Goal: Transaction & Acquisition: Book appointment/travel/reservation

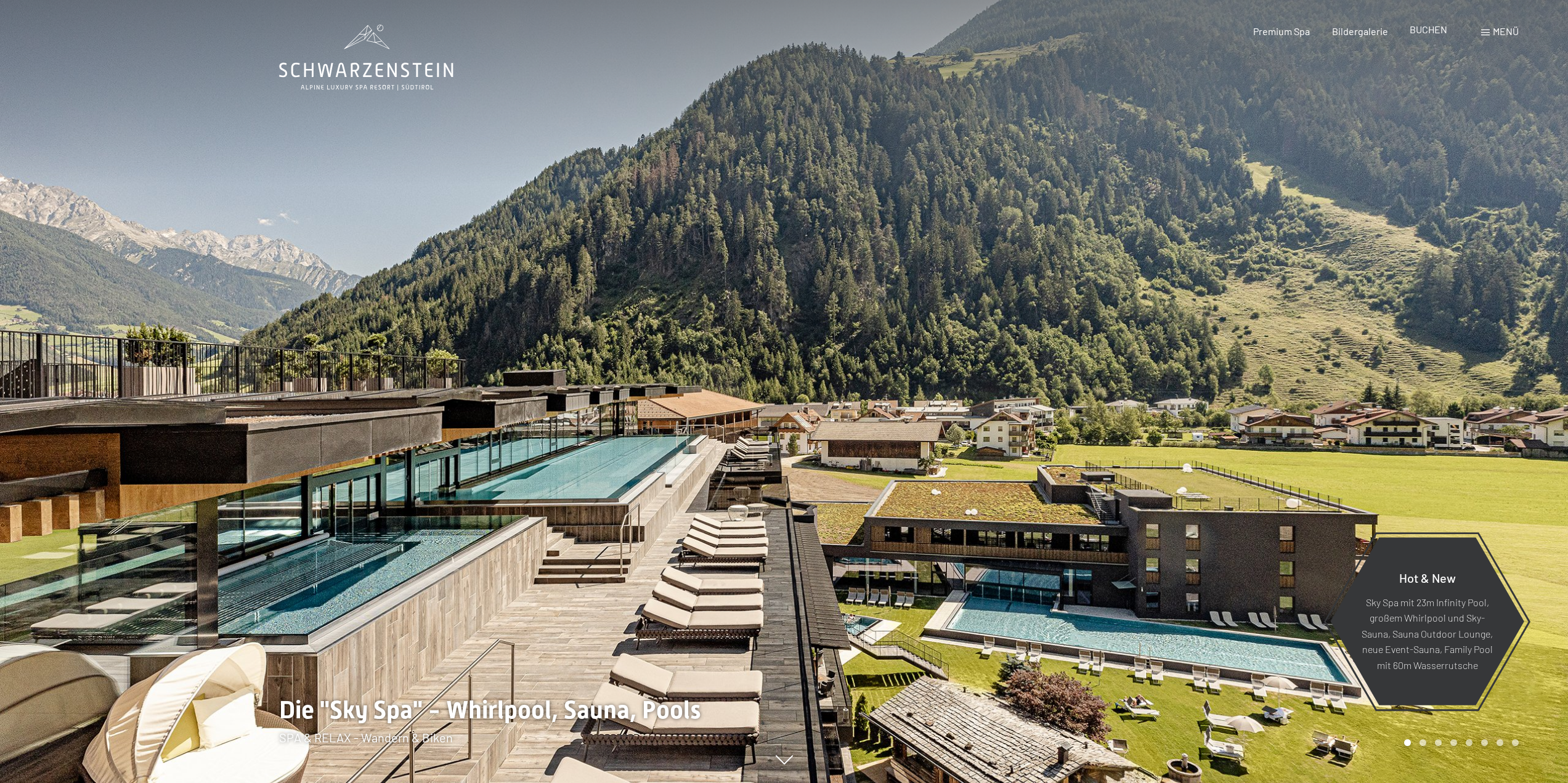
click at [1439, 31] on span "BUCHEN" at bounding box center [1428, 29] width 37 height 11
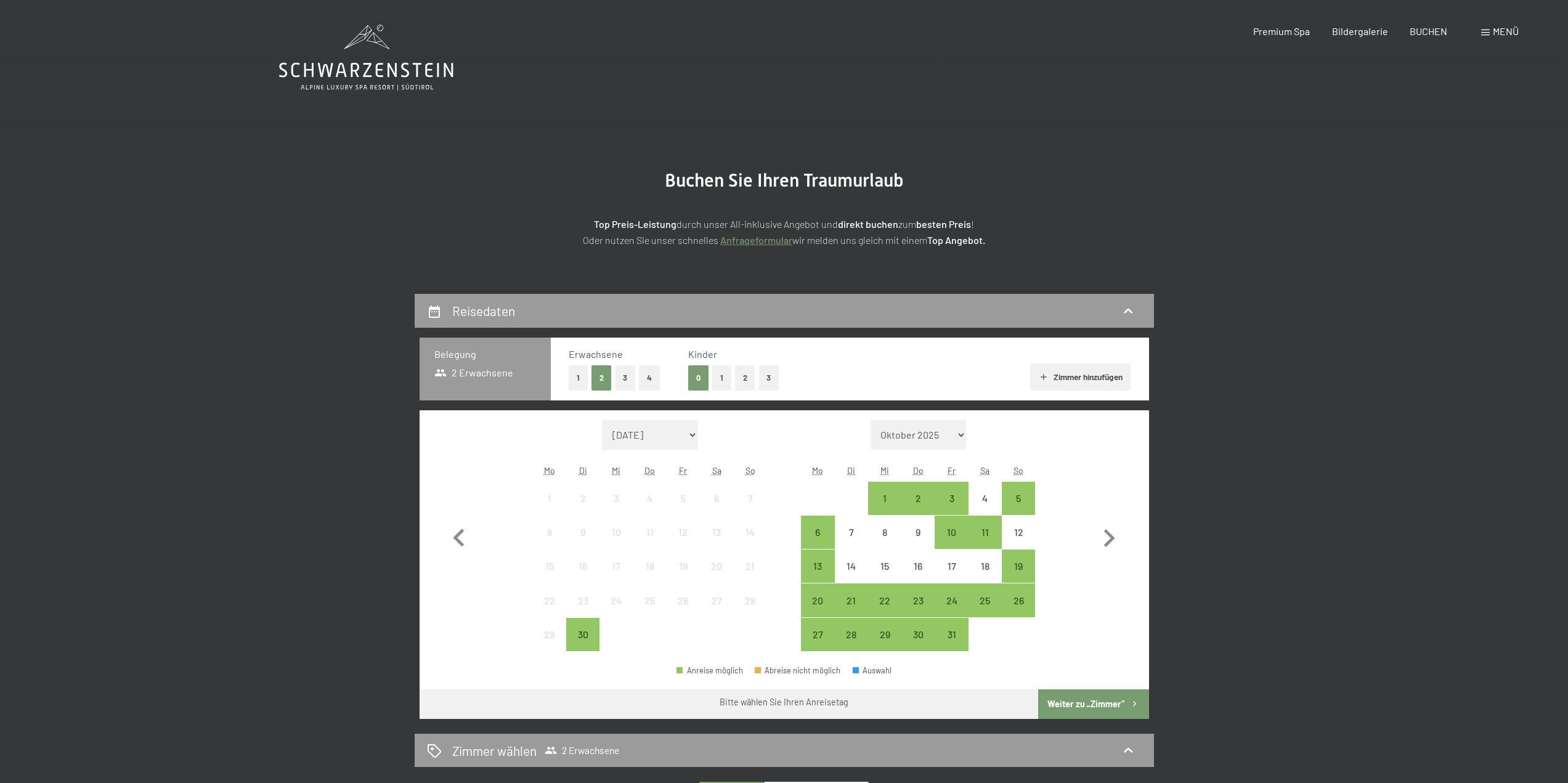
click at [751, 380] on button "2" at bounding box center [744, 378] width 20 height 25
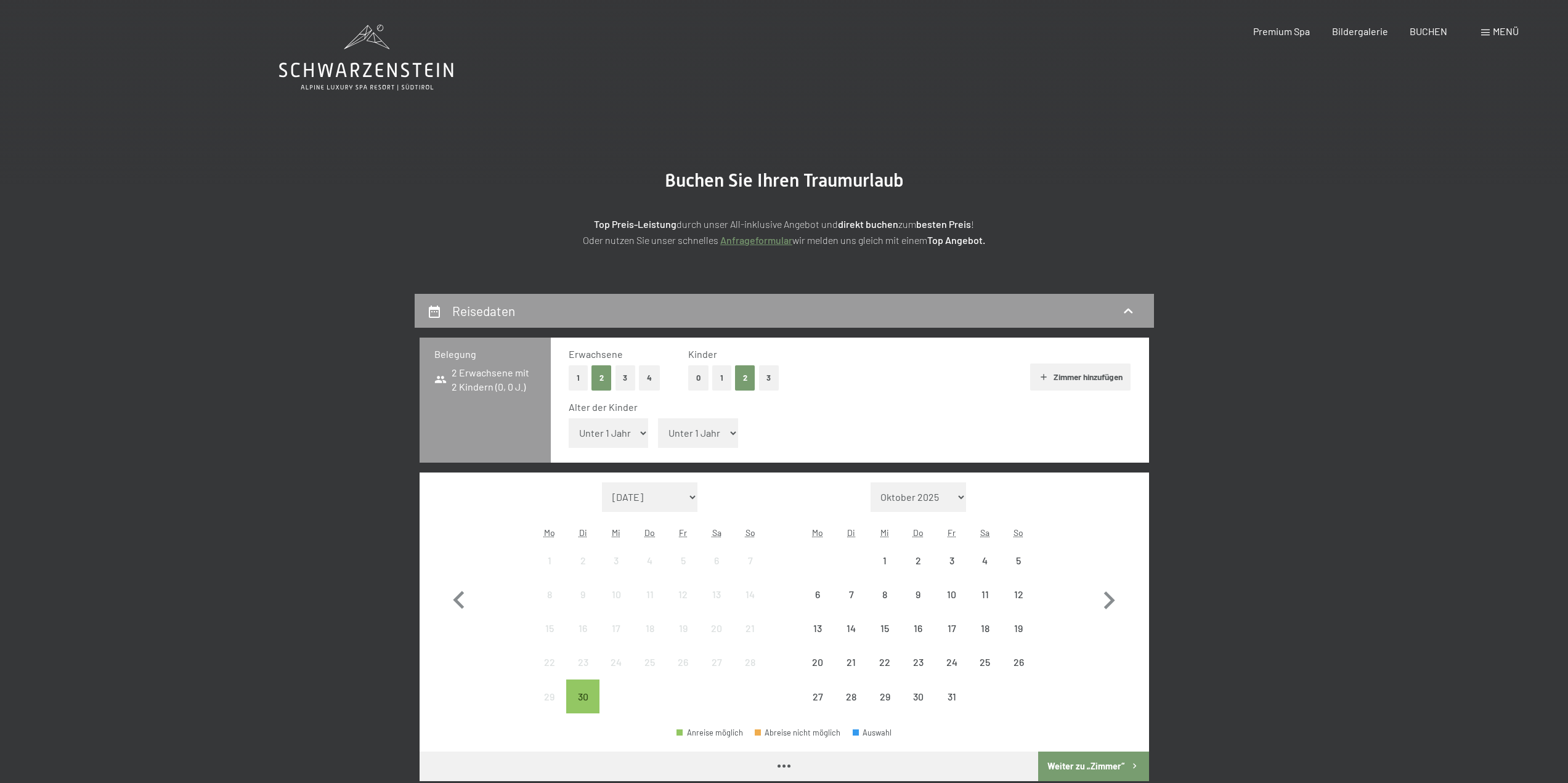
click at [714, 433] on span "Einwilligung Marketing*" at bounding box center [717, 428] width 102 height 12
click at [660, 433] on input "Einwilligung Marketing*" at bounding box center [654, 428] width 12 height 12
checkbox input "false"
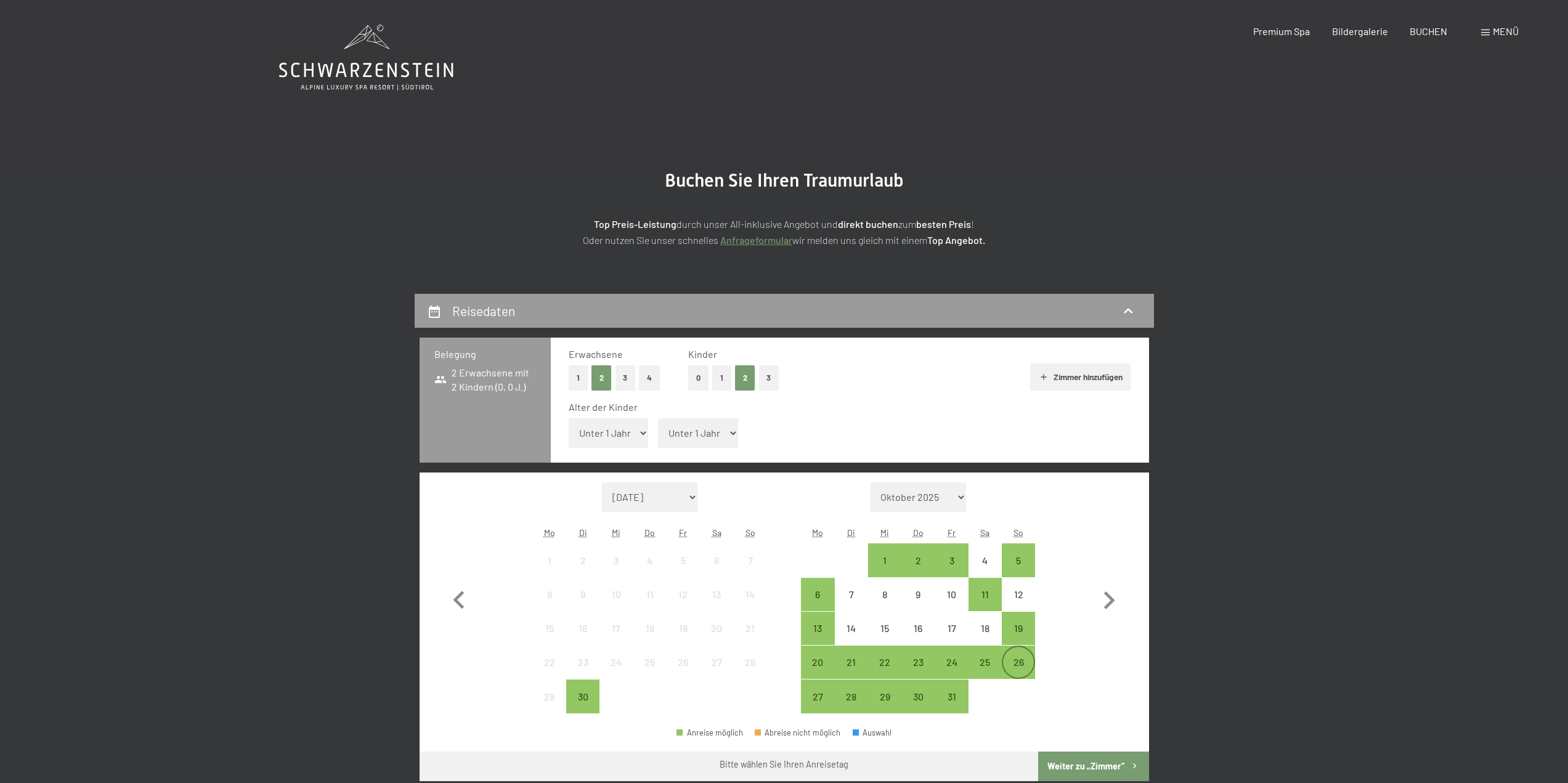
click at [1009, 659] on div "26" at bounding box center [1018, 672] width 30 height 30
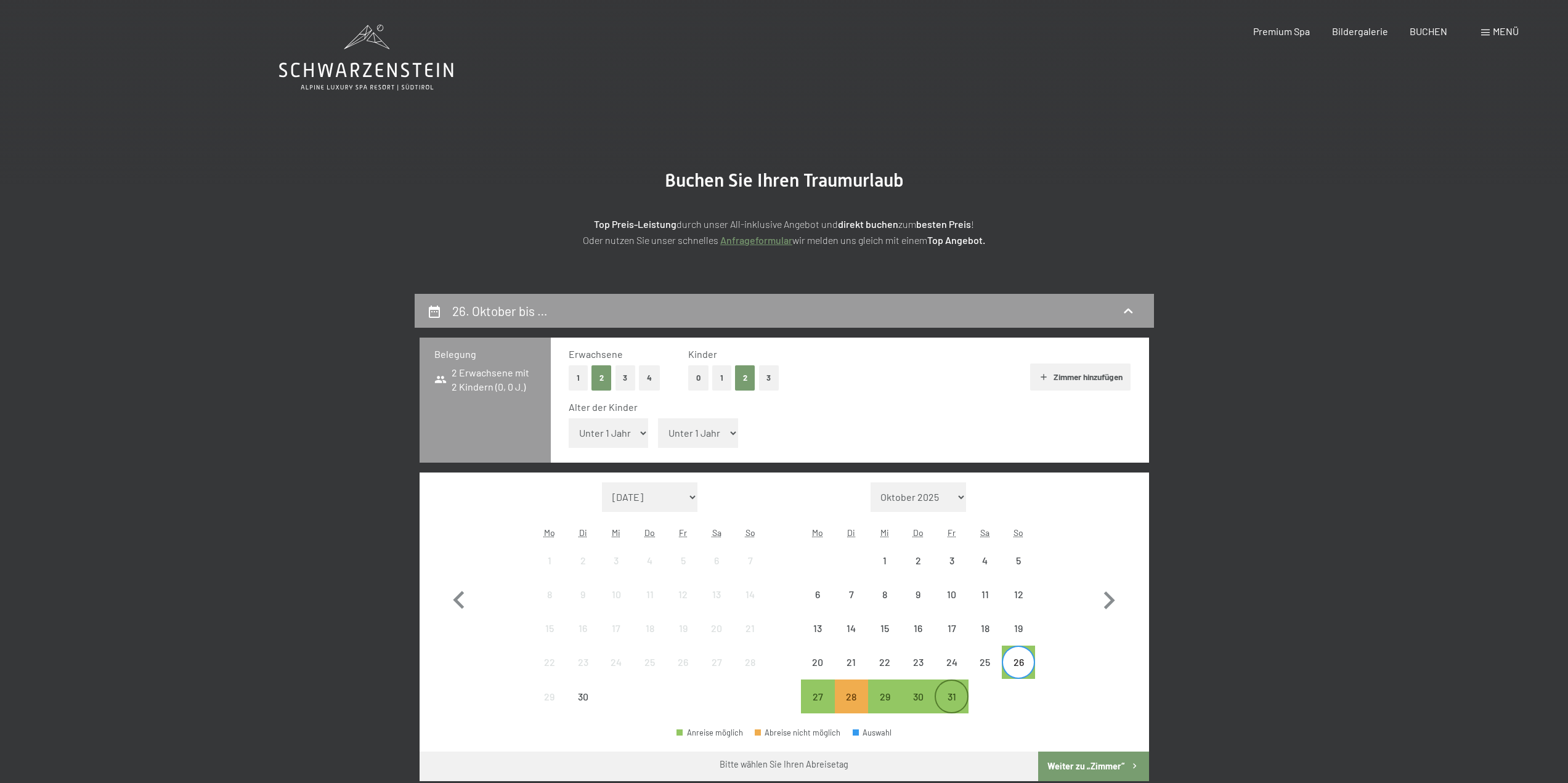
click at [953, 696] on div "31" at bounding box center [951, 707] width 30 height 30
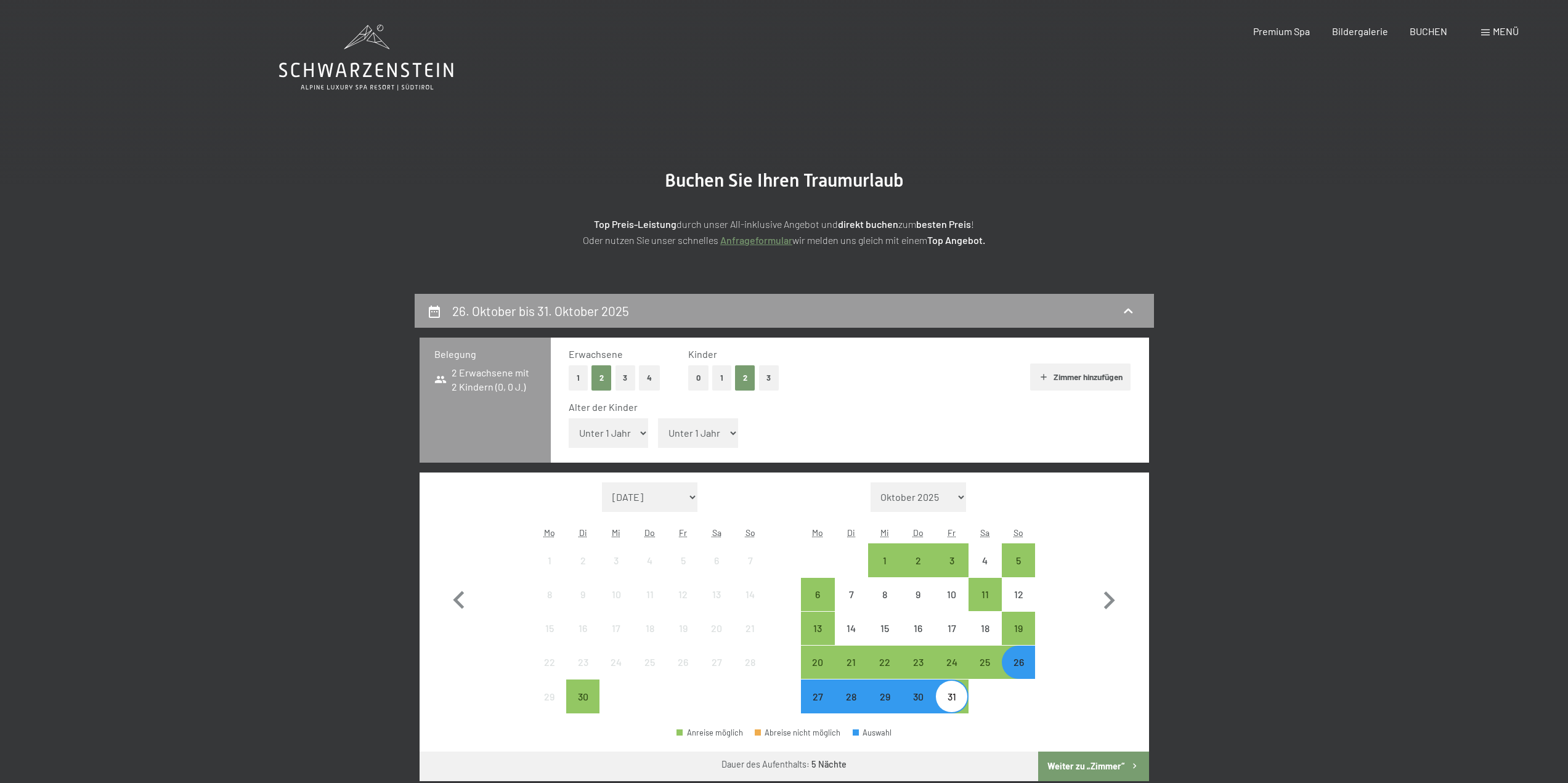
click at [629, 425] on select "Unter 1 Jahr 1 Jahr 2 Jahre 3 Jahre 4 Jahre 5 Jahre 6 Jahre 7 Jahre 8 Jahre 9 J…" at bounding box center [609, 433] width 80 height 30
select select "7"
click at [569, 418] on select "Unter 1 Jahr 1 Jahr 2 Jahre 3 Jahre 4 Jahre 5 Jahre 6 Jahre 7 Jahre 8 Jahre 9 J…" at bounding box center [609, 433] width 80 height 30
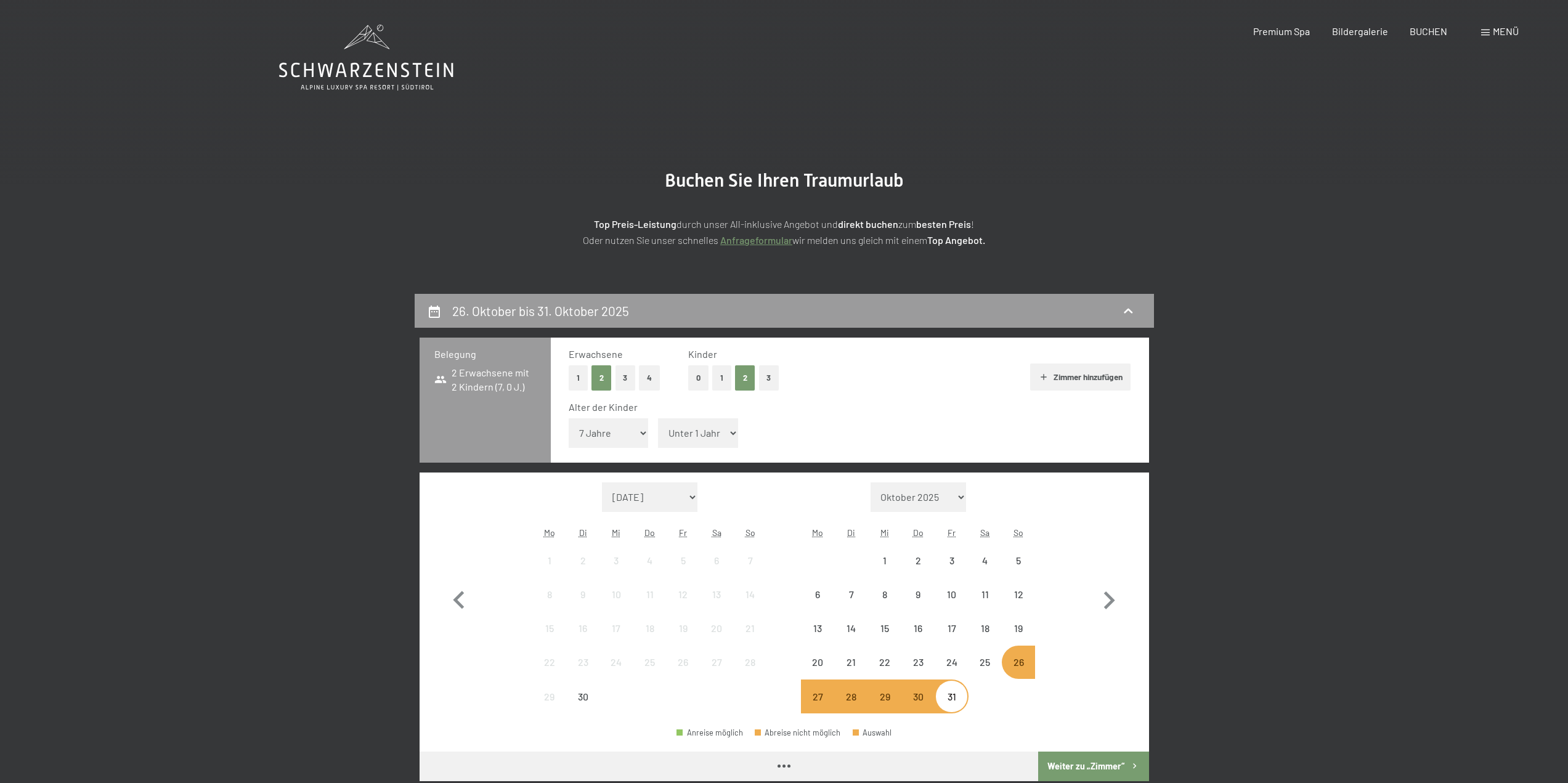
click at [701, 436] on select "Unter 1 Jahr 1 Jahr 2 Jahre 3 Jahre 4 Jahre 5 Jahre 6 Jahre 7 Jahre 8 Jahre 9 J…" at bounding box center [698, 433] width 80 height 30
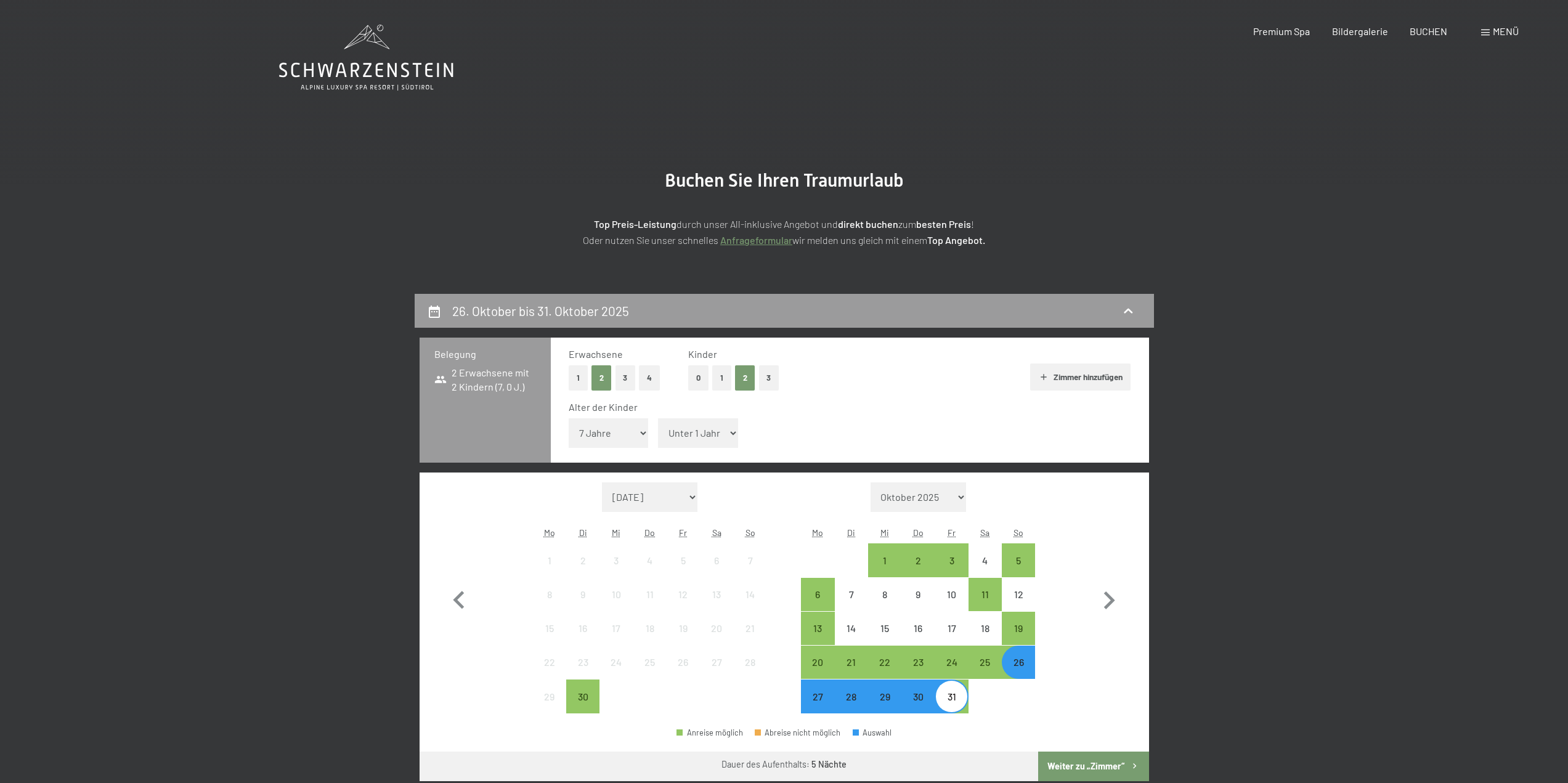
select select "11"
click at [658, 418] on select "Unter 1 Jahr 1 Jahr 2 Jahre 3 Jahre 4 Jahre 5 Jahre 6 Jahre 7 Jahre 8 Jahre 9 J…" at bounding box center [698, 433] width 80 height 30
click at [1090, 758] on button "Weiter zu „Zimmer“" at bounding box center [1093, 766] width 111 height 30
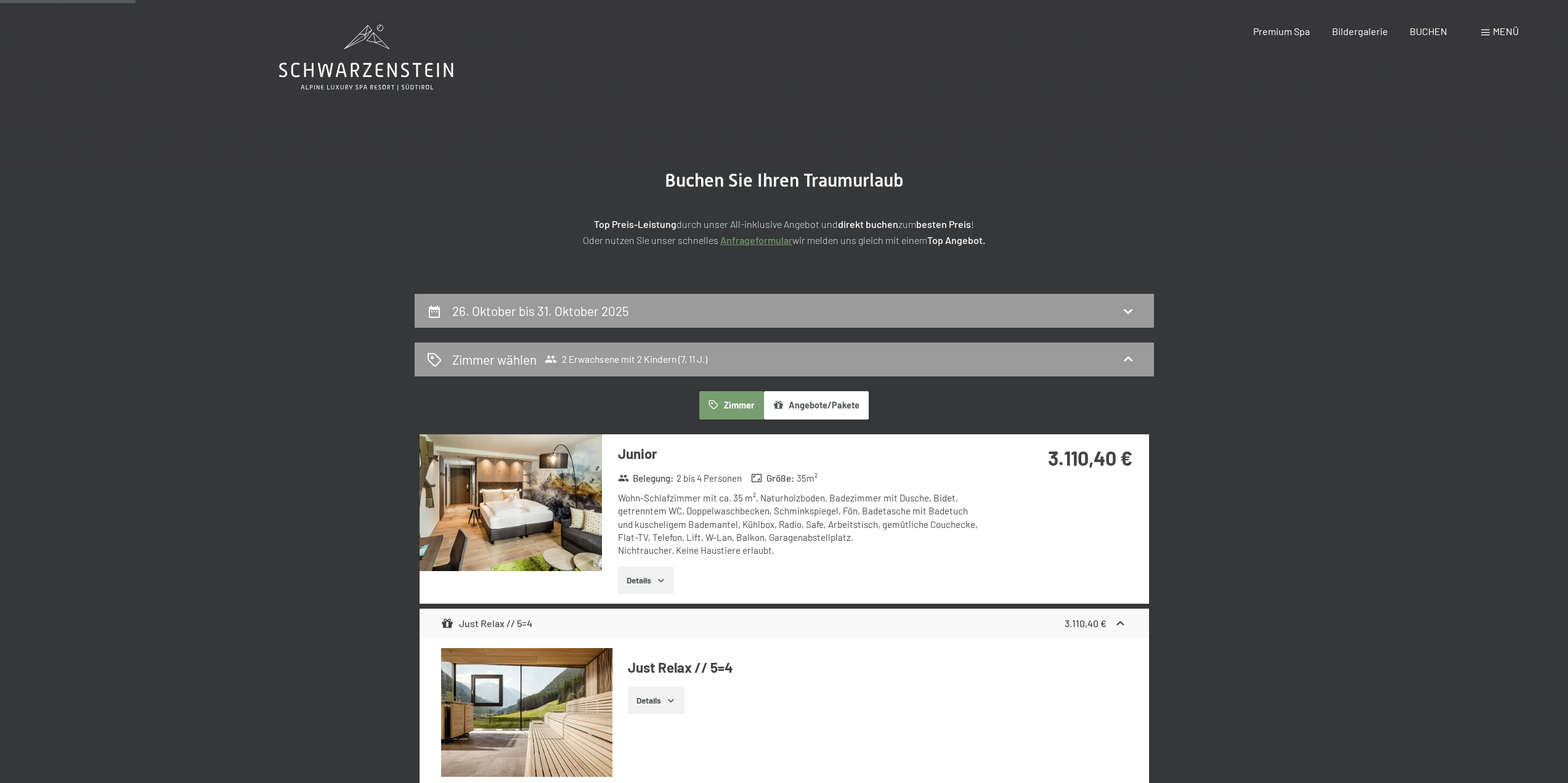
scroll to position [294, 0]
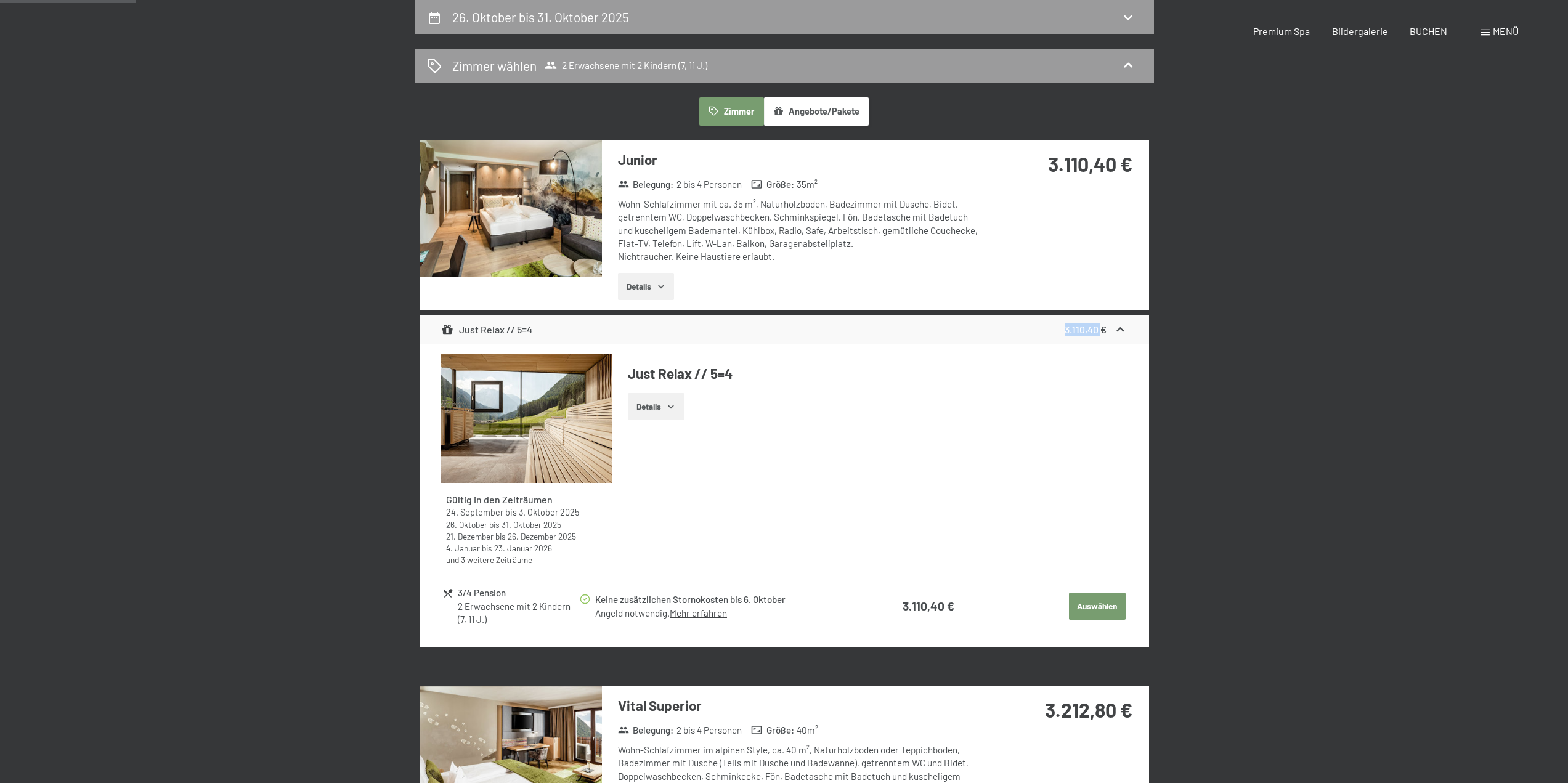
click at [1090, 345] on div "Just Relax // 5=4 3.110,40 €" at bounding box center [784, 330] width 730 height 30
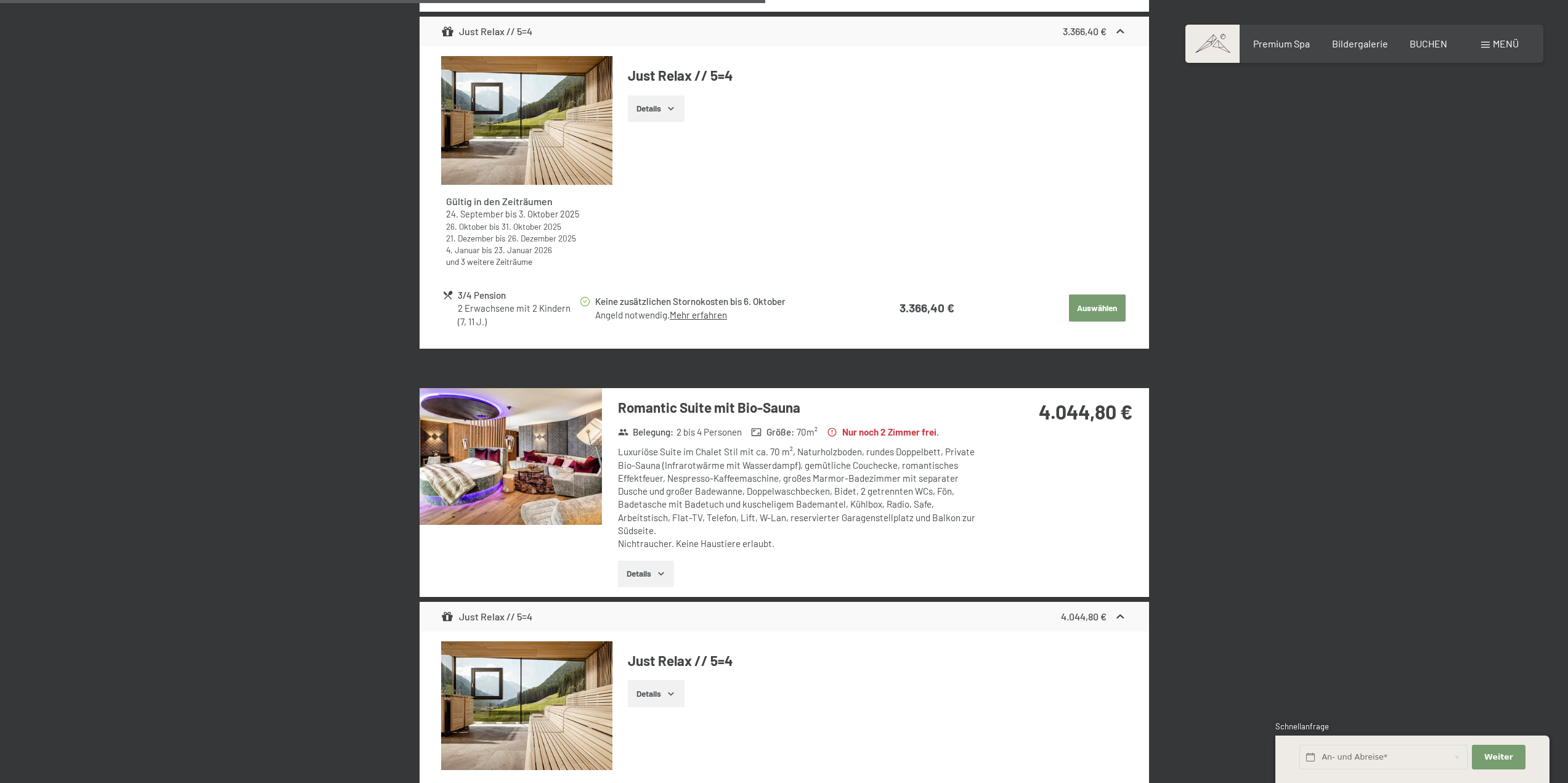
scroll to position [1157, 0]
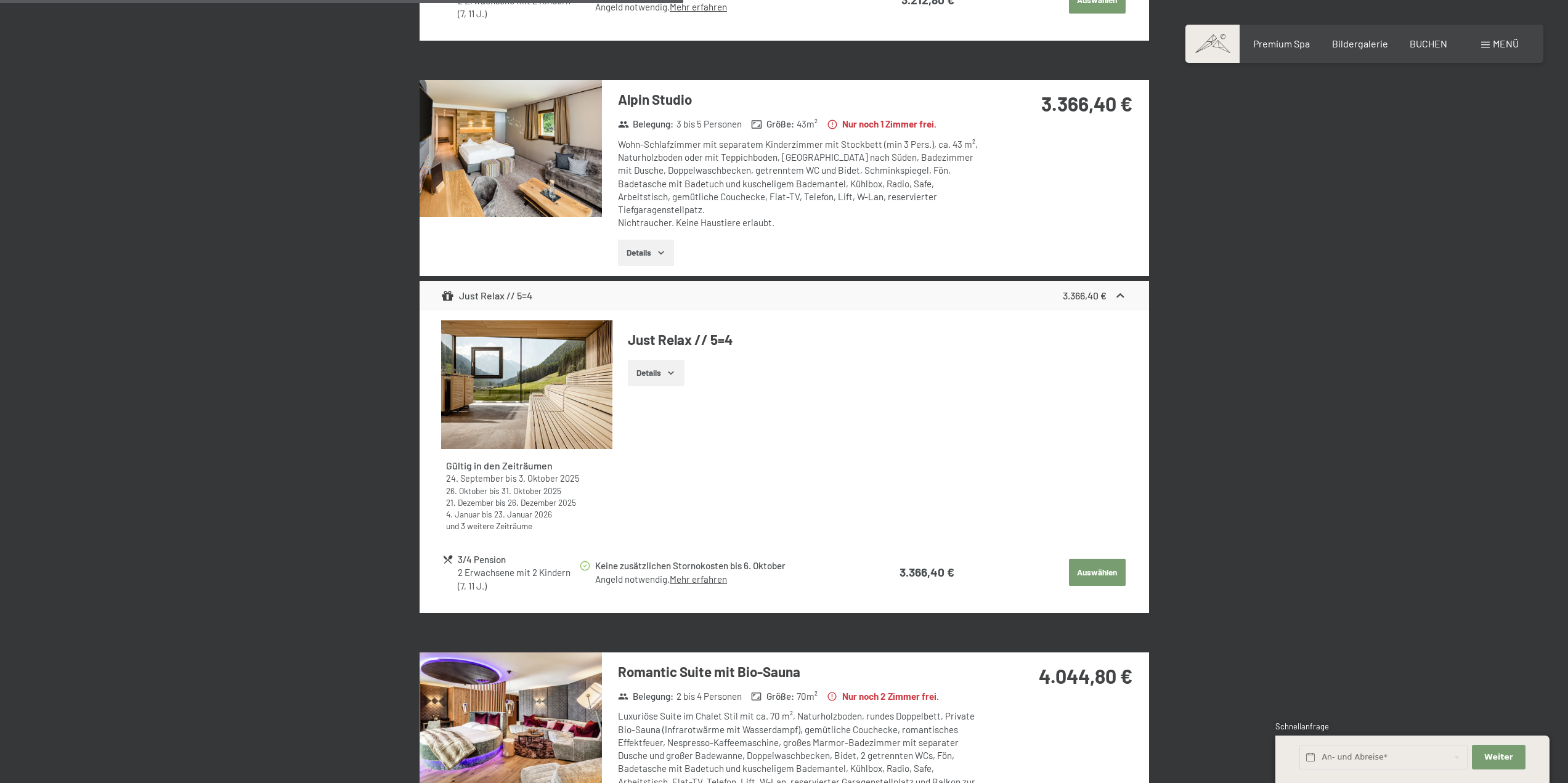
click at [542, 198] on img at bounding box center [510, 148] width 182 height 137
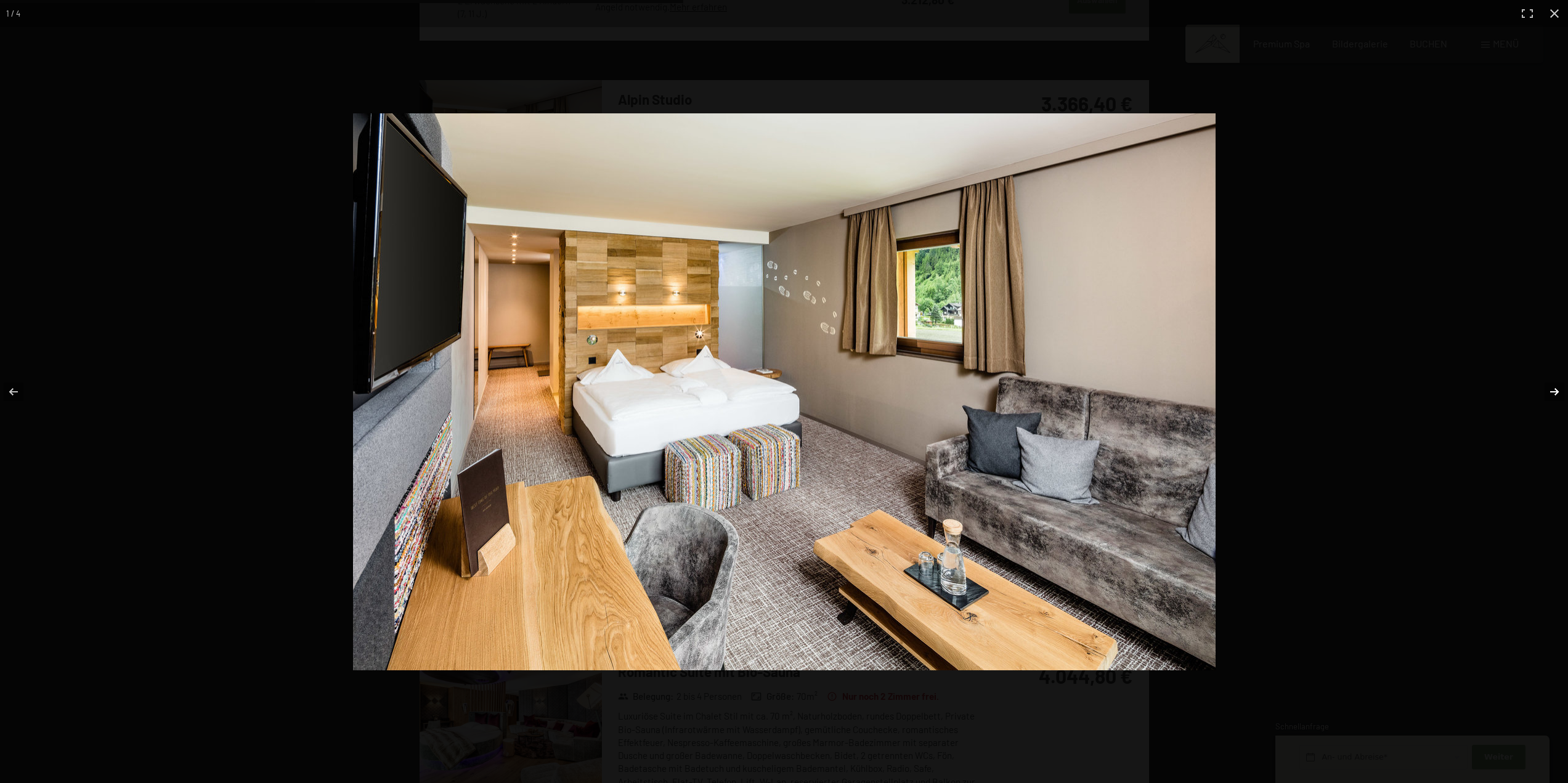
click at [1558, 388] on button "button" at bounding box center [1546, 392] width 44 height 62
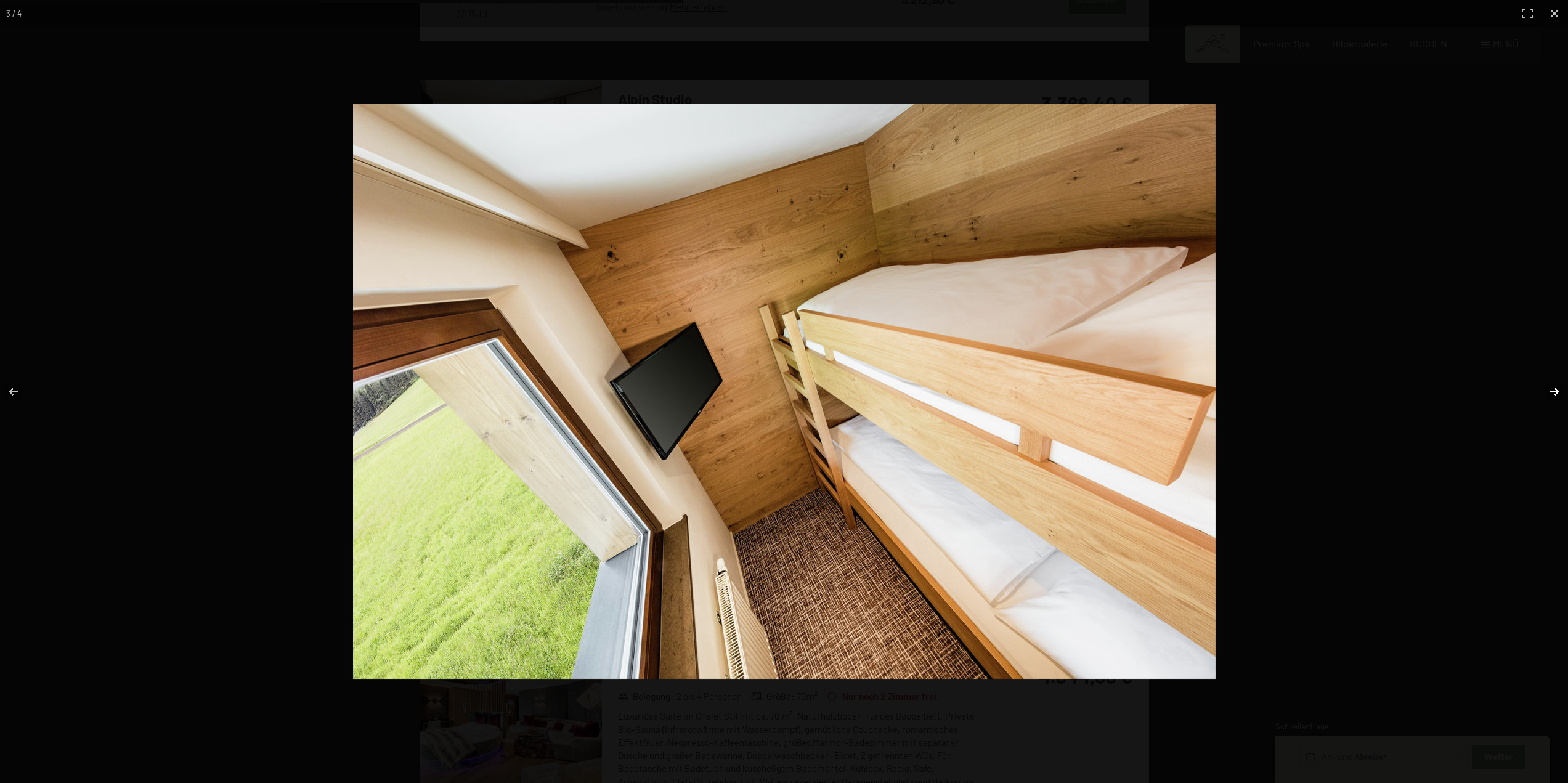
click at [1558, 388] on button "button" at bounding box center [1546, 392] width 44 height 62
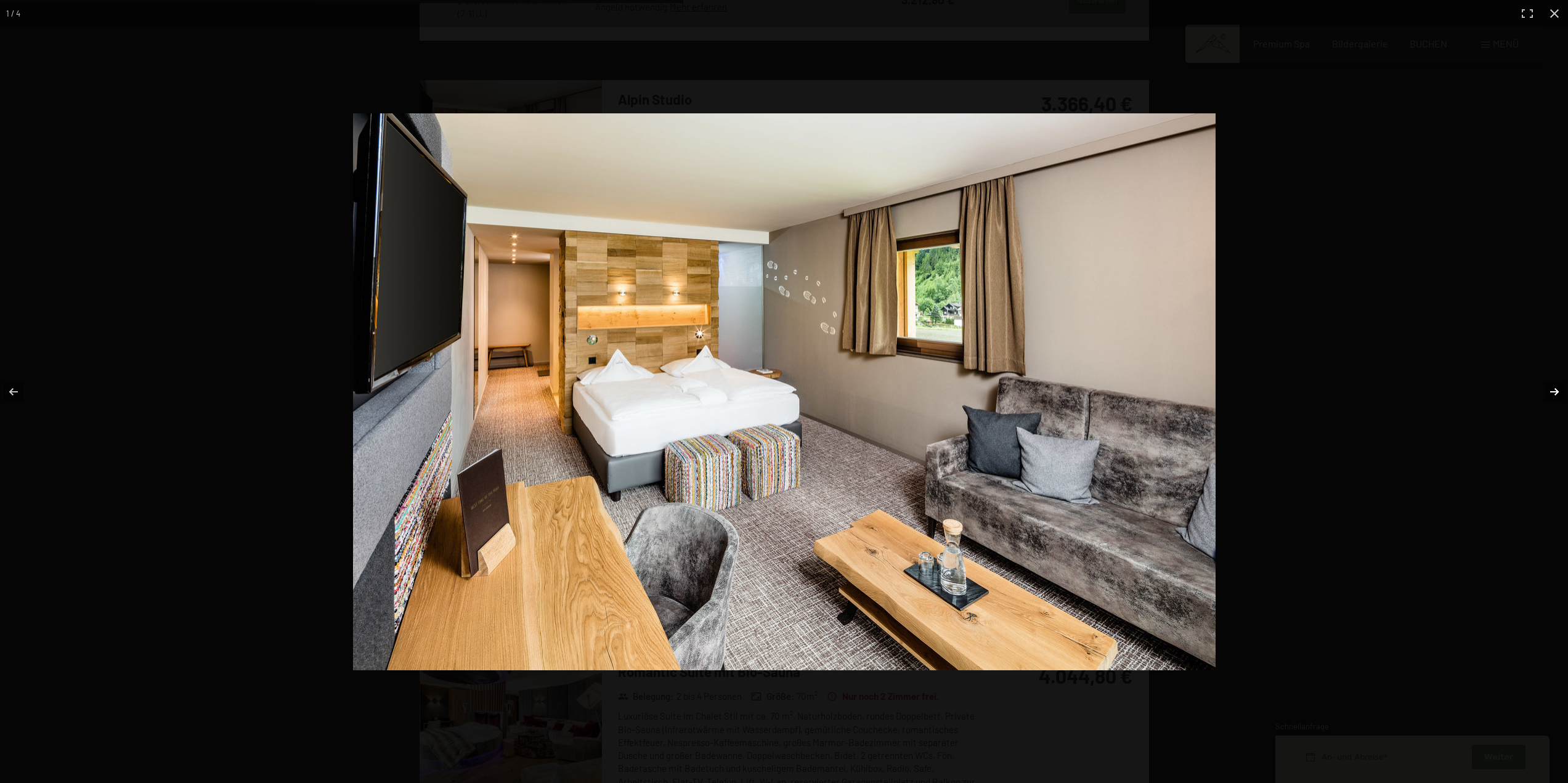
click at [1558, 388] on button "button" at bounding box center [1546, 392] width 44 height 62
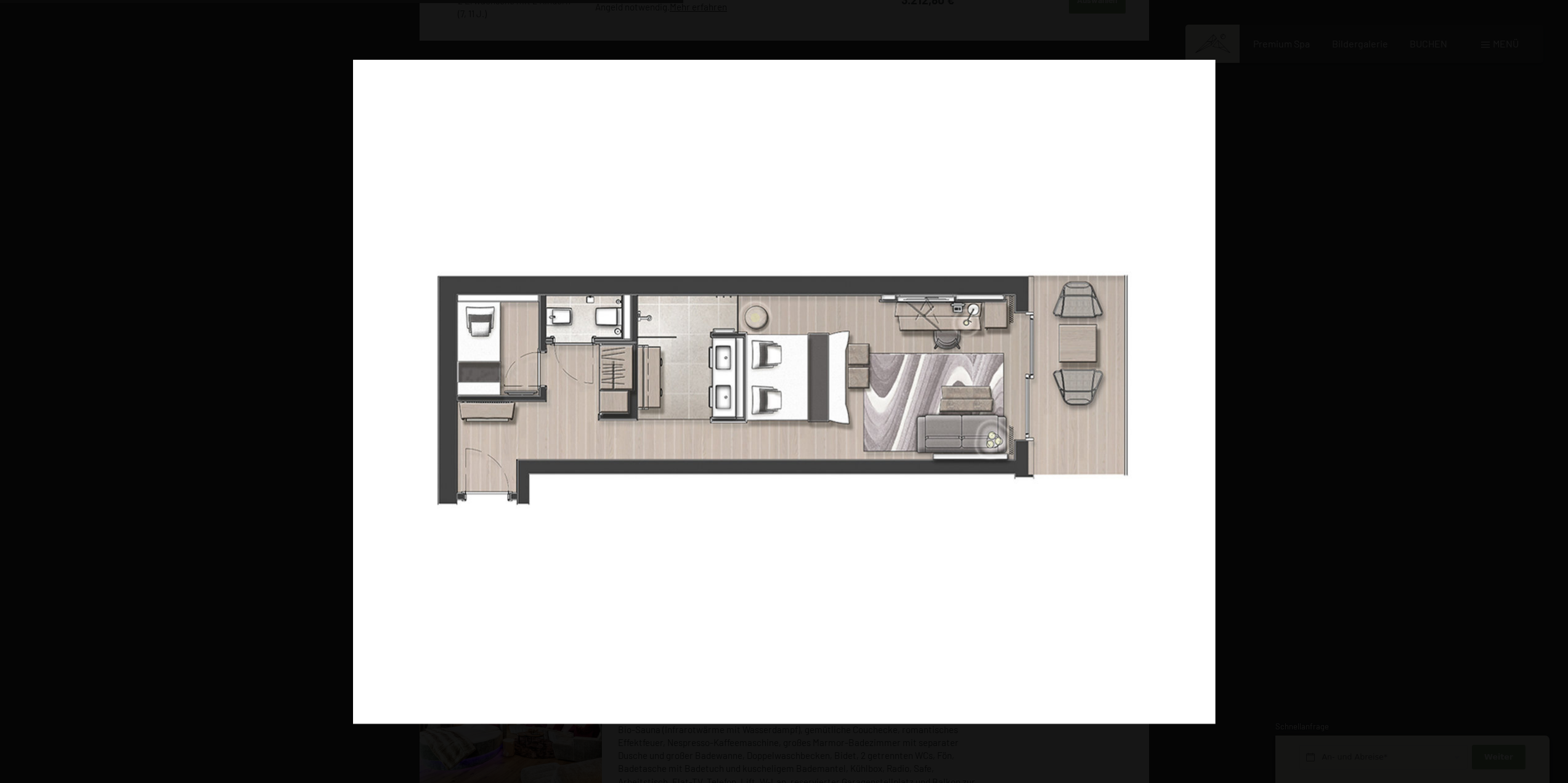
click at [1558, 388] on button "button" at bounding box center [1546, 392] width 44 height 62
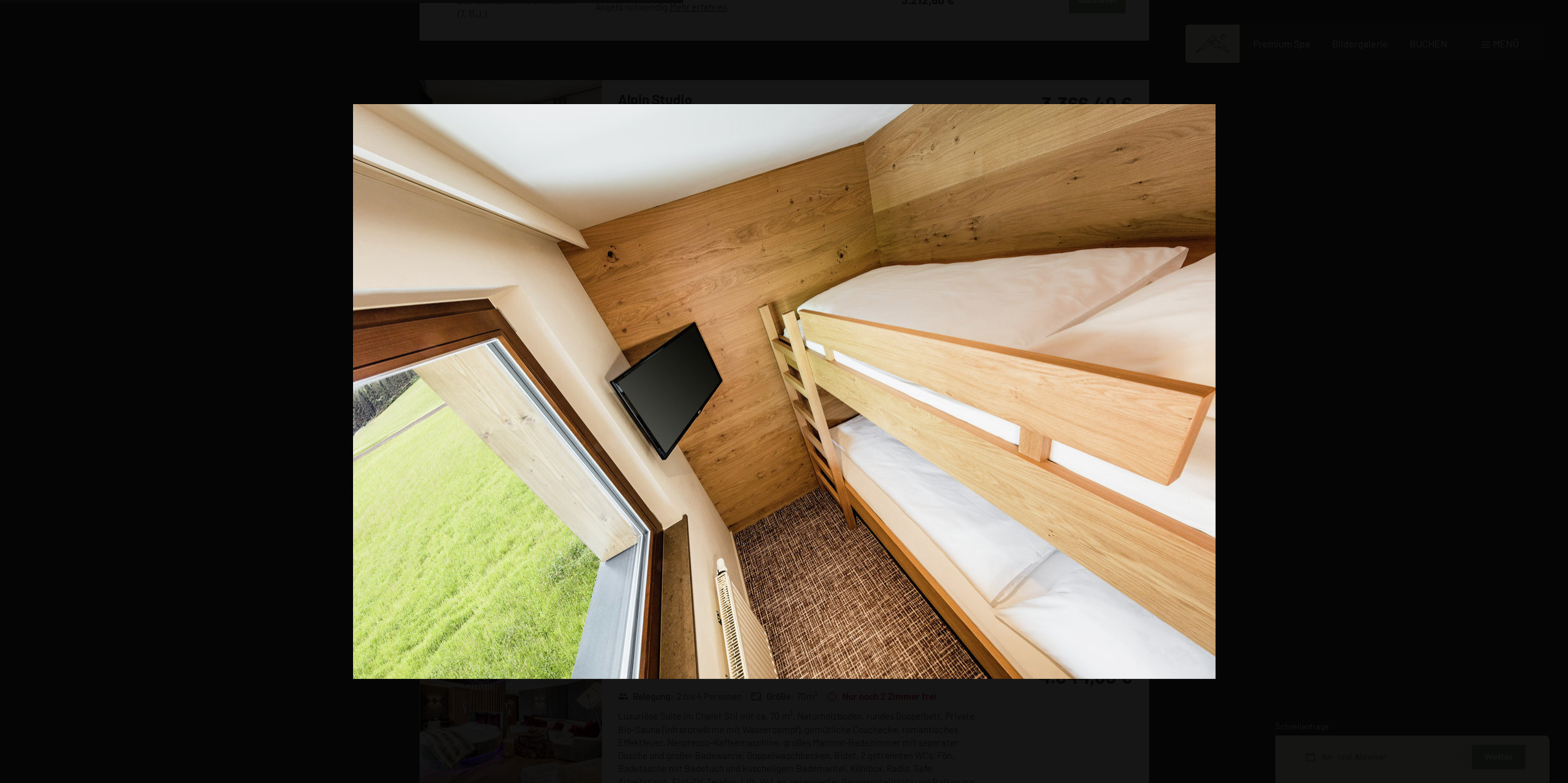
click at [1558, 388] on button "button" at bounding box center [1546, 392] width 44 height 62
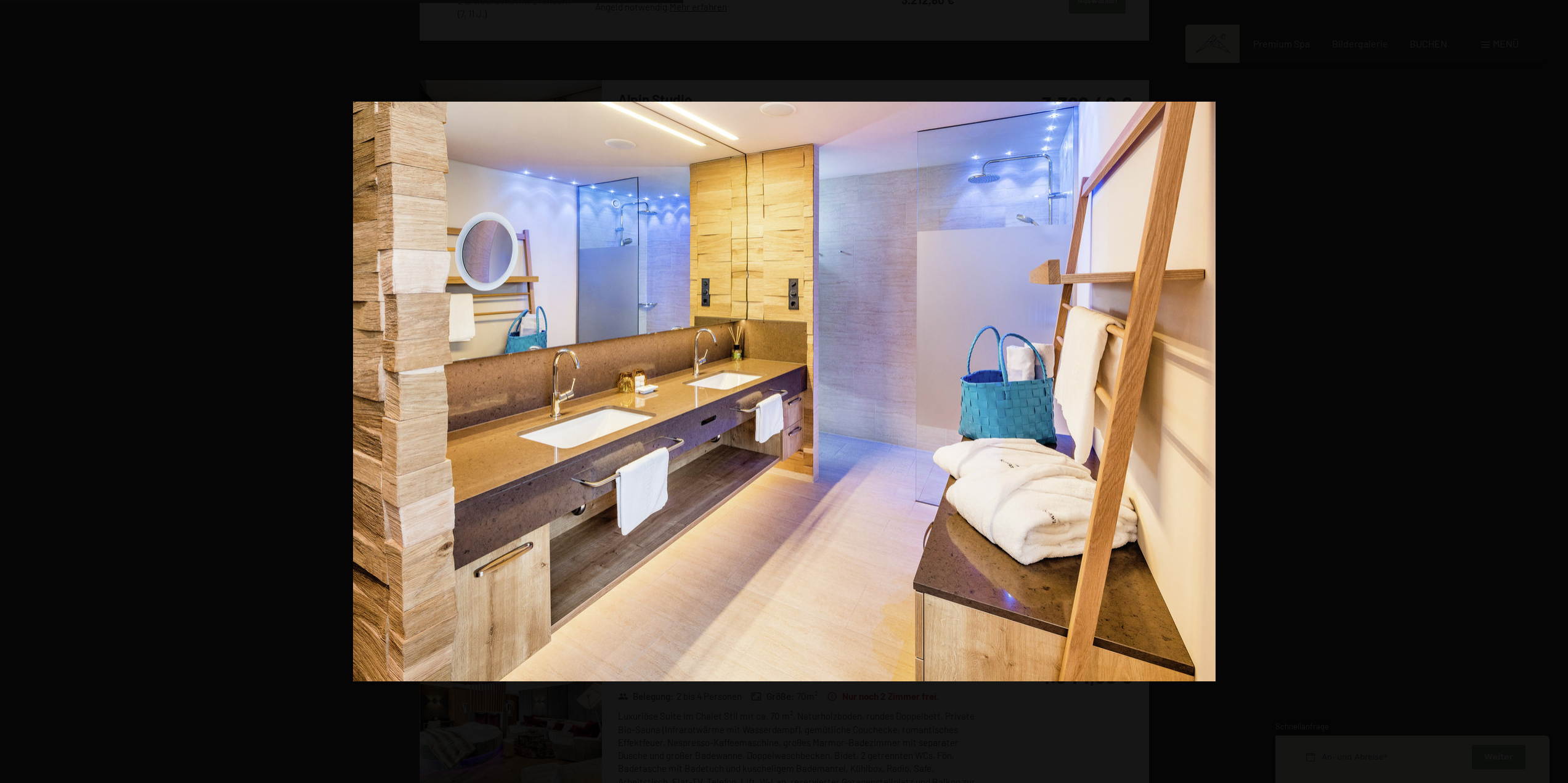
click at [1558, 388] on button "button" at bounding box center [1546, 392] width 44 height 62
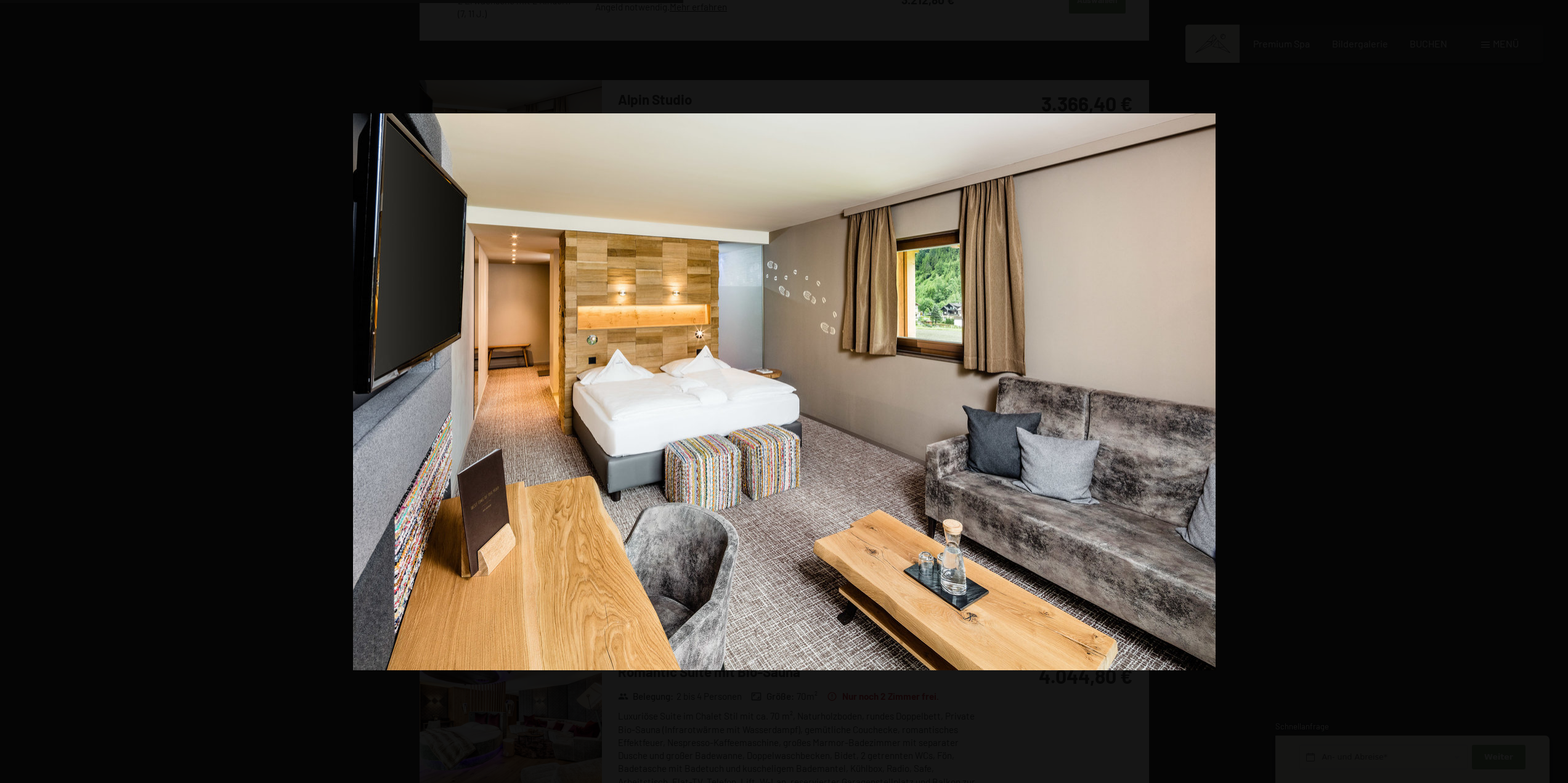
click at [1558, 388] on button "button" at bounding box center [1546, 392] width 44 height 62
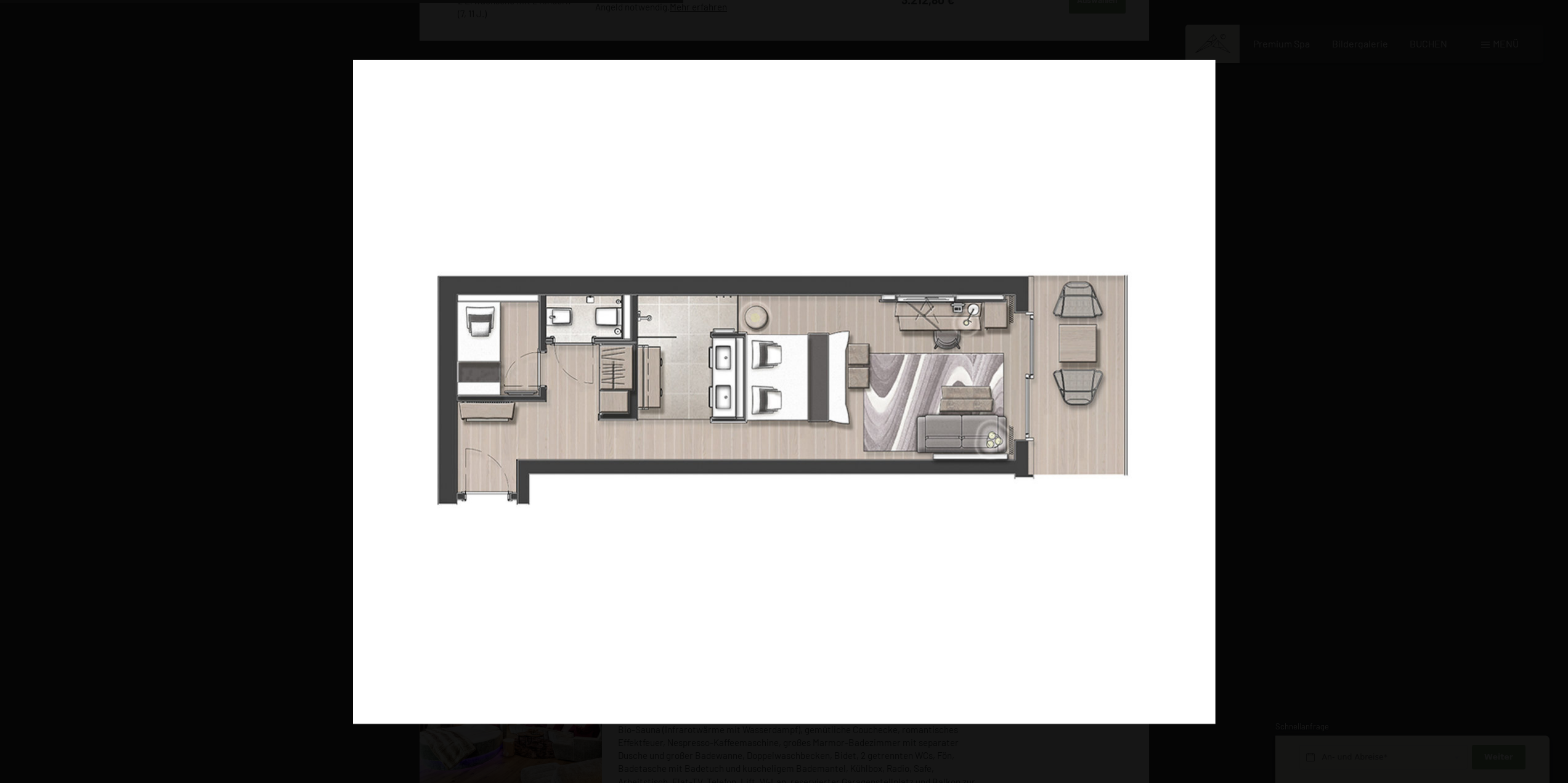
click at [1558, 388] on button "button" at bounding box center [1546, 392] width 44 height 62
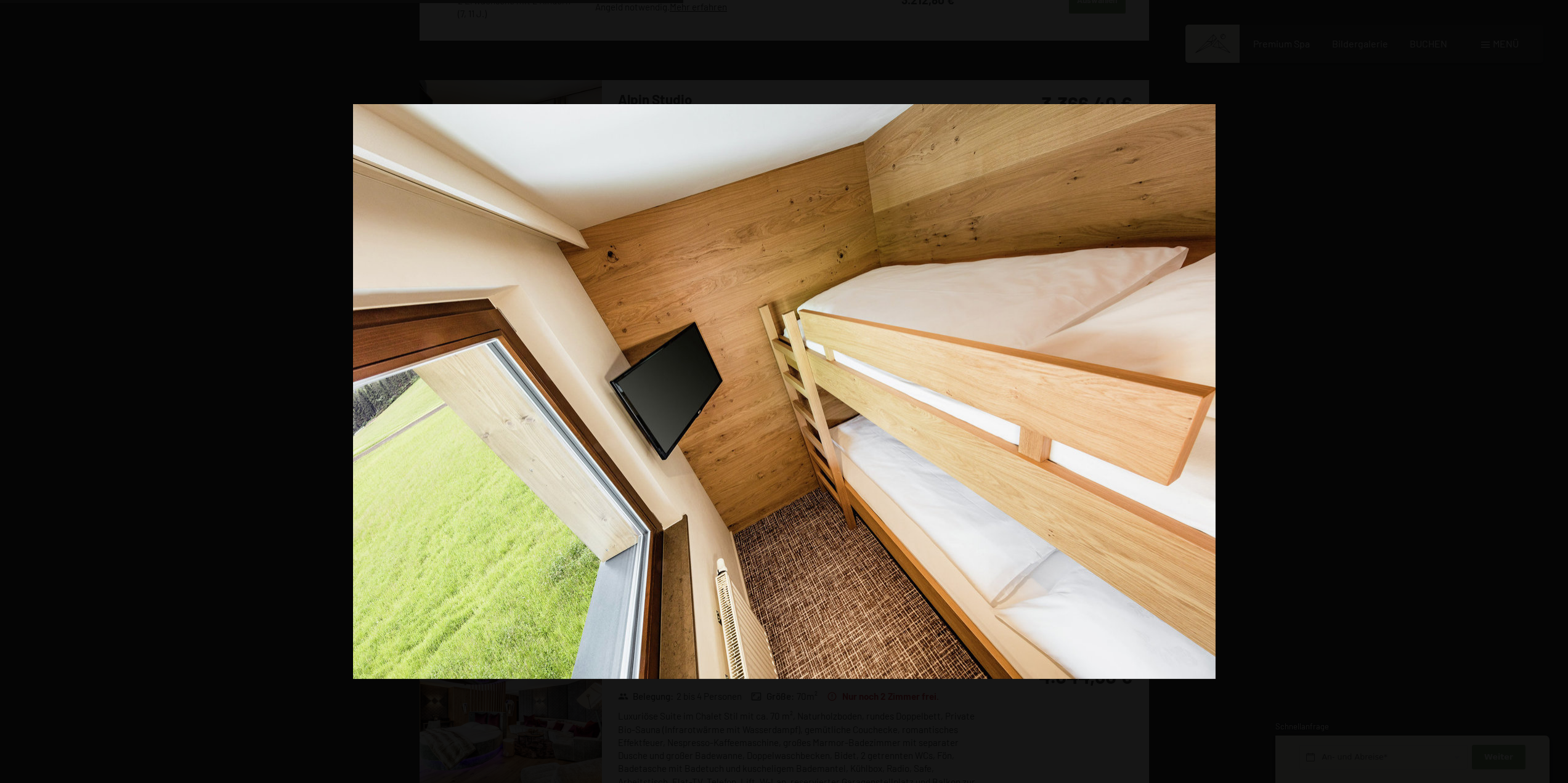
click at [1558, 388] on button "button" at bounding box center [1546, 392] width 44 height 62
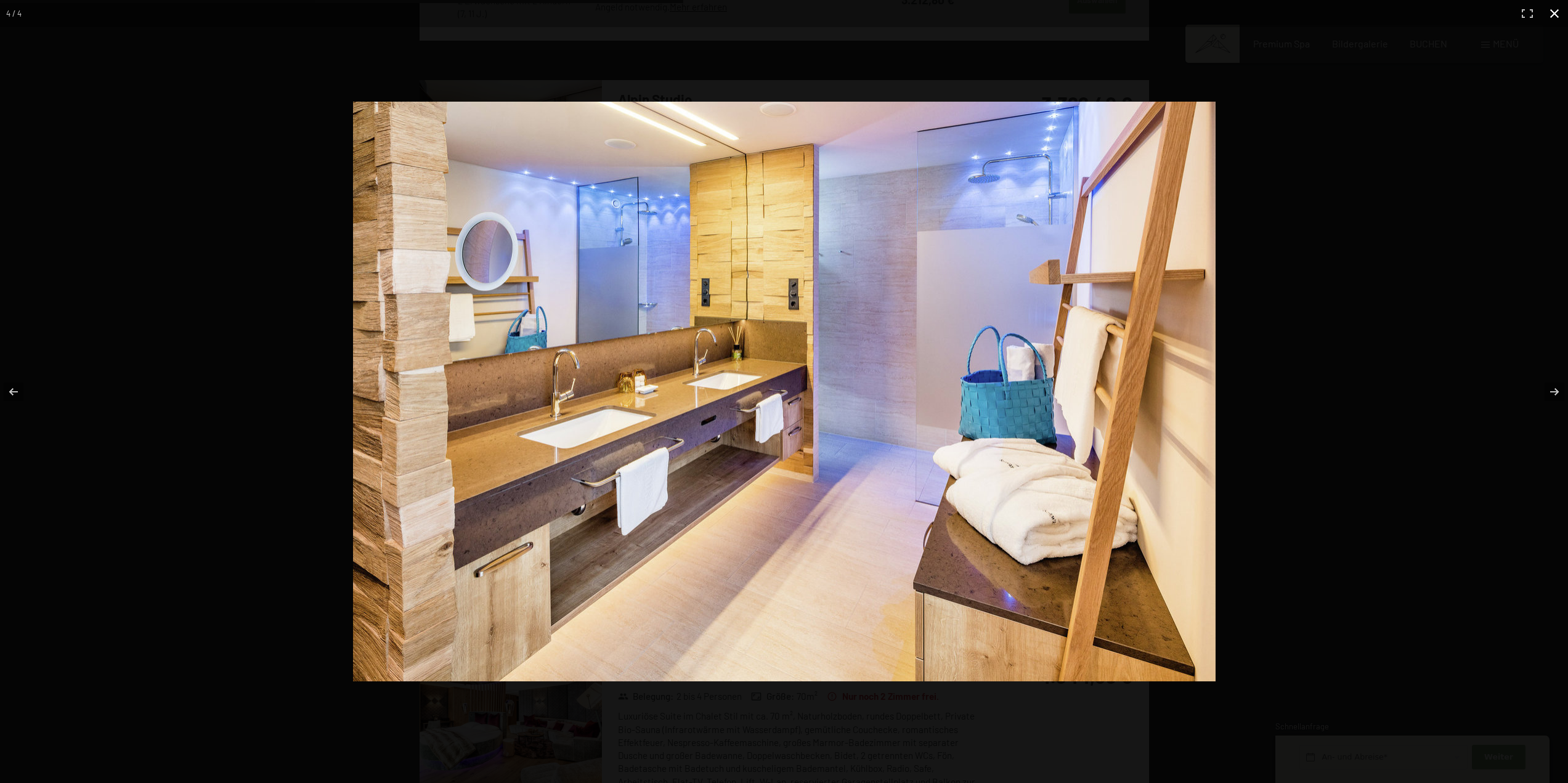
click at [1556, 11] on button "button" at bounding box center [1554, 13] width 27 height 27
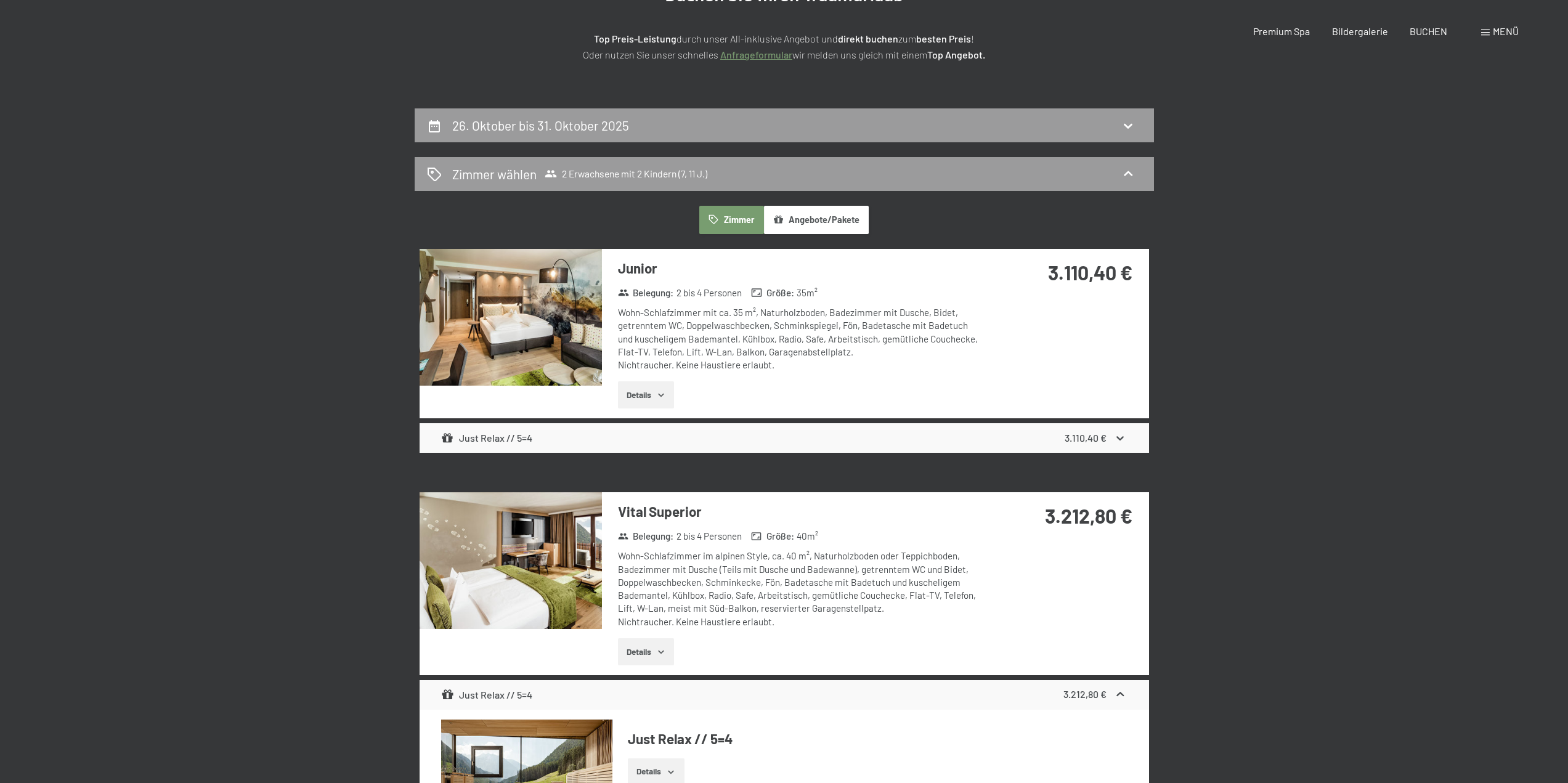
scroll to position [0, 0]
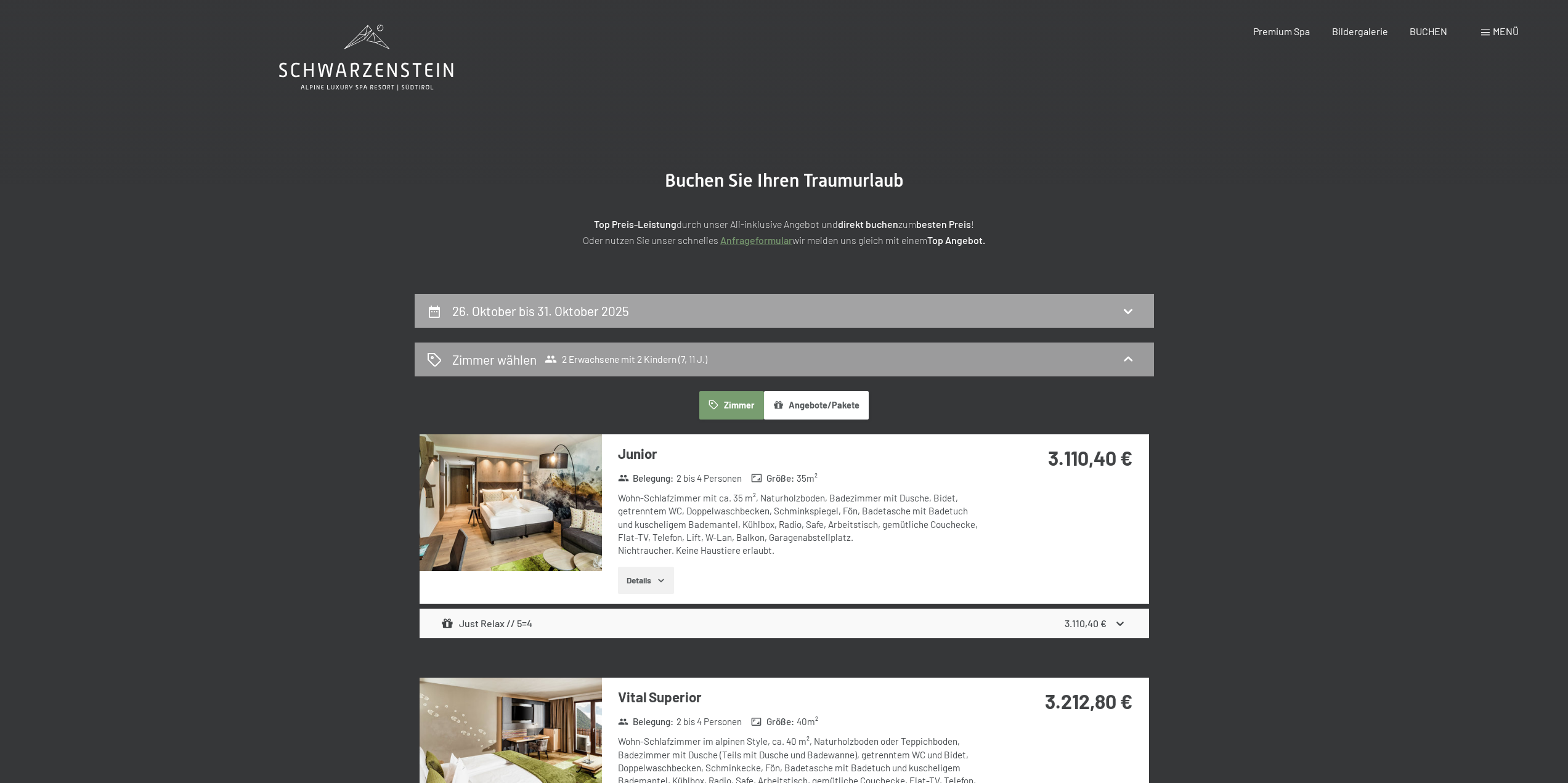
click at [586, 309] on h2 "26. Oktober bis 31. Oktober 2025" at bounding box center [540, 311] width 177 height 16
select select "7"
select select "11"
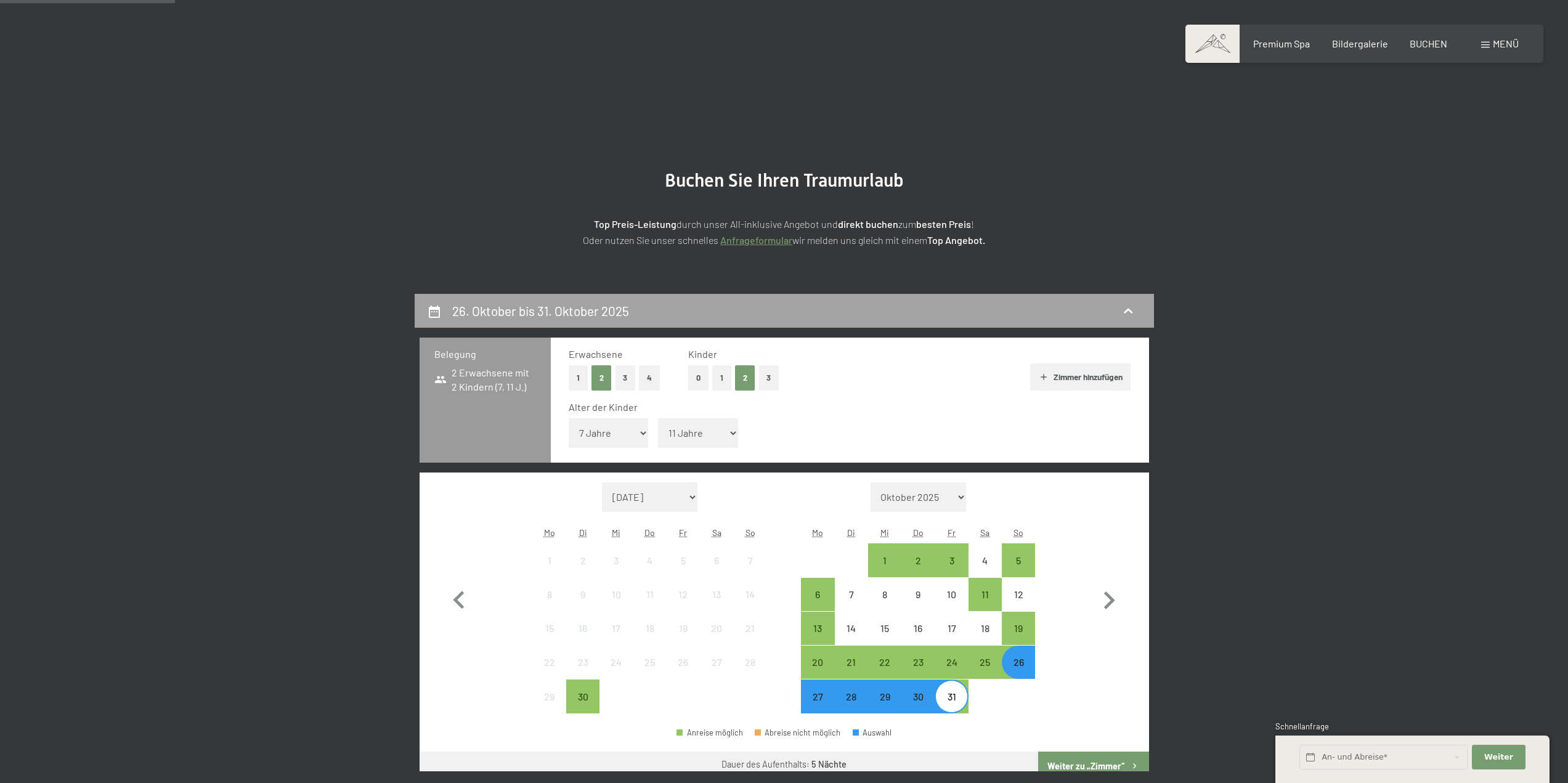
scroll to position [294, 0]
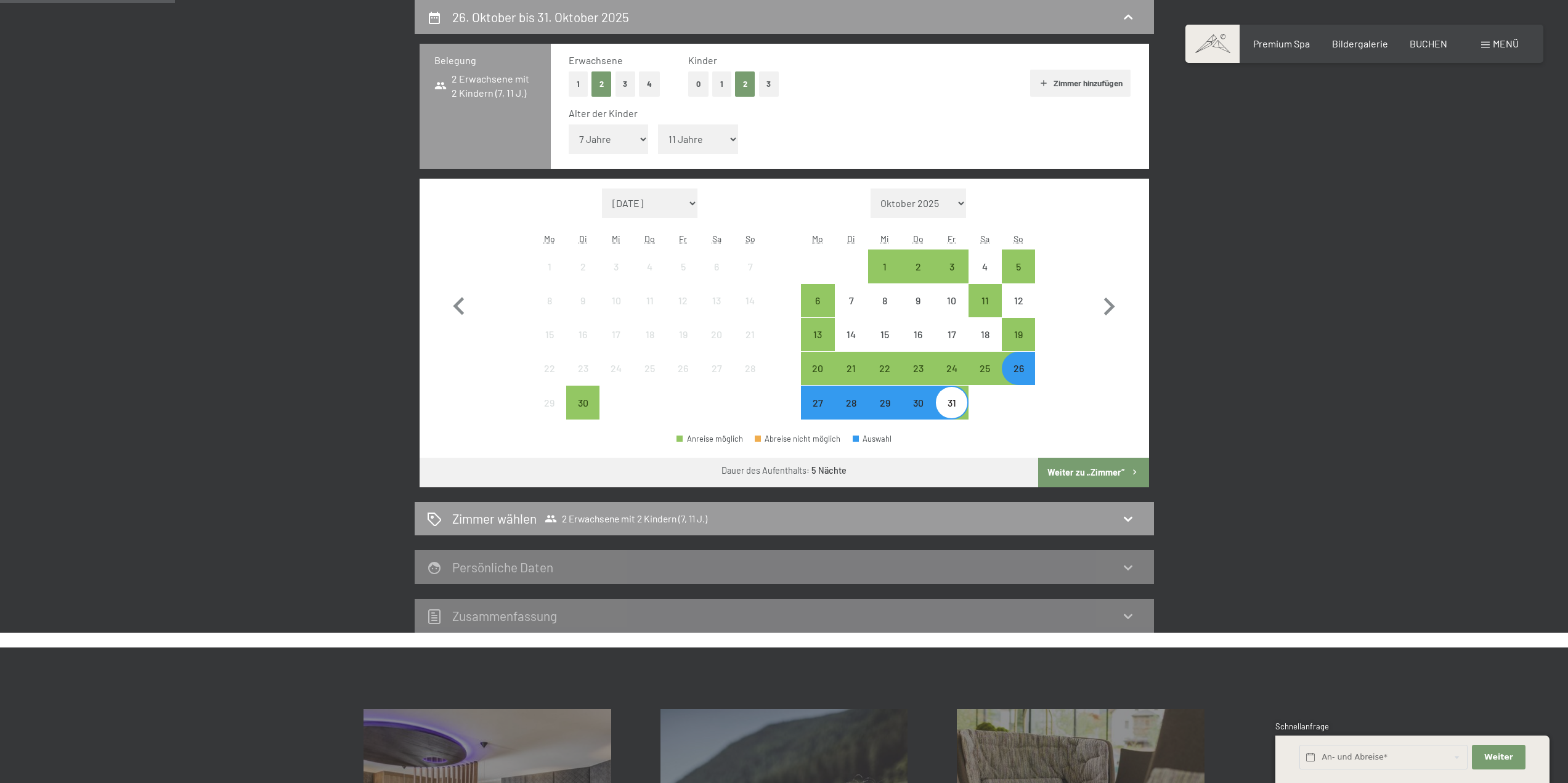
click at [891, 408] on div "29" at bounding box center [884, 413] width 30 height 30
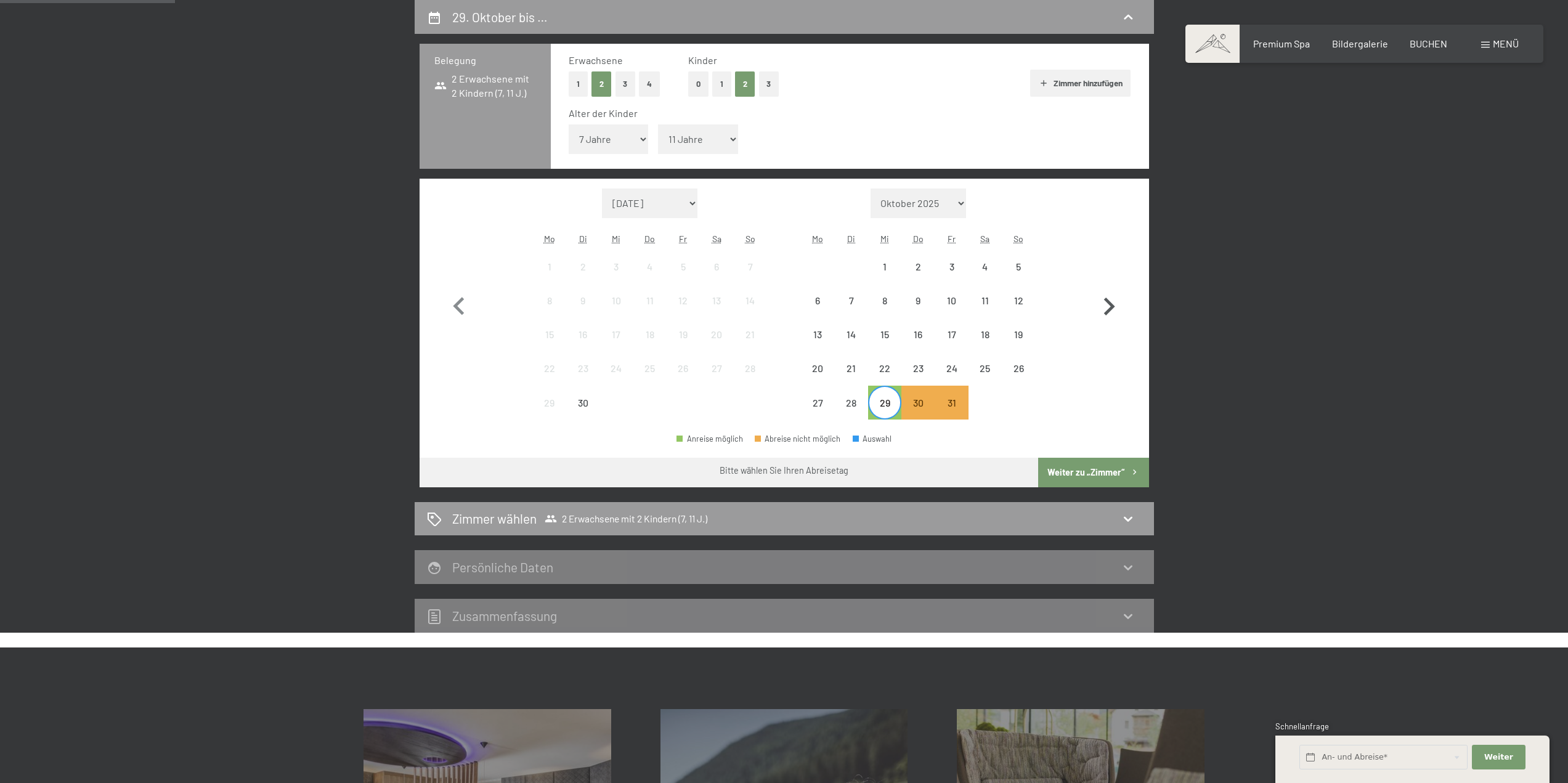
click at [1114, 303] on icon "button" at bounding box center [1108, 307] width 36 height 36
select select "2025-10-01"
select select "2025-11-01"
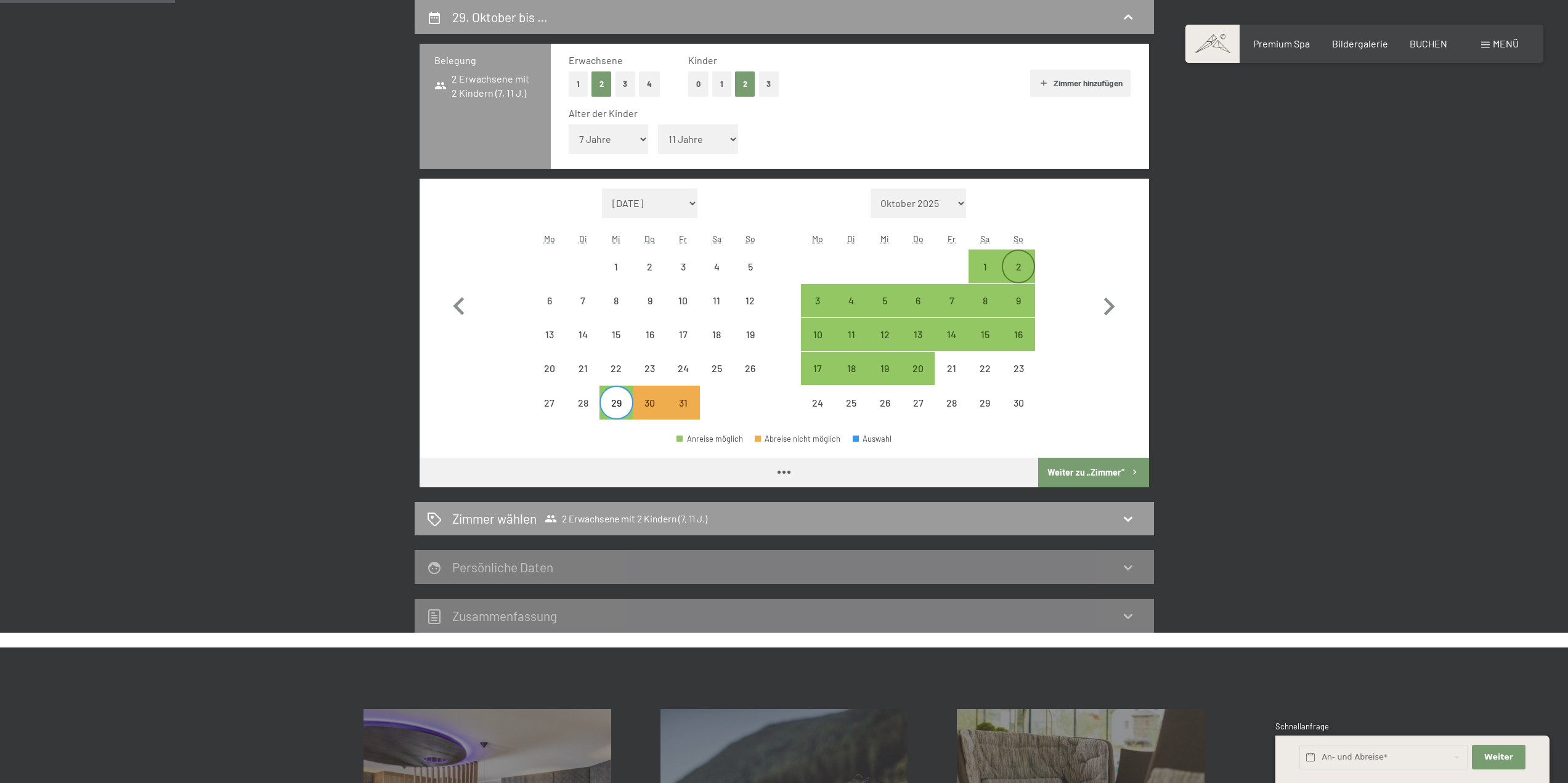
select select "2025-10-01"
select select "2025-11-01"
click at [1013, 267] on div "2" at bounding box center [1018, 277] width 30 height 30
select select "2025-10-01"
select select "2025-11-01"
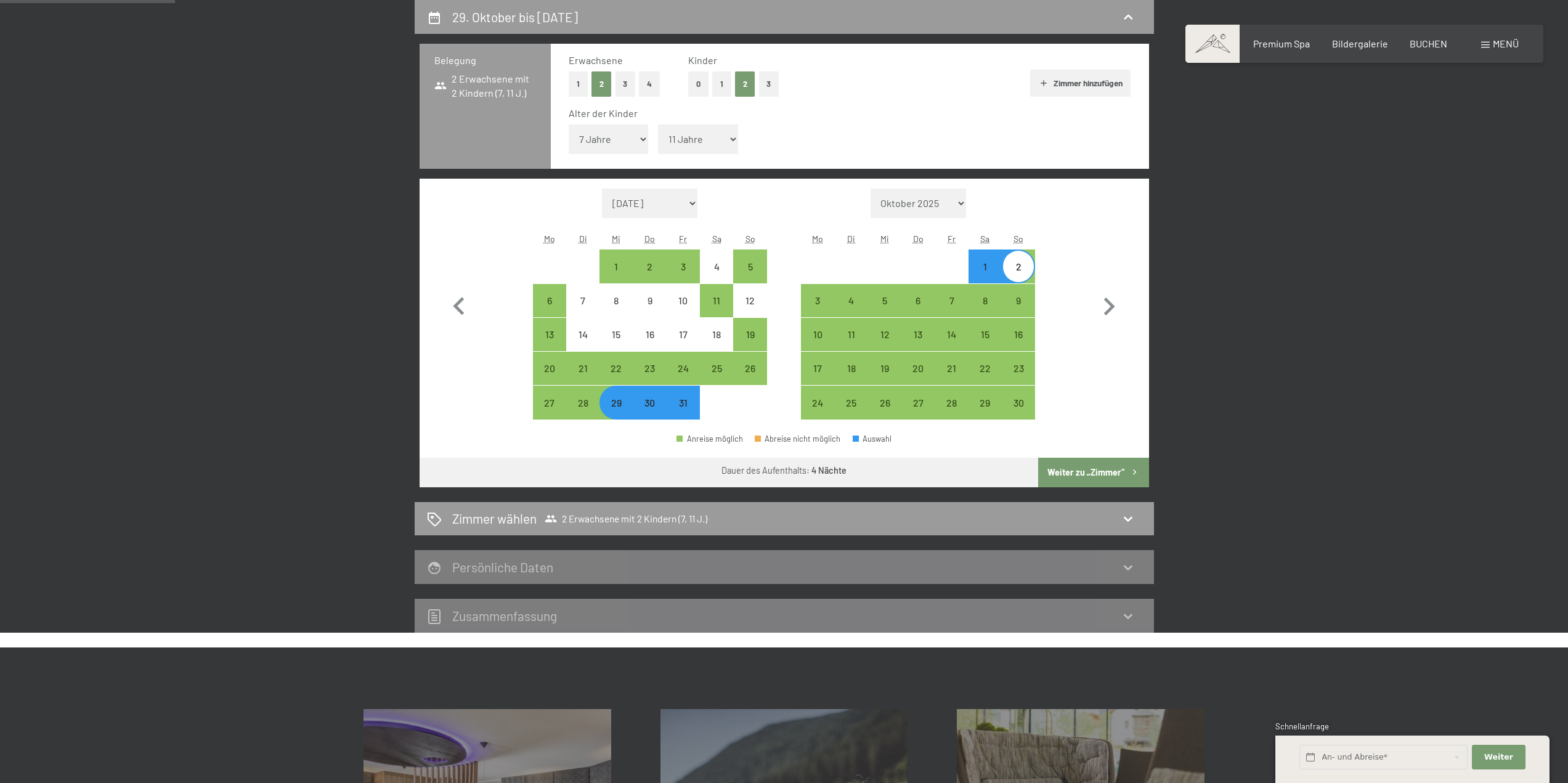
click at [1092, 469] on button "Weiter zu „Zimmer“" at bounding box center [1093, 473] width 111 height 30
select select "2025-10-01"
select select "2025-11-01"
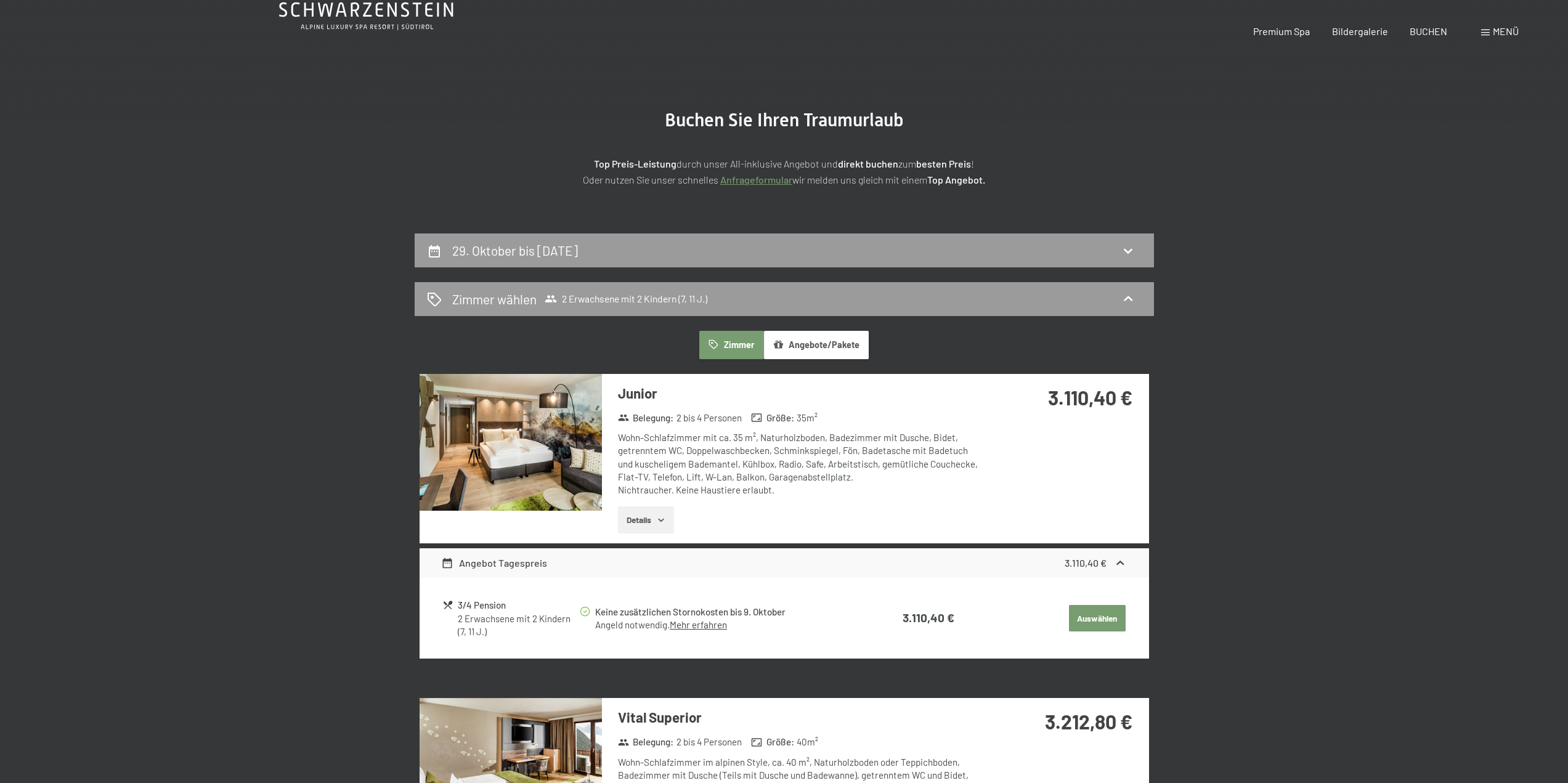
scroll to position [0, 0]
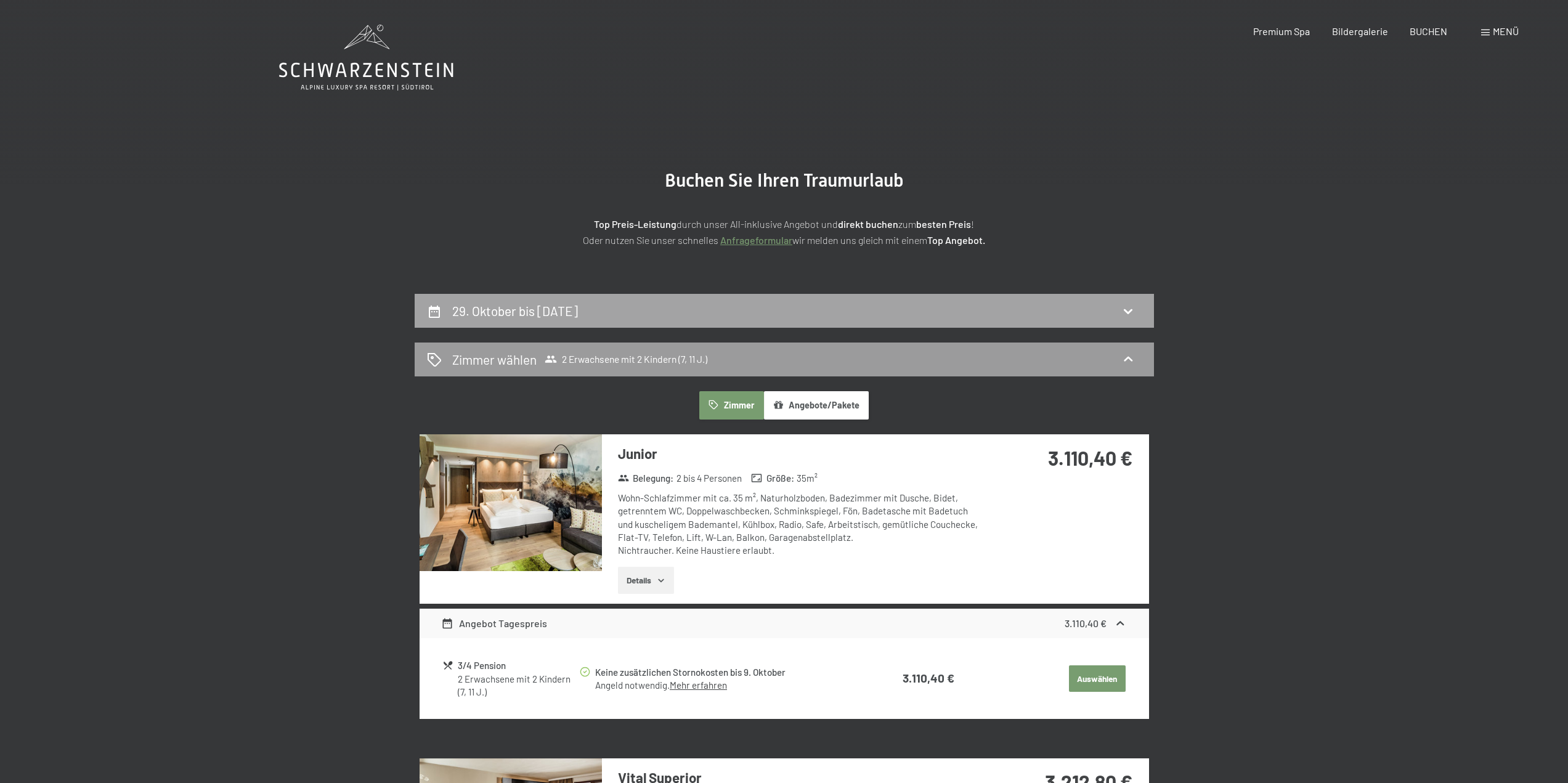
click at [884, 307] on div "29. Oktober bis 2. November 2025" at bounding box center [784, 311] width 715 height 18
select select "7"
select select "11"
select select "2025-10-01"
select select "2025-11-01"
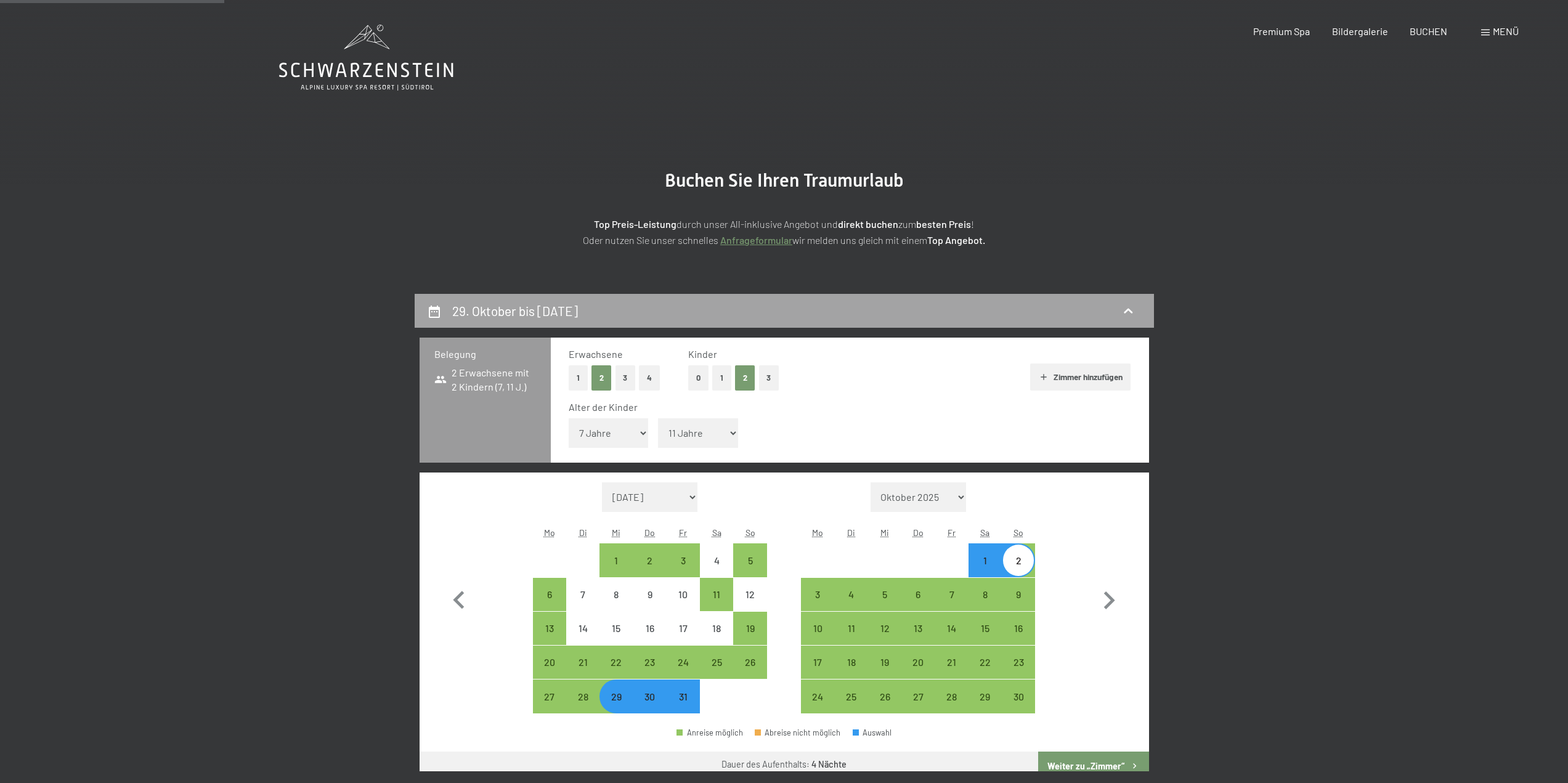
scroll to position [294, 0]
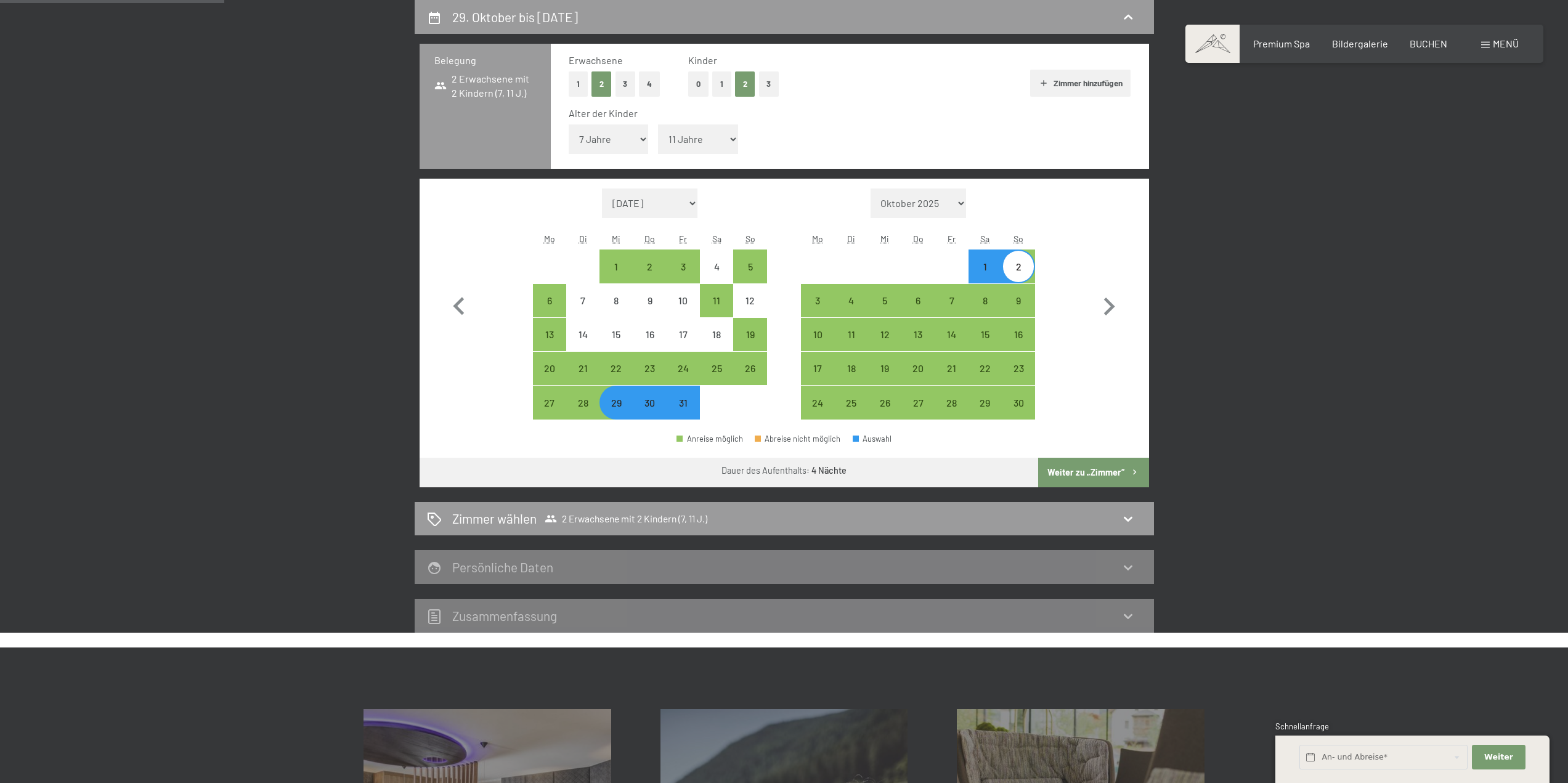
click at [652, 406] on div "30" at bounding box center [649, 413] width 30 height 30
select select "2025-10-01"
select select "2025-11-01"
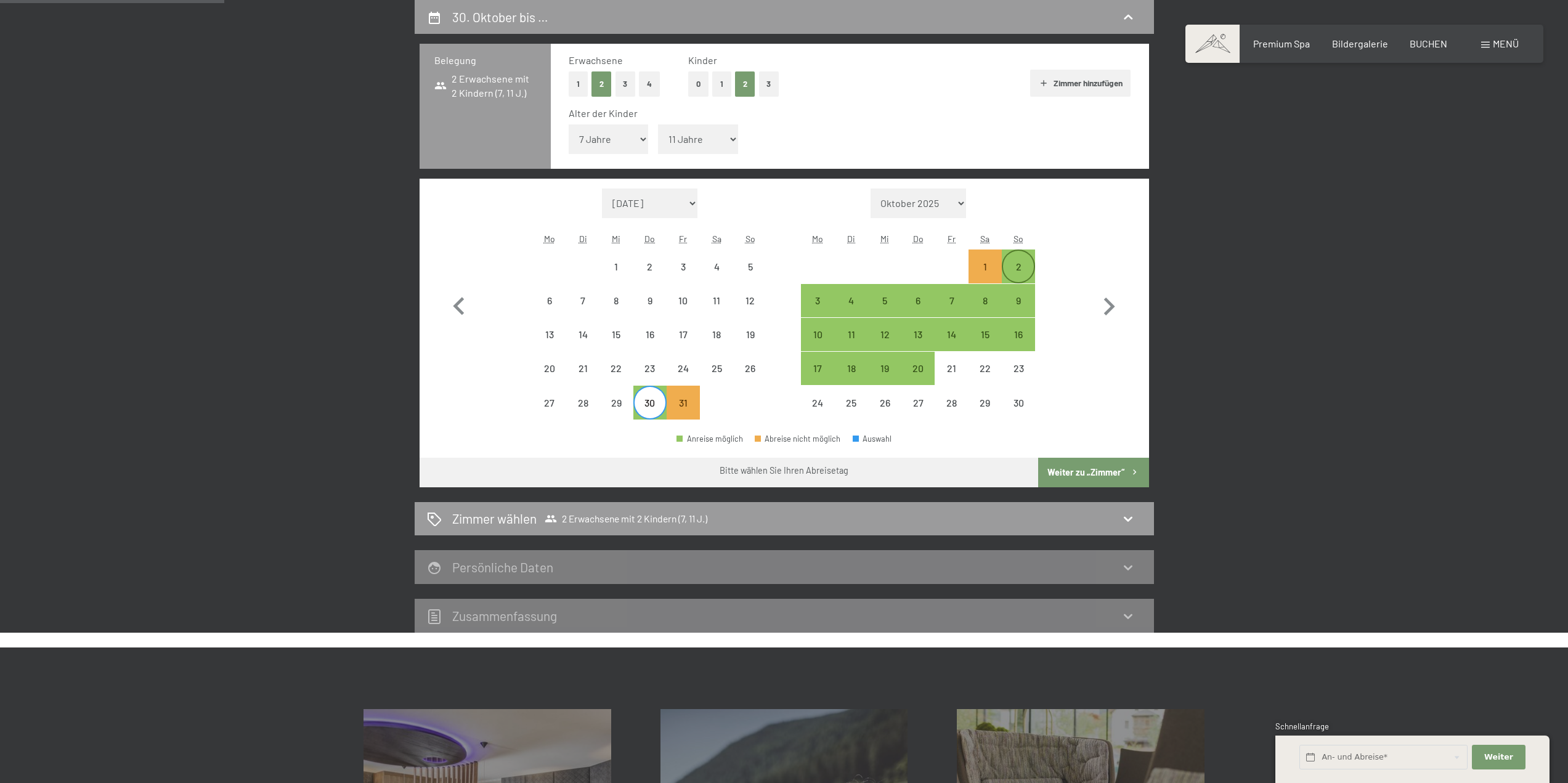
click at [1005, 262] on div "2" at bounding box center [1018, 277] width 30 height 30
select select "2025-10-01"
select select "2025-11-01"
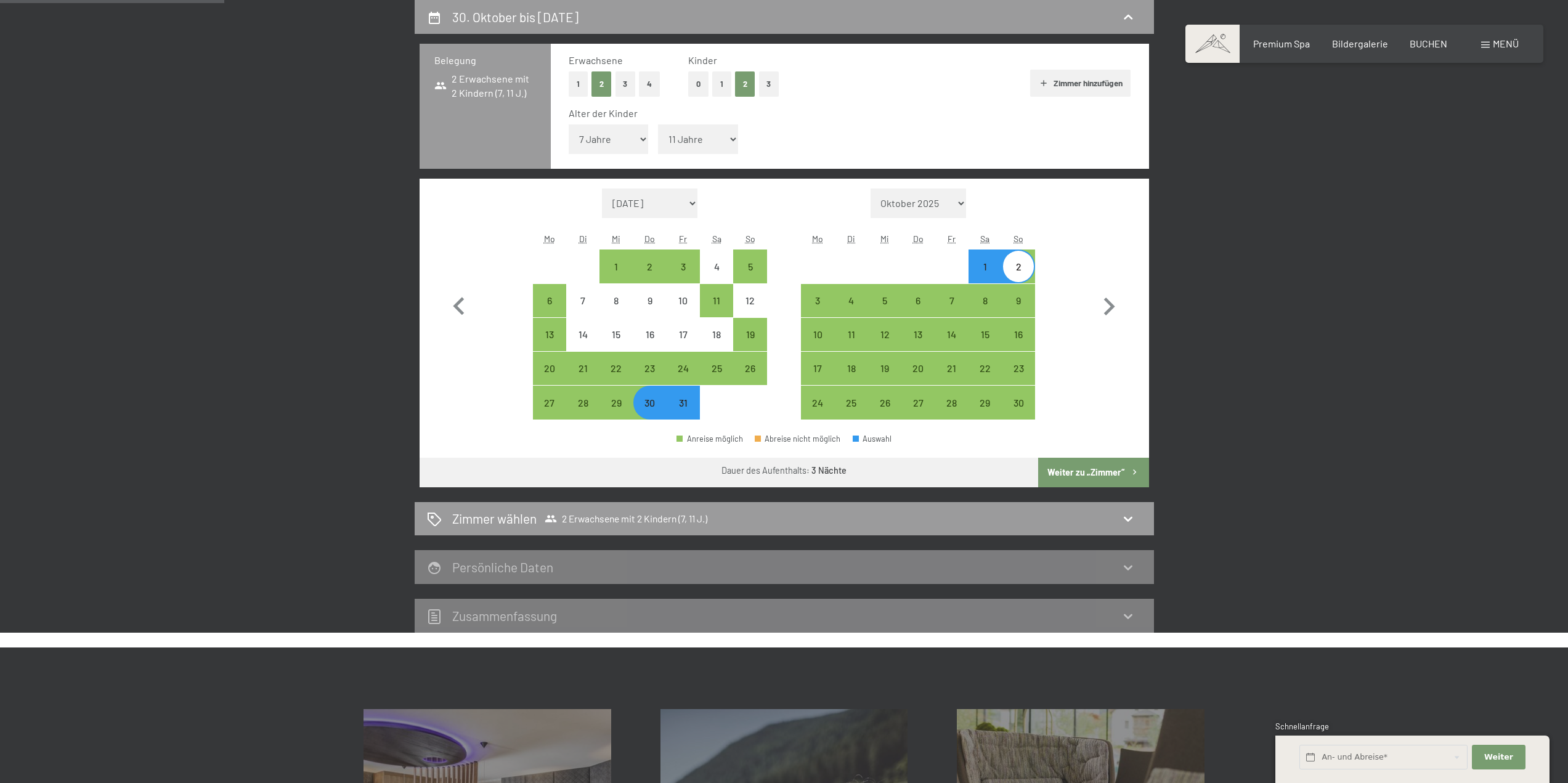
click at [1099, 454] on div "Anreise möglich Abreise nicht möglich Auswahl" at bounding box center [784, 444] width 730 height 28
click at [1099, 469] on button "Weiter zu „Zimmer“" at bounding box center [1093, 473] width 111 height 30
select select "2025-10-01"
select select "2025-11-01"
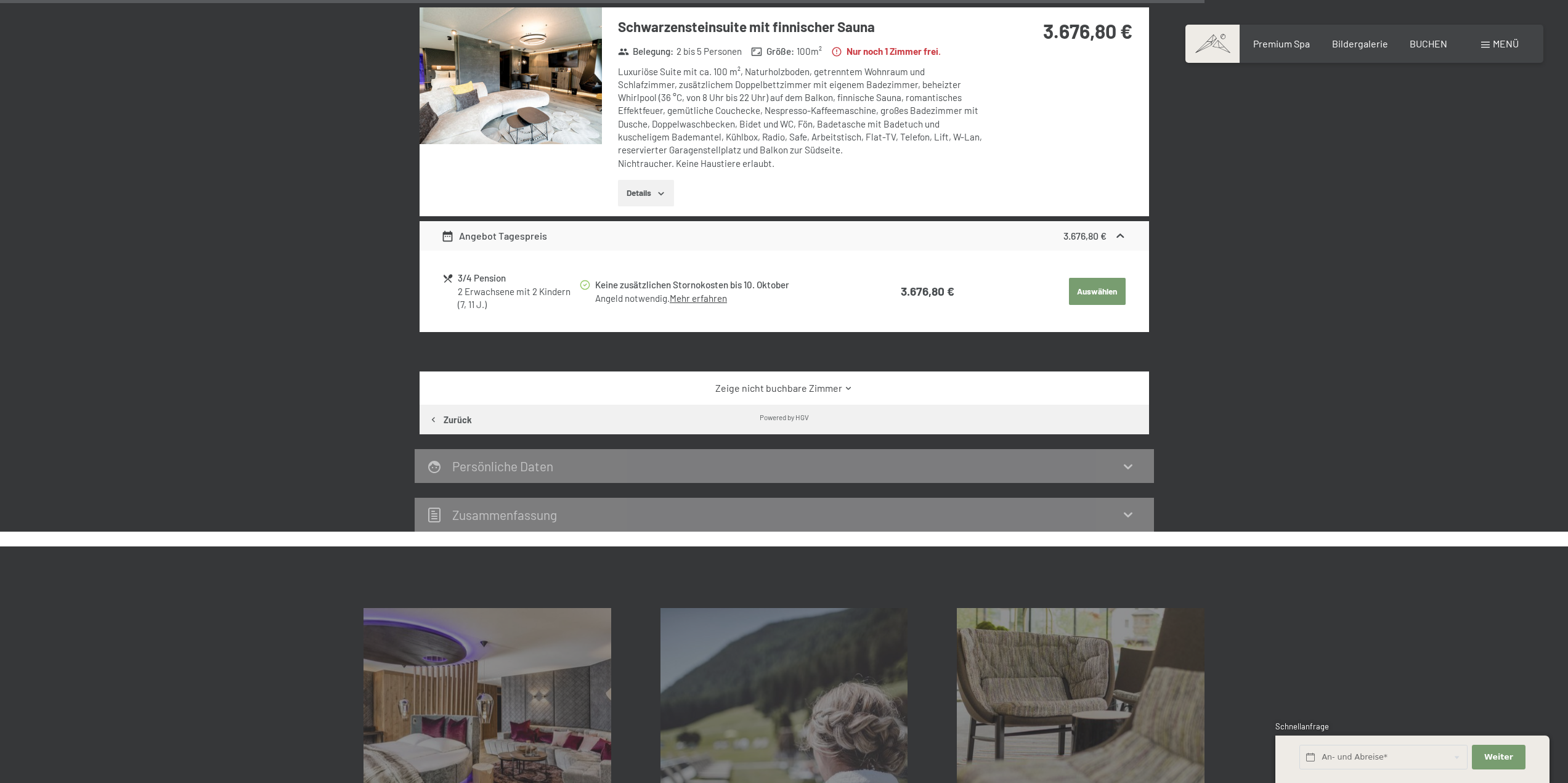
scroll to position [2143, 0]
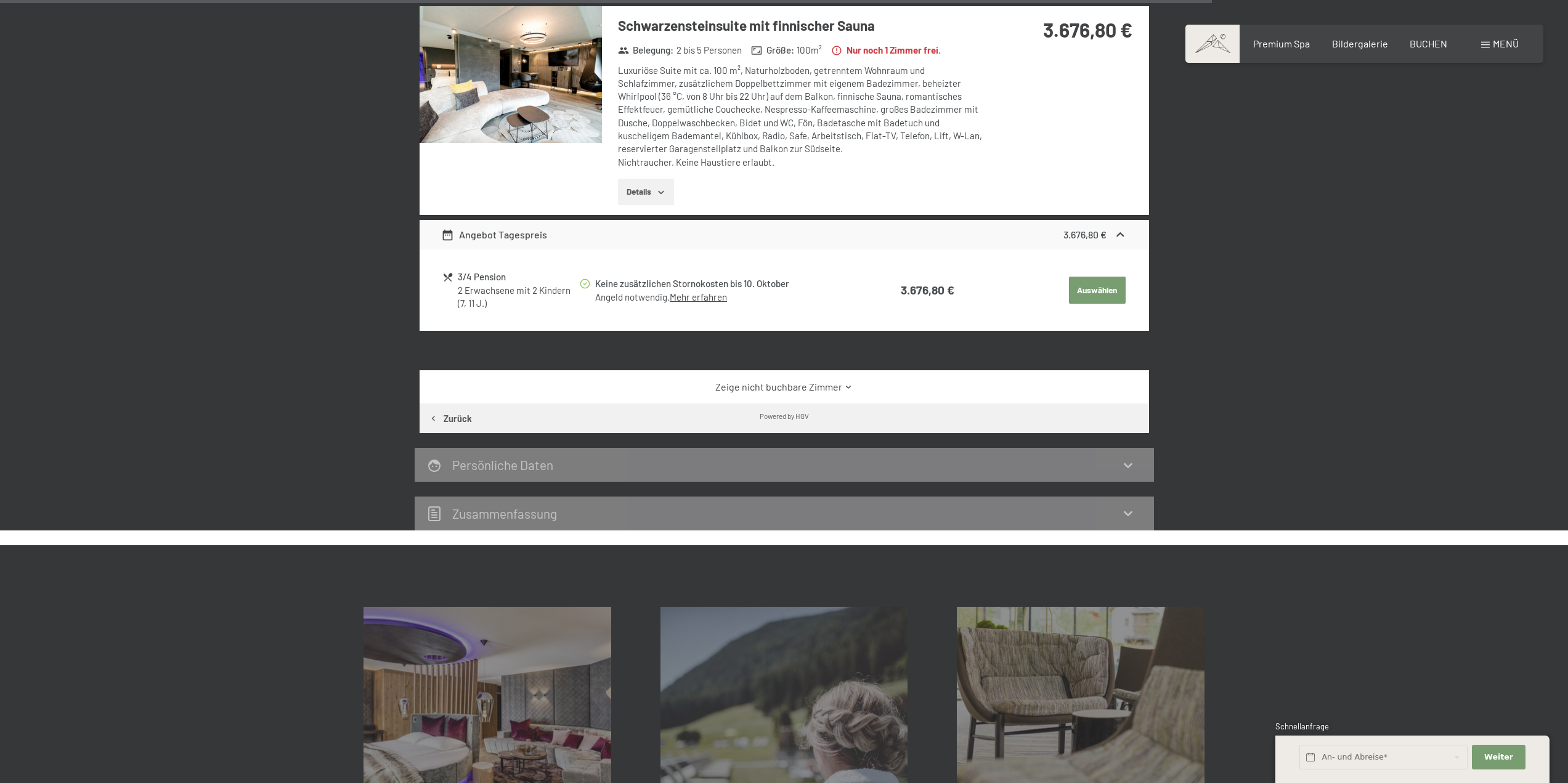
click at [663, 370] on div "Zeige nicht buchbare Zimmer" at bounding box center [784, 387] width 730 height 33
click at [664, 381] on link "Zeige nicht buchbare Zimmer" at bounding box center [784, 388] width 686 height 14
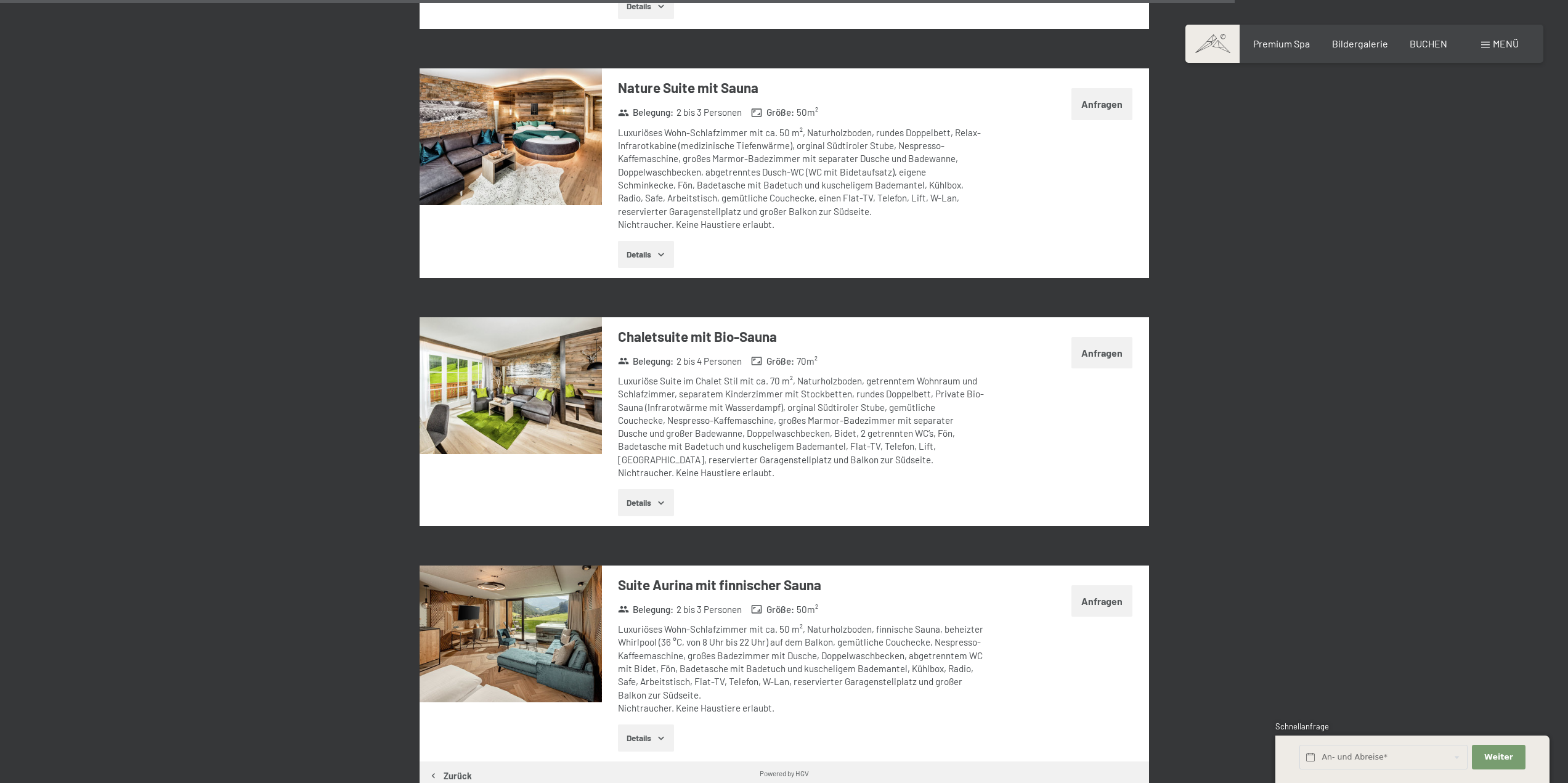
scroll to position [3437, 0]
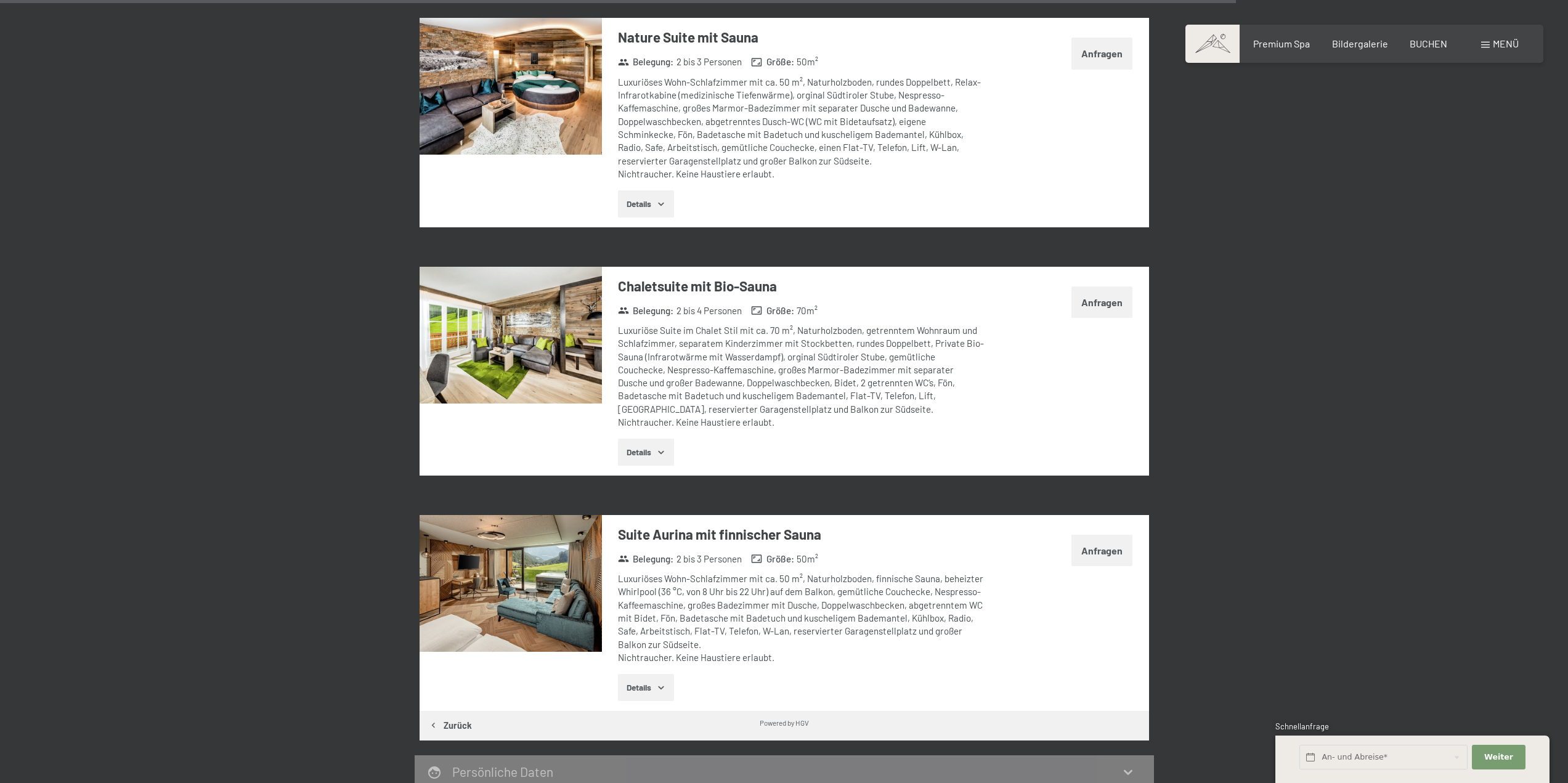
click at [649, 439] on button "Details" at bounding box center [646, 452] width 56 height 27
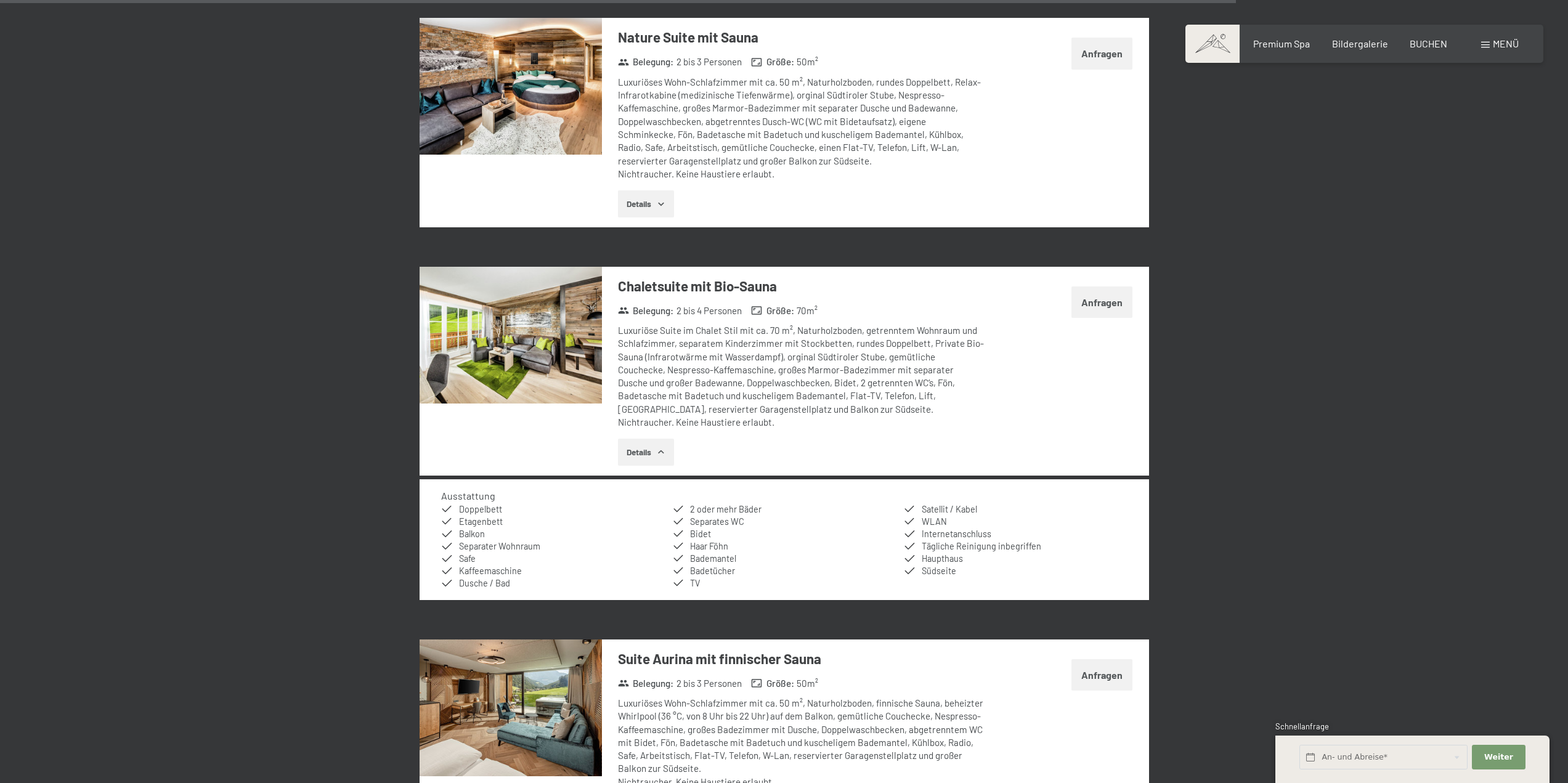
click at [649, 439] on button "Details" at bounding box center [646, 452] width 56 height 27
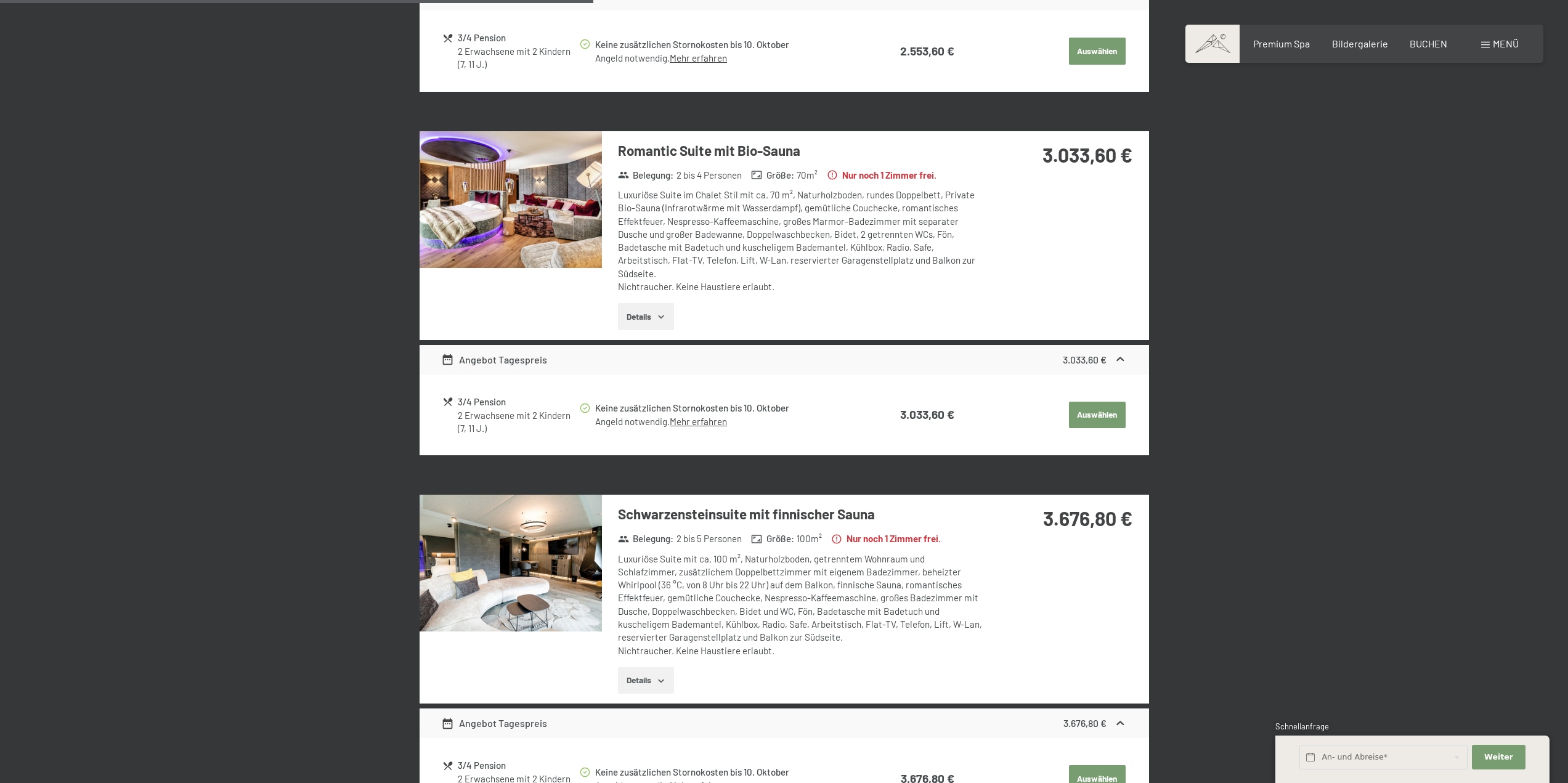
scroll to position [1650, 0]
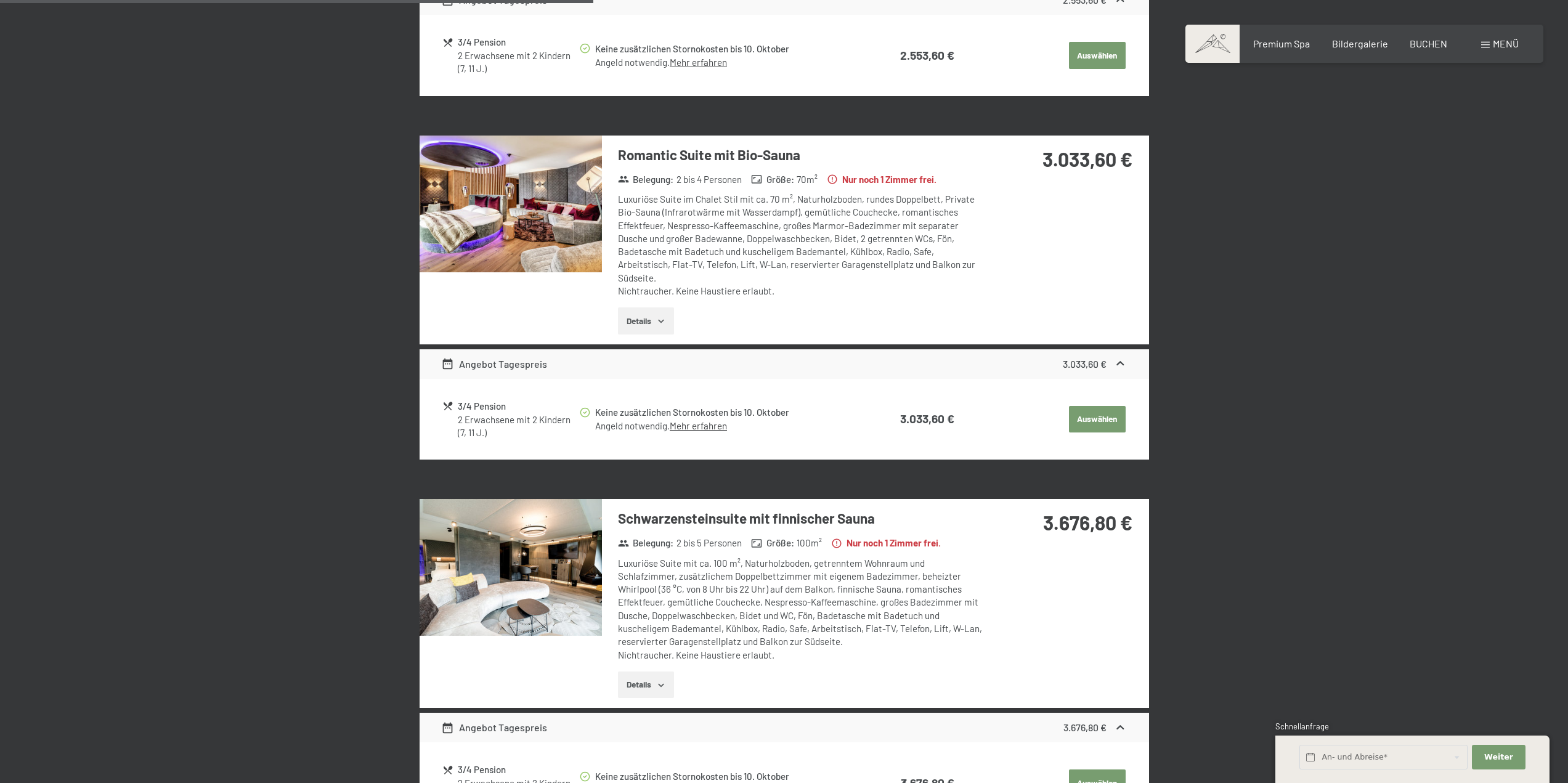
click at [504, 549] on img at bounding box center [510, 567] width 182 height 137
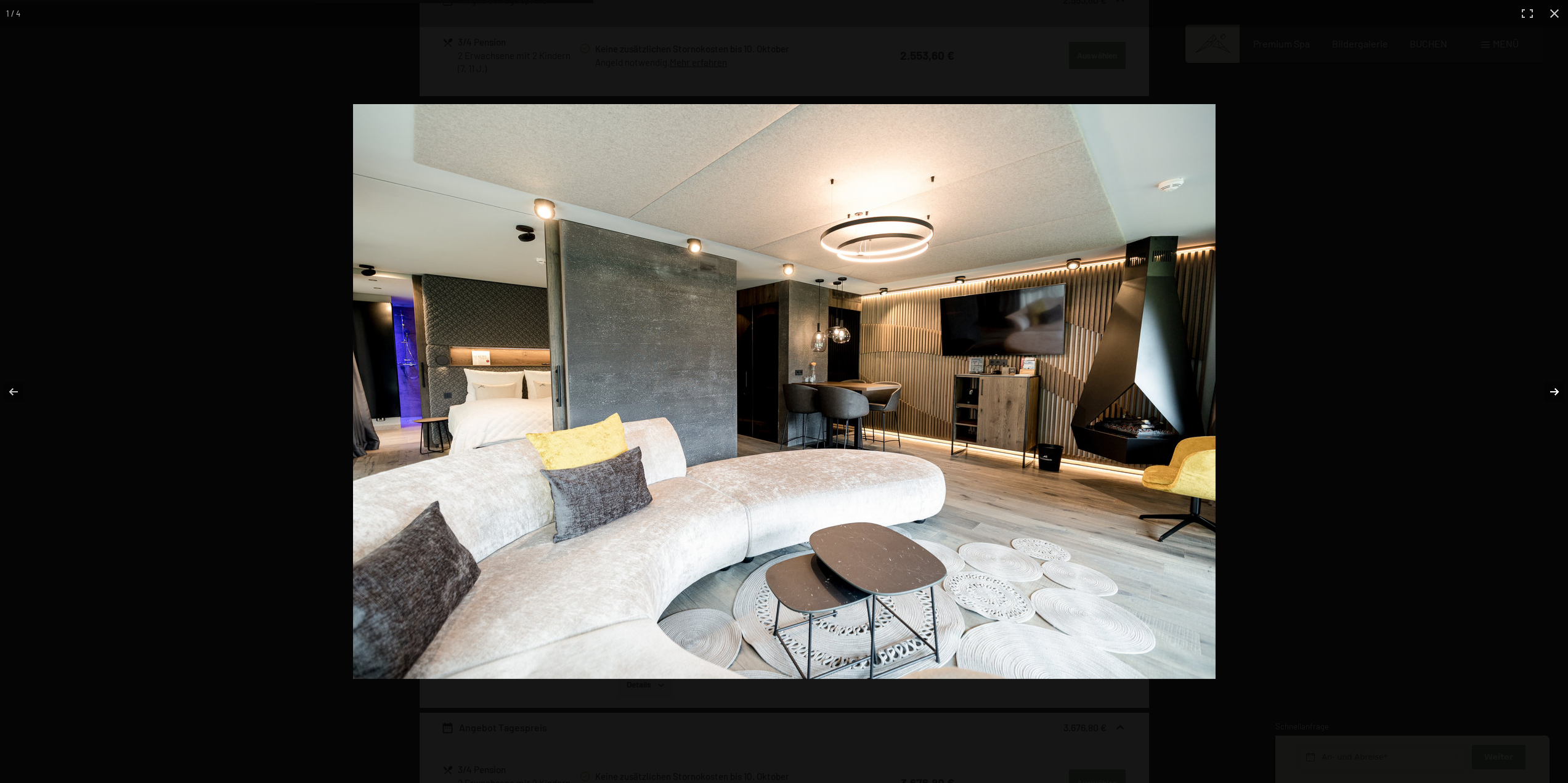
click at [1554, 387] on button "button" at bounding box center [1546, 392] width 44 height 62
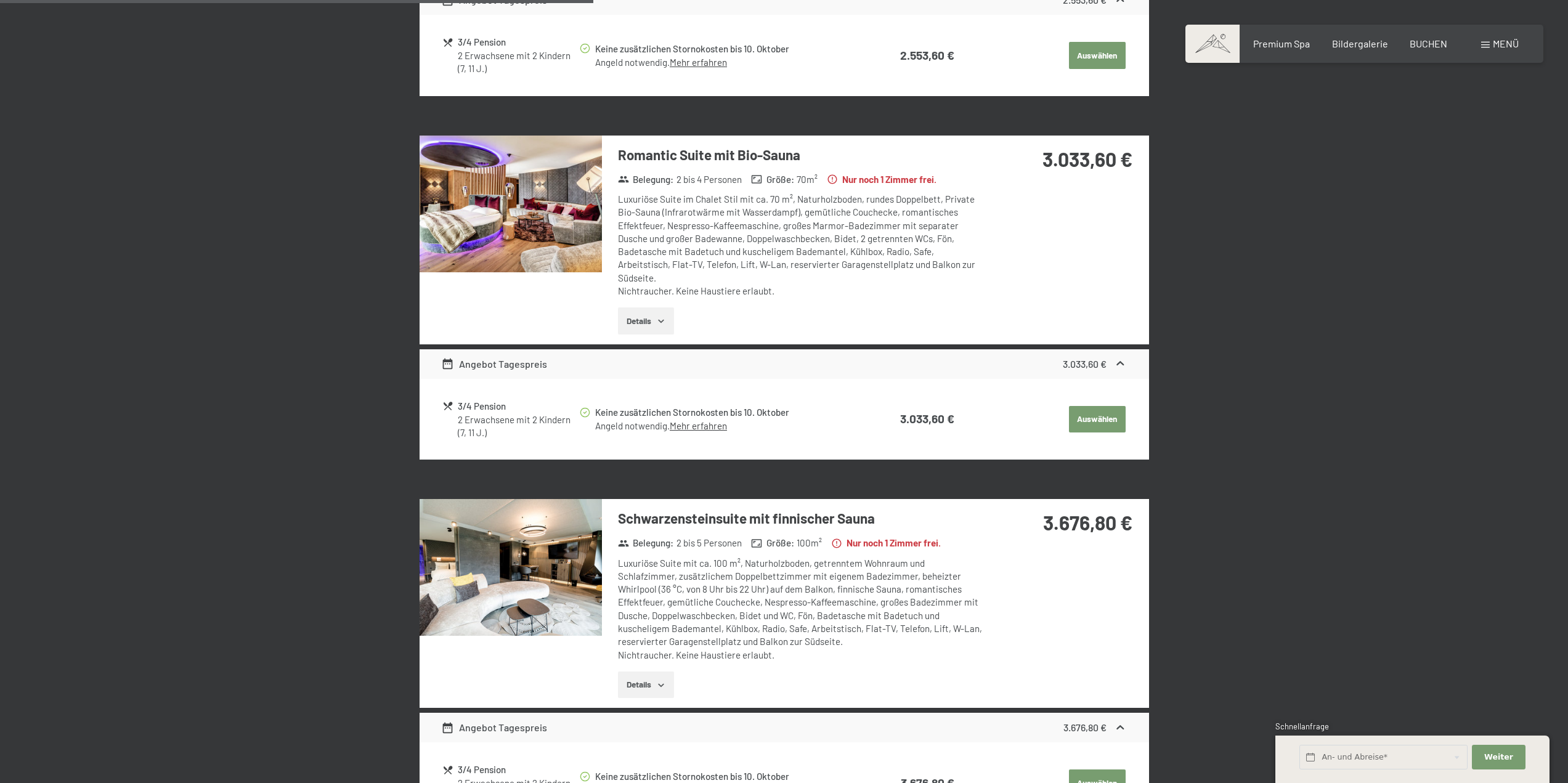
click at [0, 0] on button "button" at bounding box center [0, 0] width 0 height 0
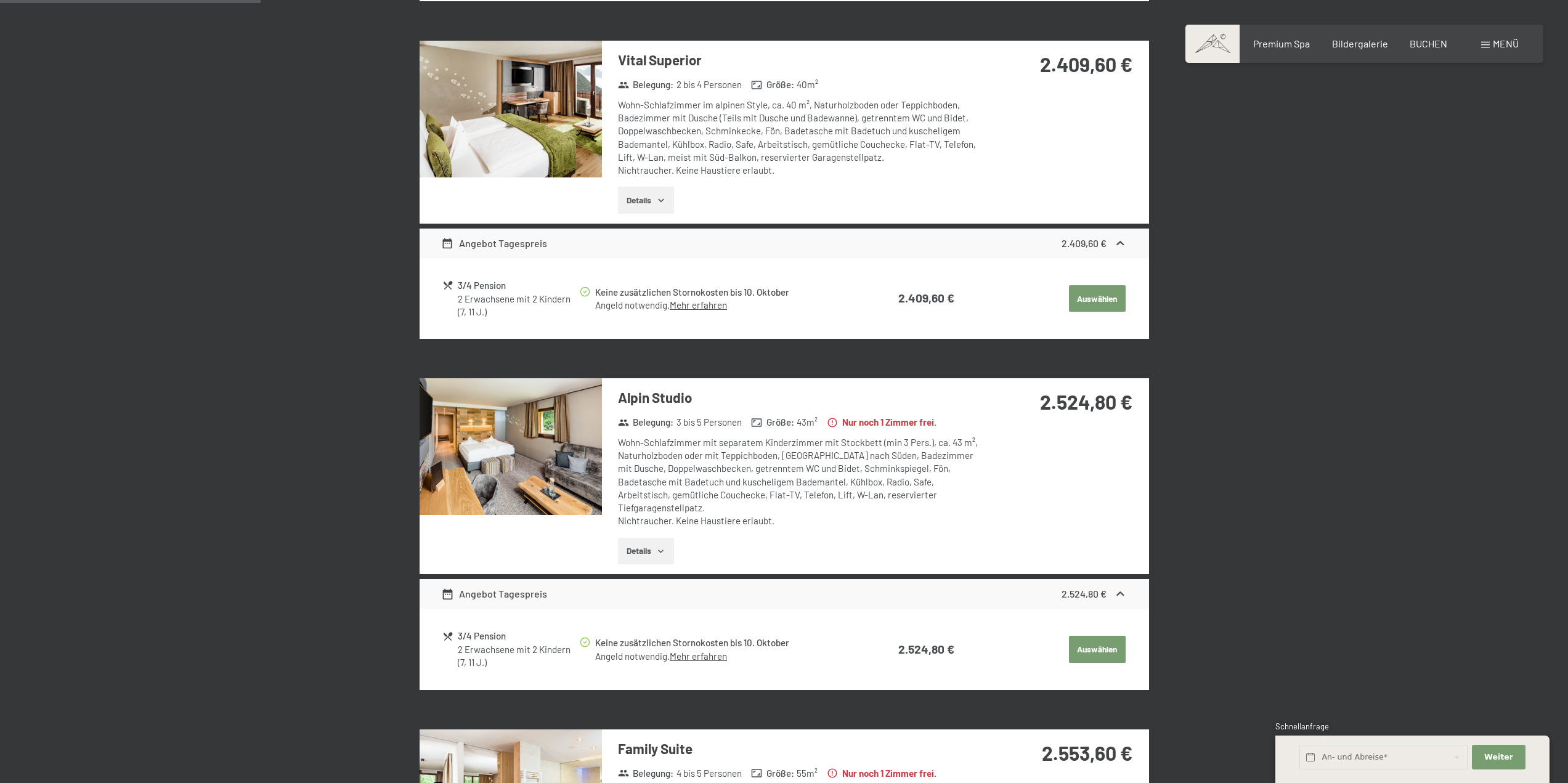
scroll to position [726, 0]
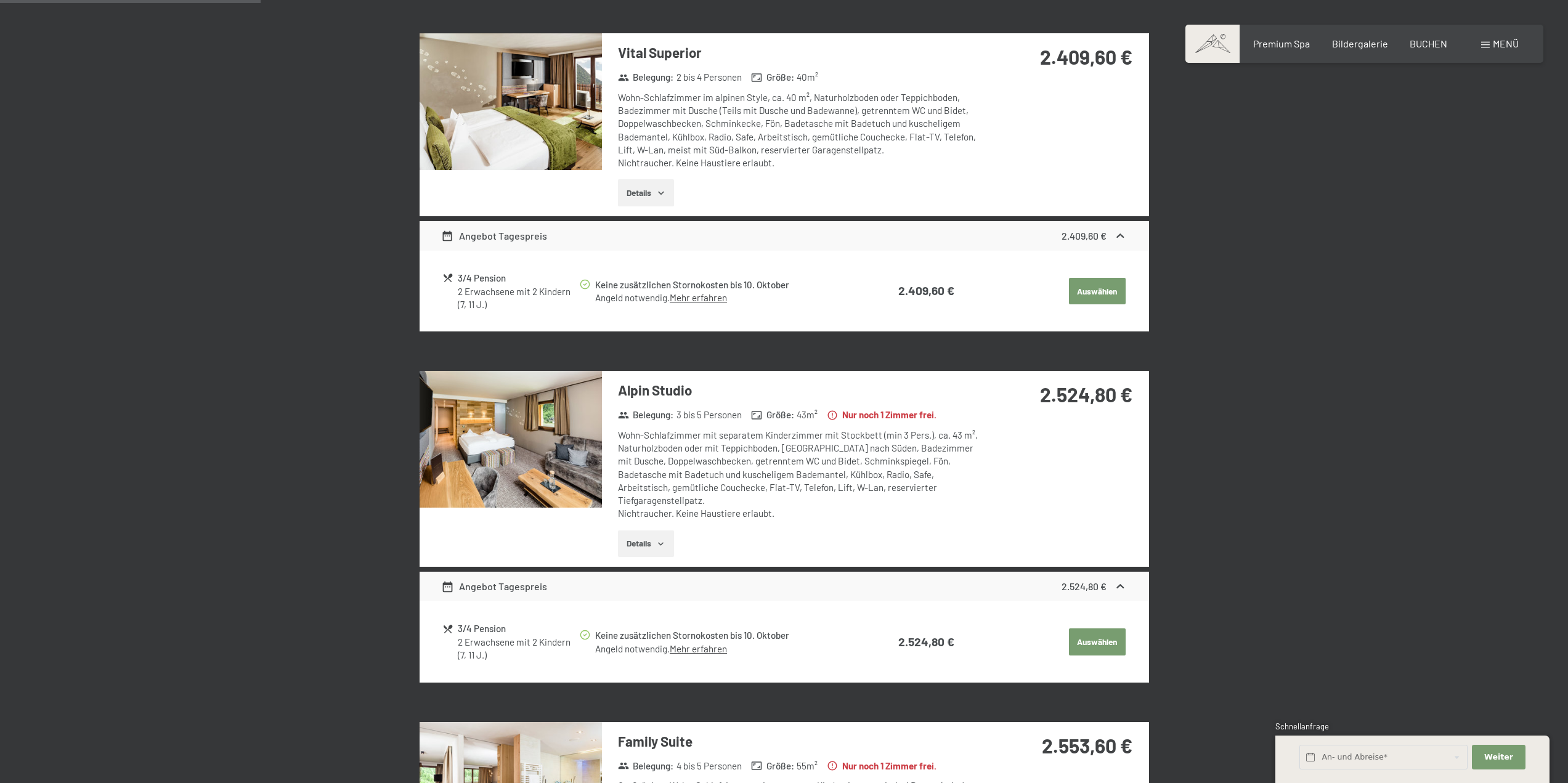
click at [658, 539] on icon "button" at bounding box center [661, 543] width 10 height 10
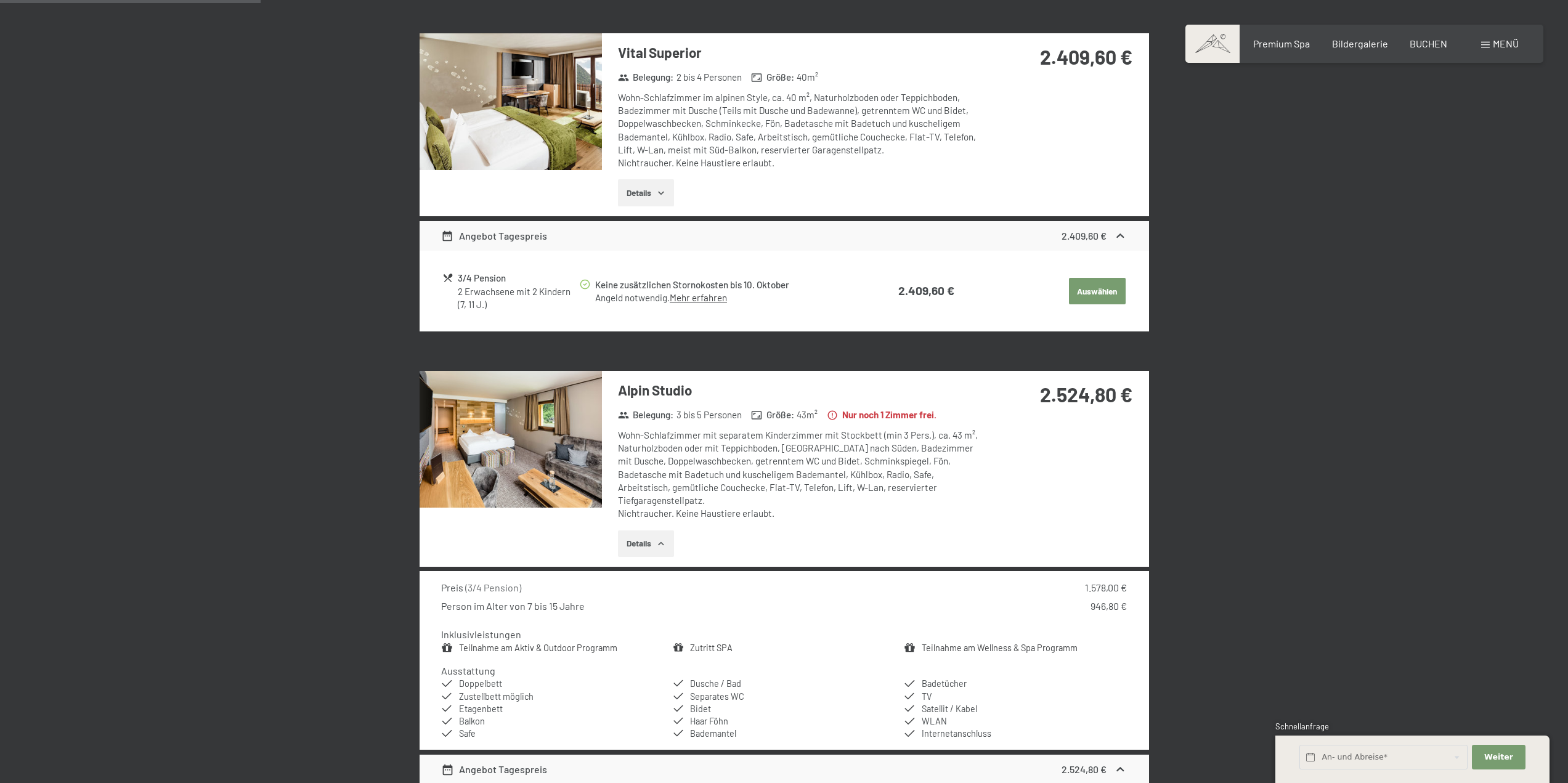
click at [658, 539] on icon "button" at bounding box center [661, 543] width 10 height 10
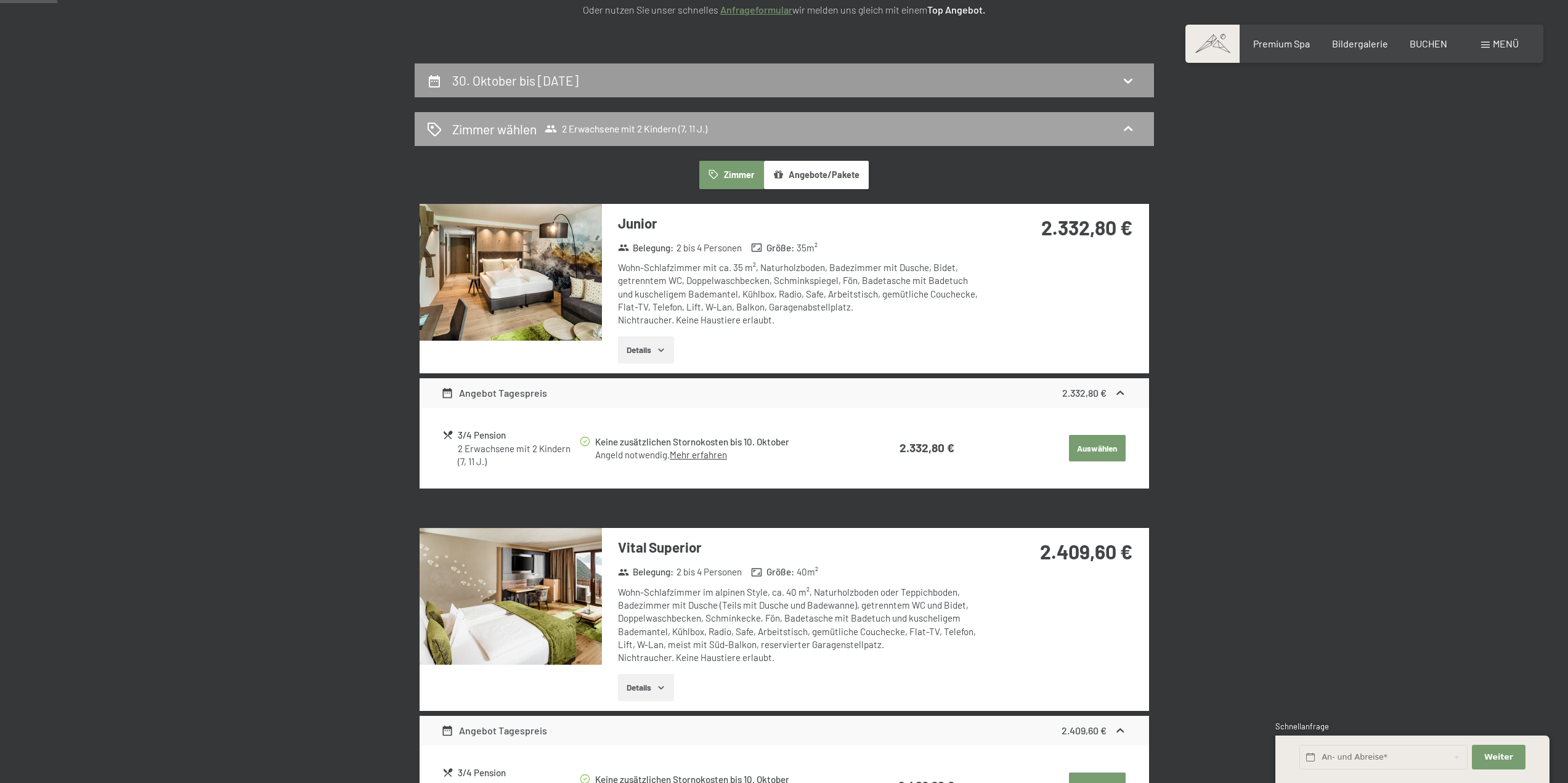
scroll to position [0, 0]
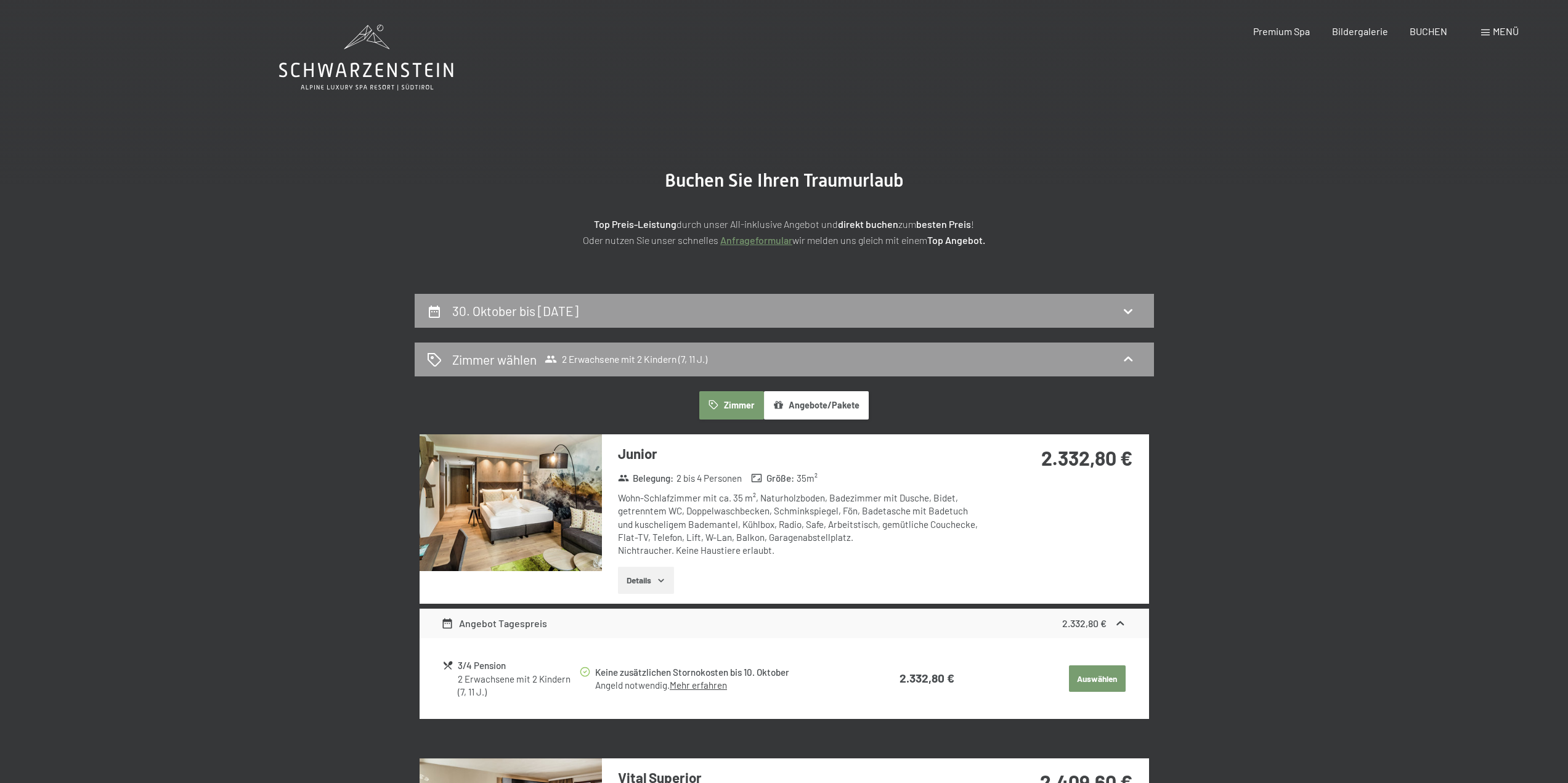
click at [831, 406] on button "Angebote/Pakete" at bounding box center [816, 405] width 104 height 29
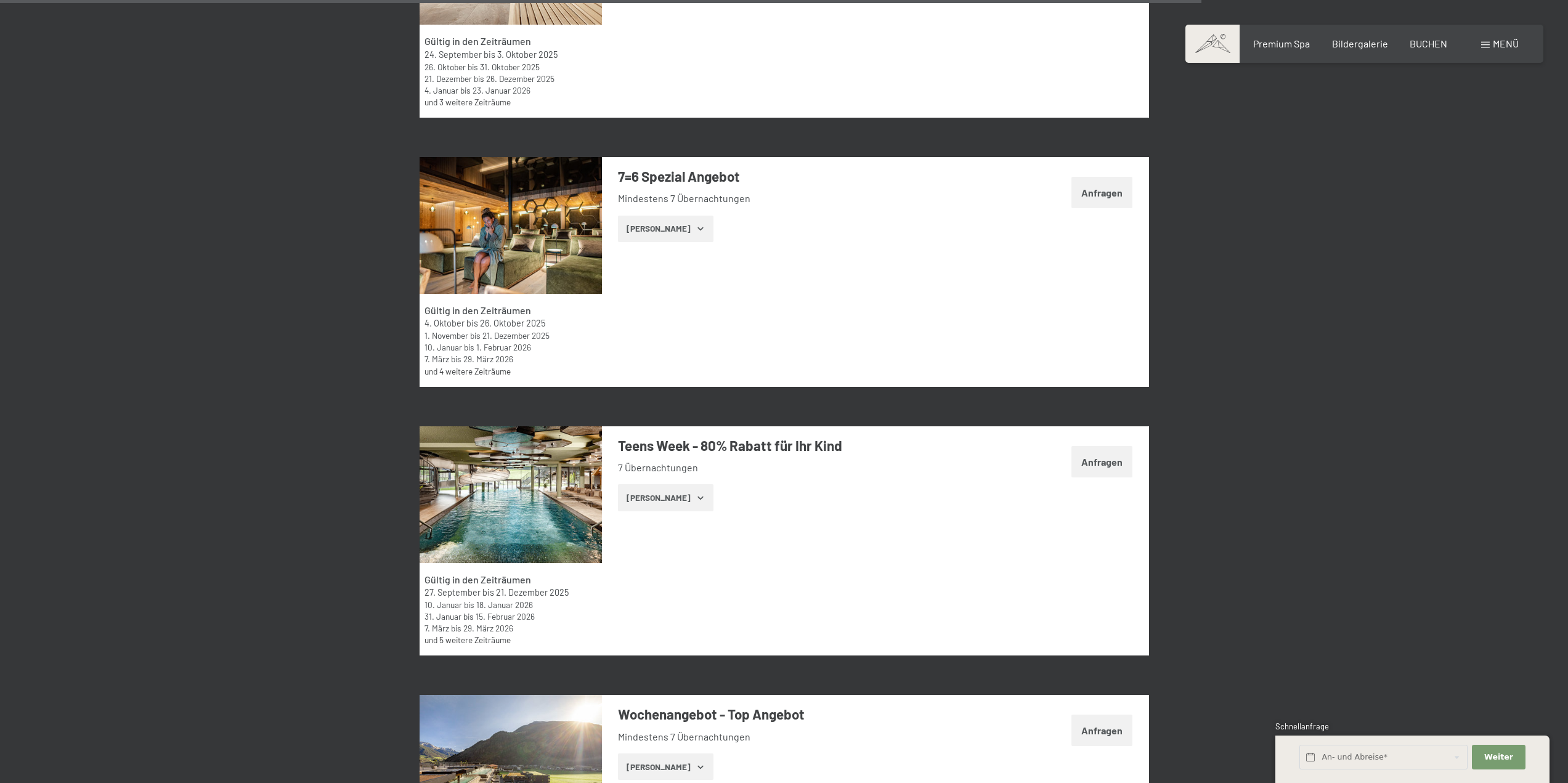
scroll to position [3513, 0]
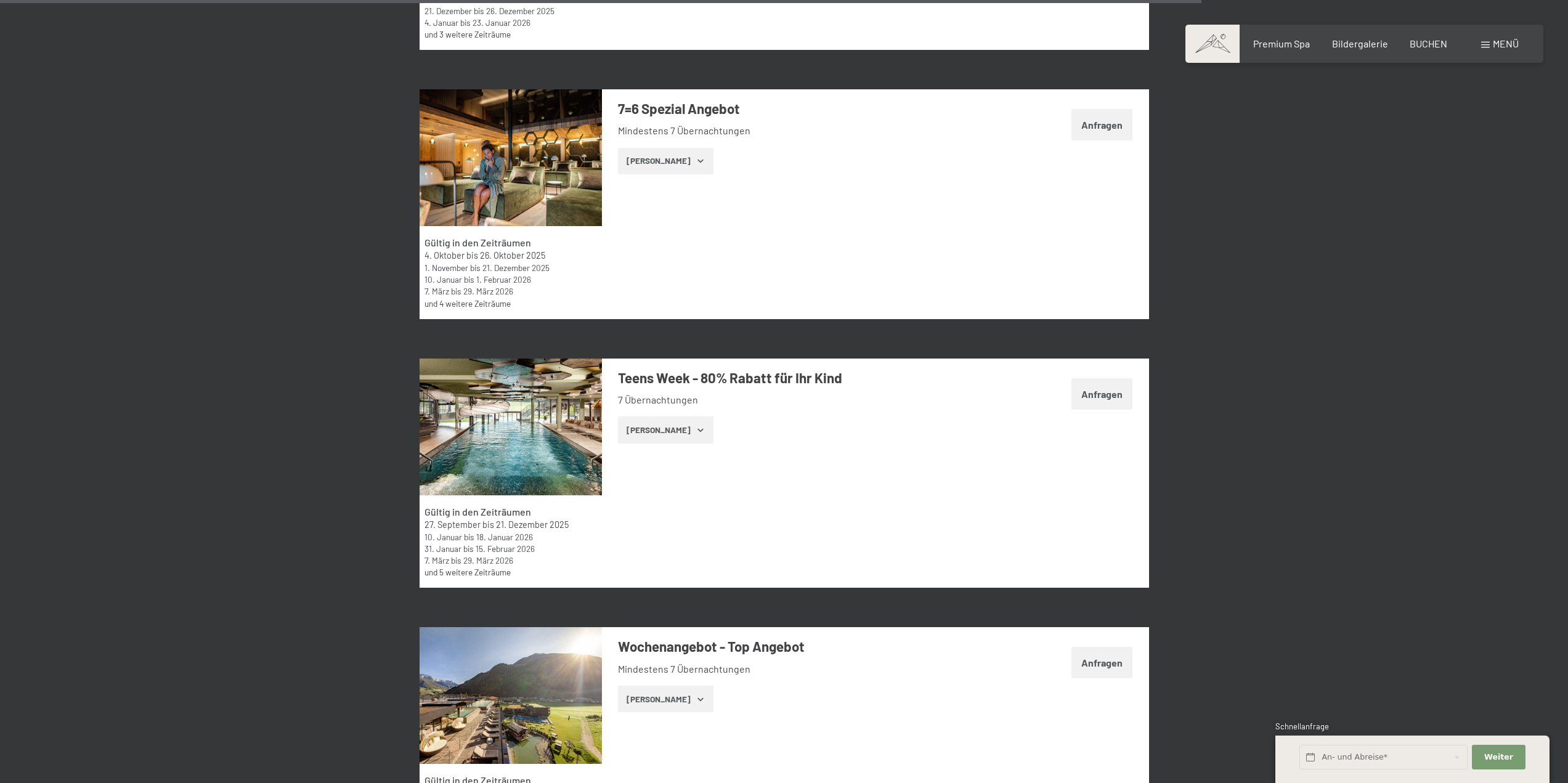
click at [684, 433] on span "Einwilligung Marketing*" at bounding box center [717, 428] width 102 height 12
click at [660, 433] on input "Einwilligung Marketing*" at bounding box center [654, 428] width 12 height 12
click at [687, 425] on span "Einwilligung Marketing*" at bounding box center [717, 428] width 102 height 12
click at [660, 425] on input "Einwilligung Marketing*" at bounding box center [654, 428] width 12 height 12
checkbox input "false"
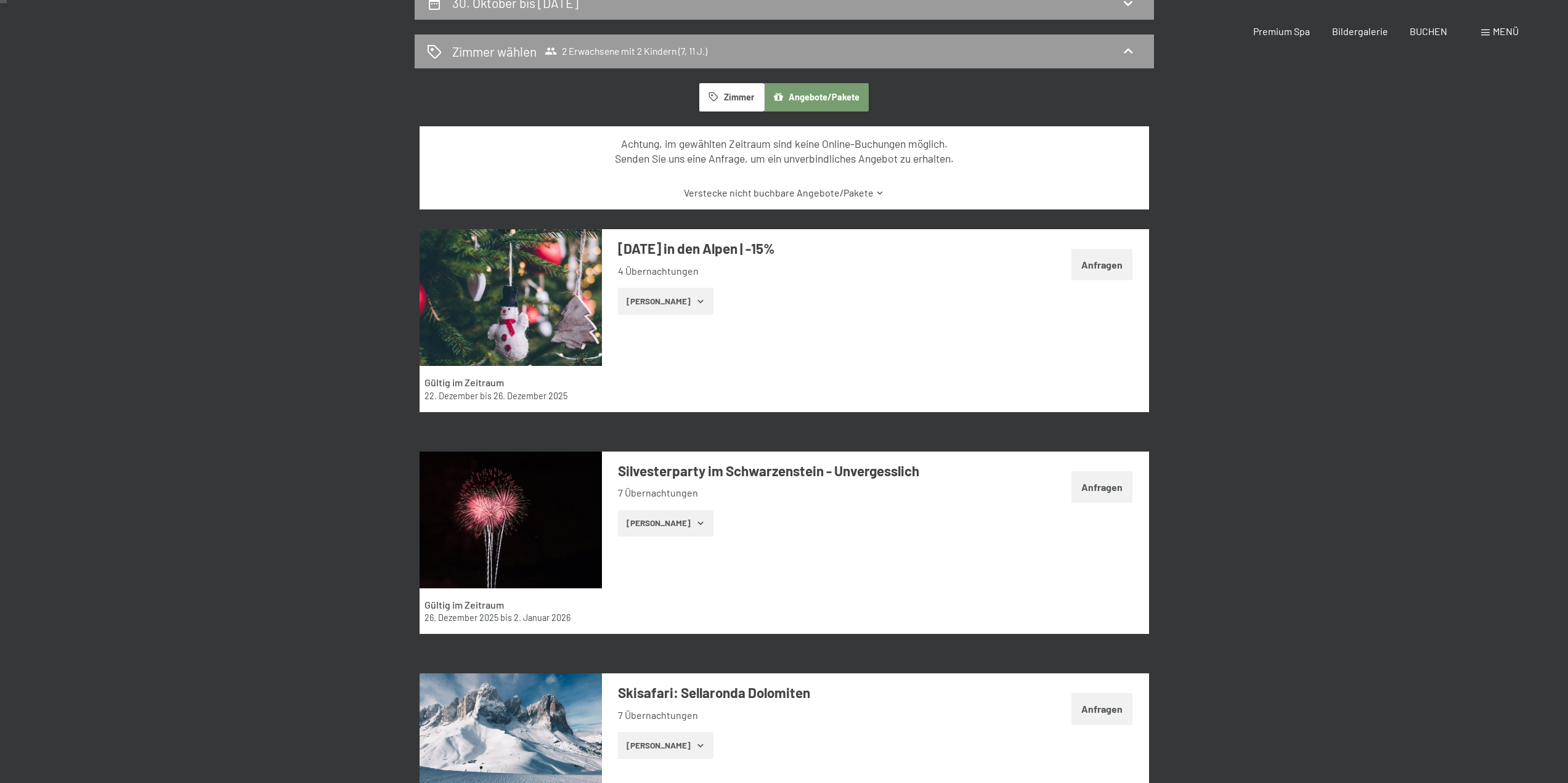
scroll to position [0, 0]
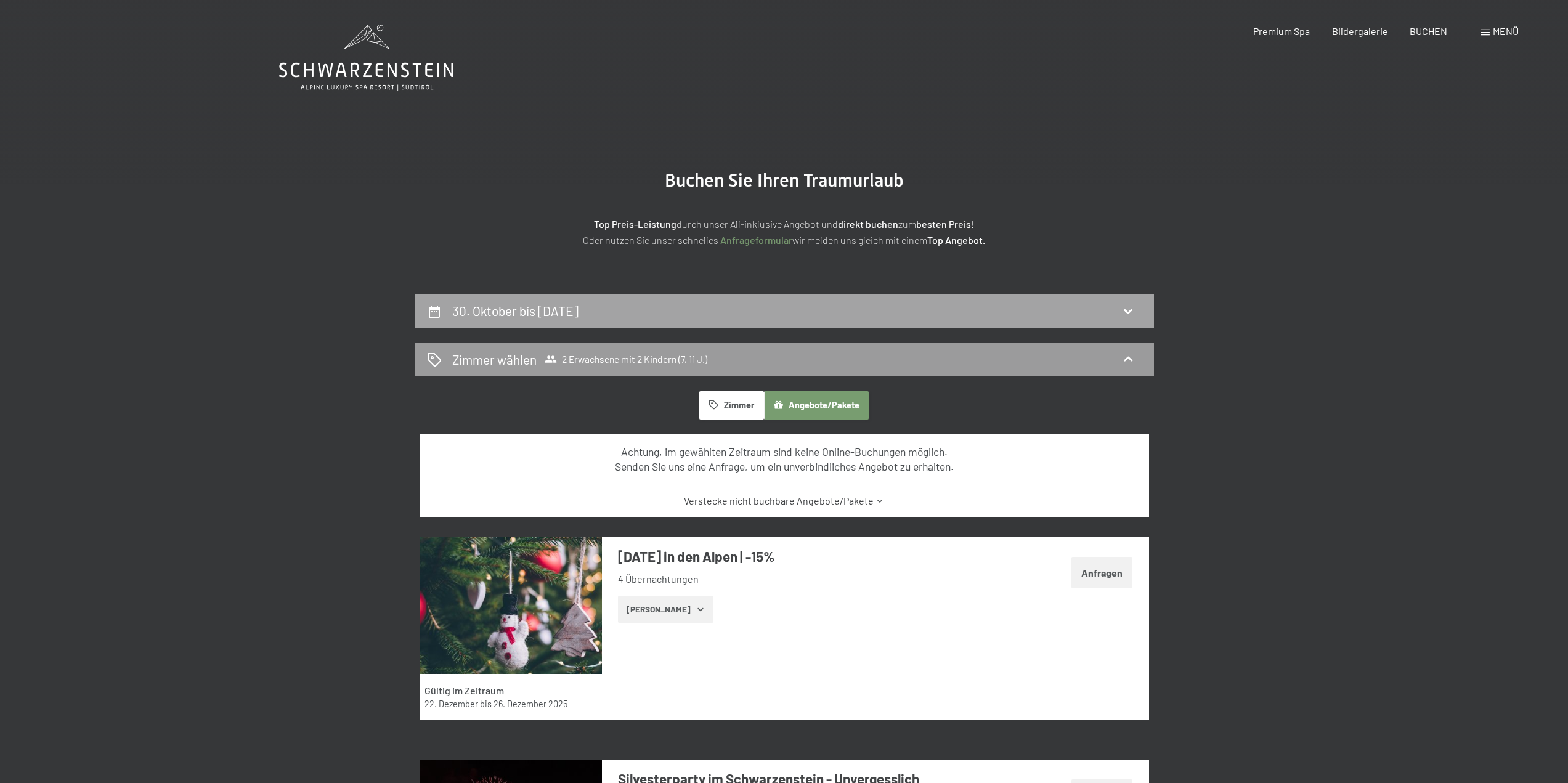
click at [714, 314] on div "30. Oktober bis 2. November 2025" at bounding box center [784, 311] width 715 height 18
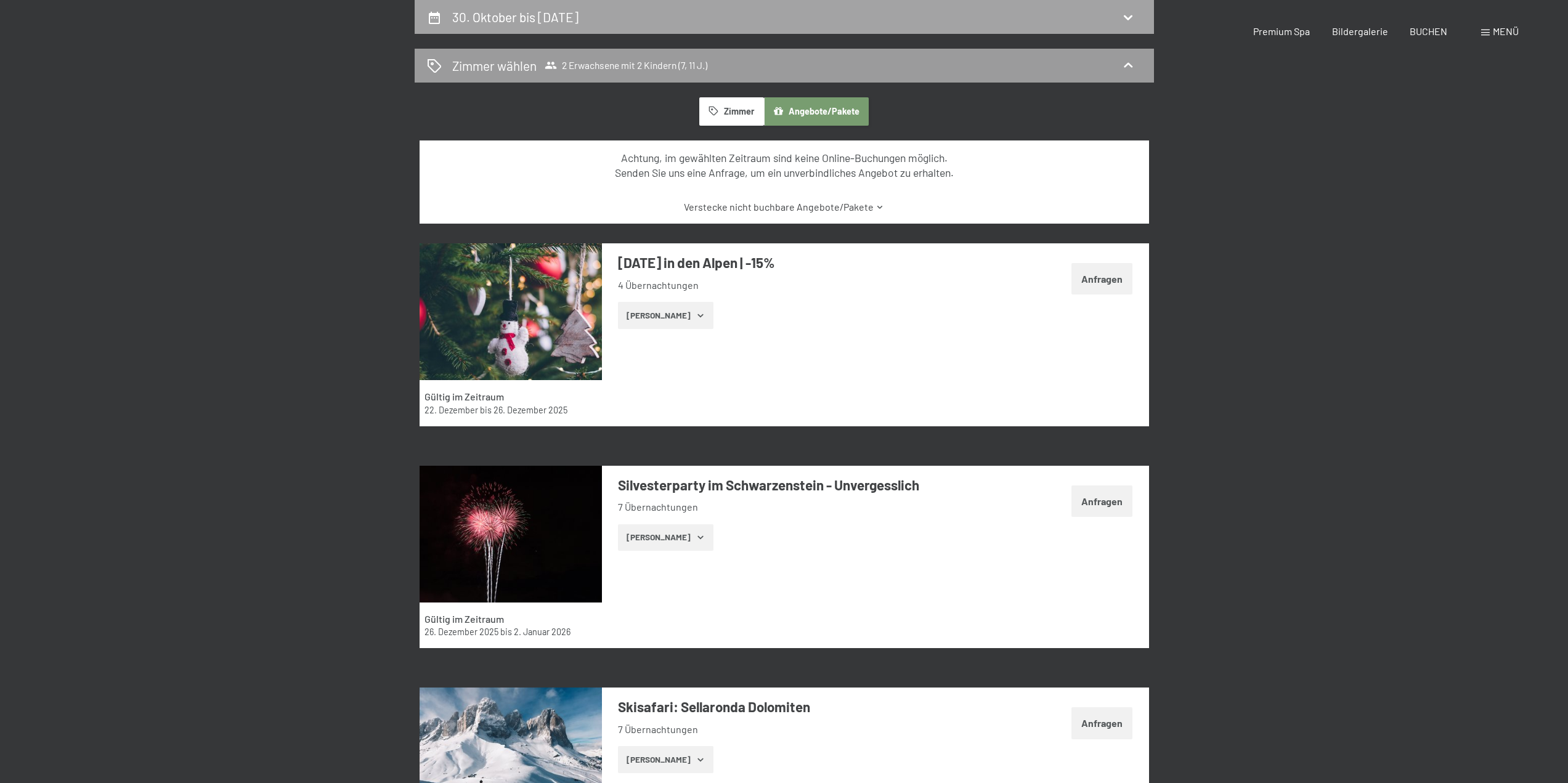
select select "7"
select select "11"
select select "2025-10-01"
select select "2025-11-01"
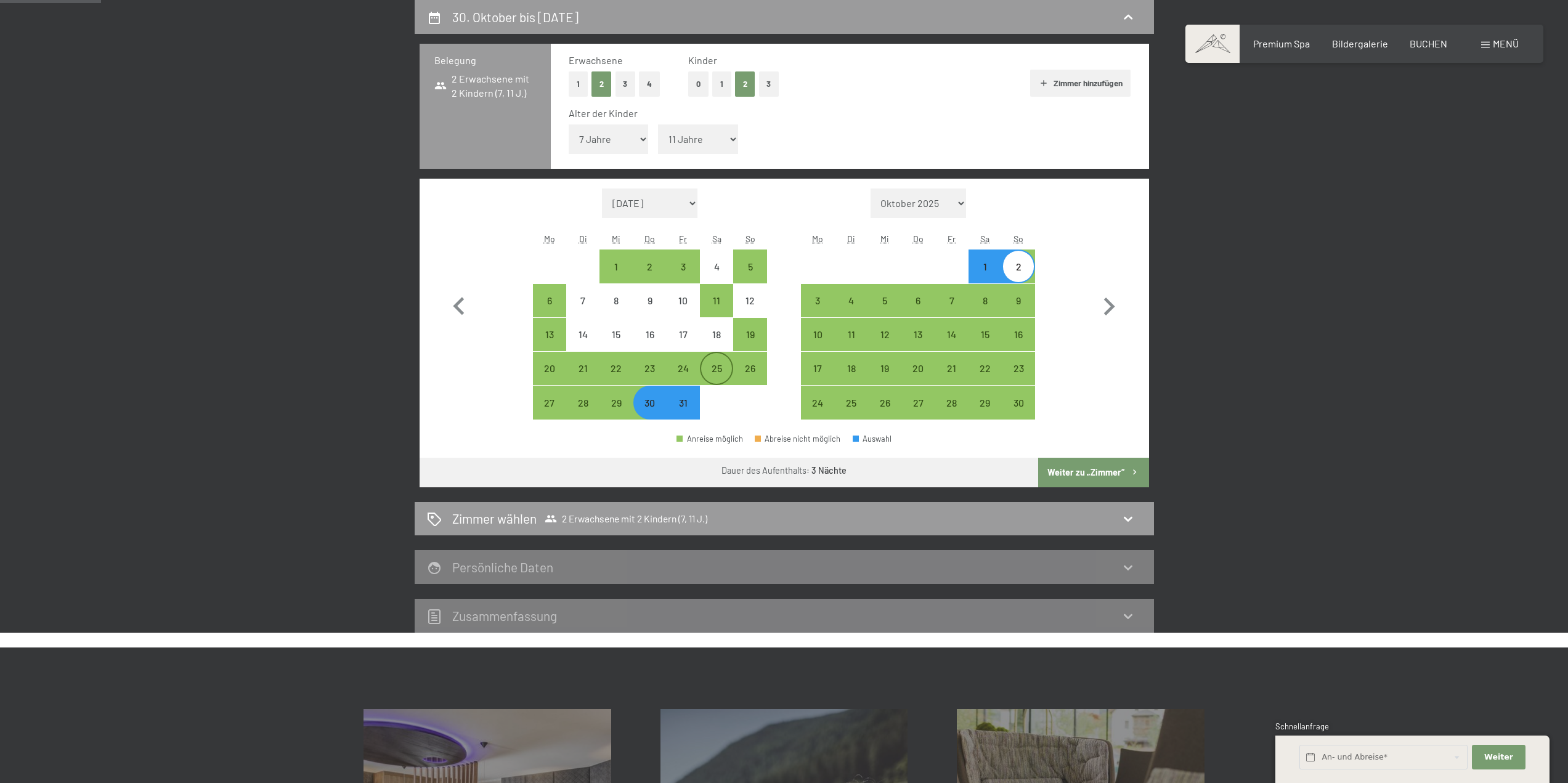
click at [713, 368] on div "25" at bounding box center [716, 378] width 30 height 30
select select "2025-10-01"
select select "2025-11-01"
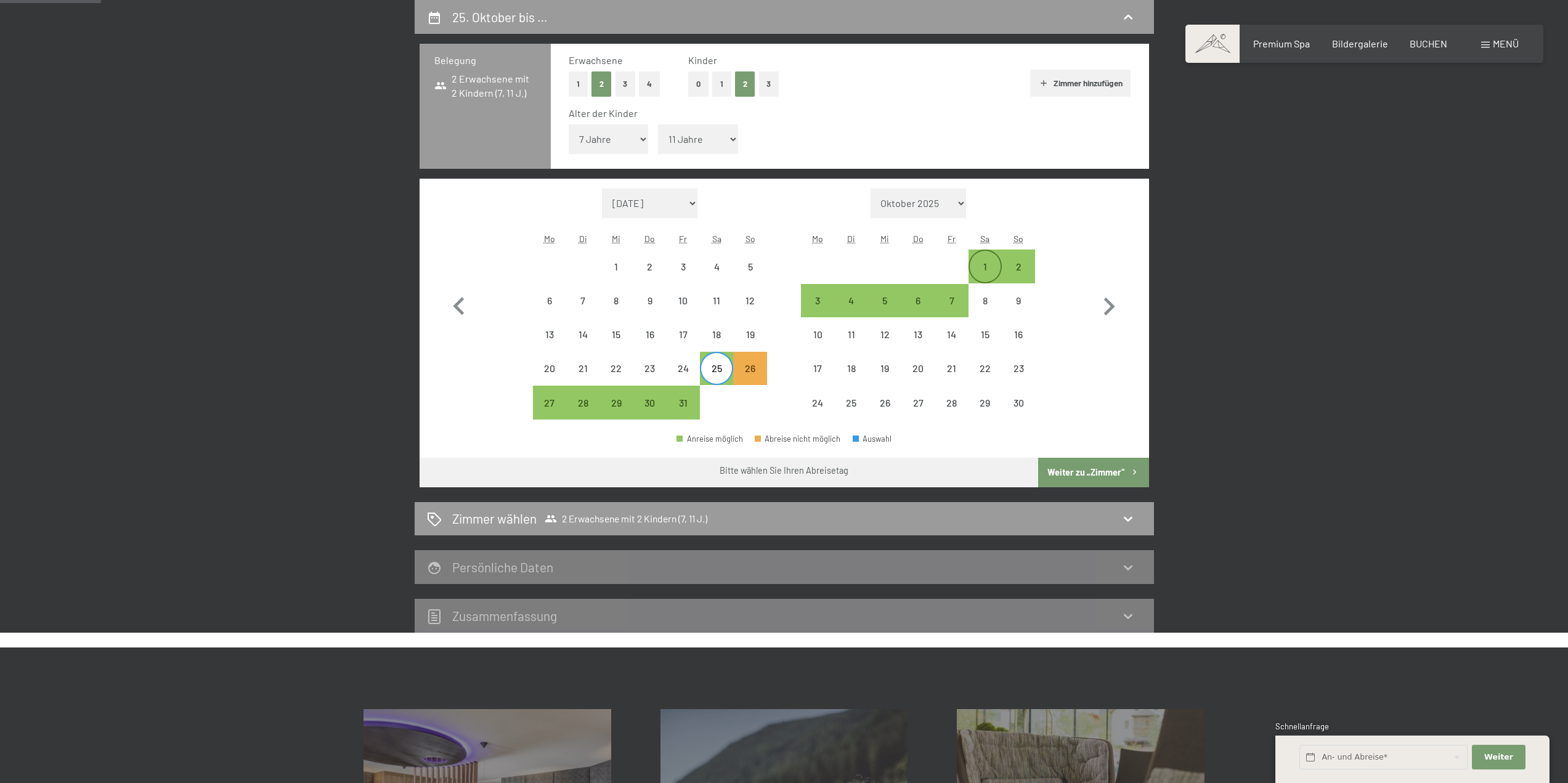
click at [998, 265] on div "1" at bounding box center [985, 277] width 30 height 30
select select "2025-10-01"
select select "2025-11-01"
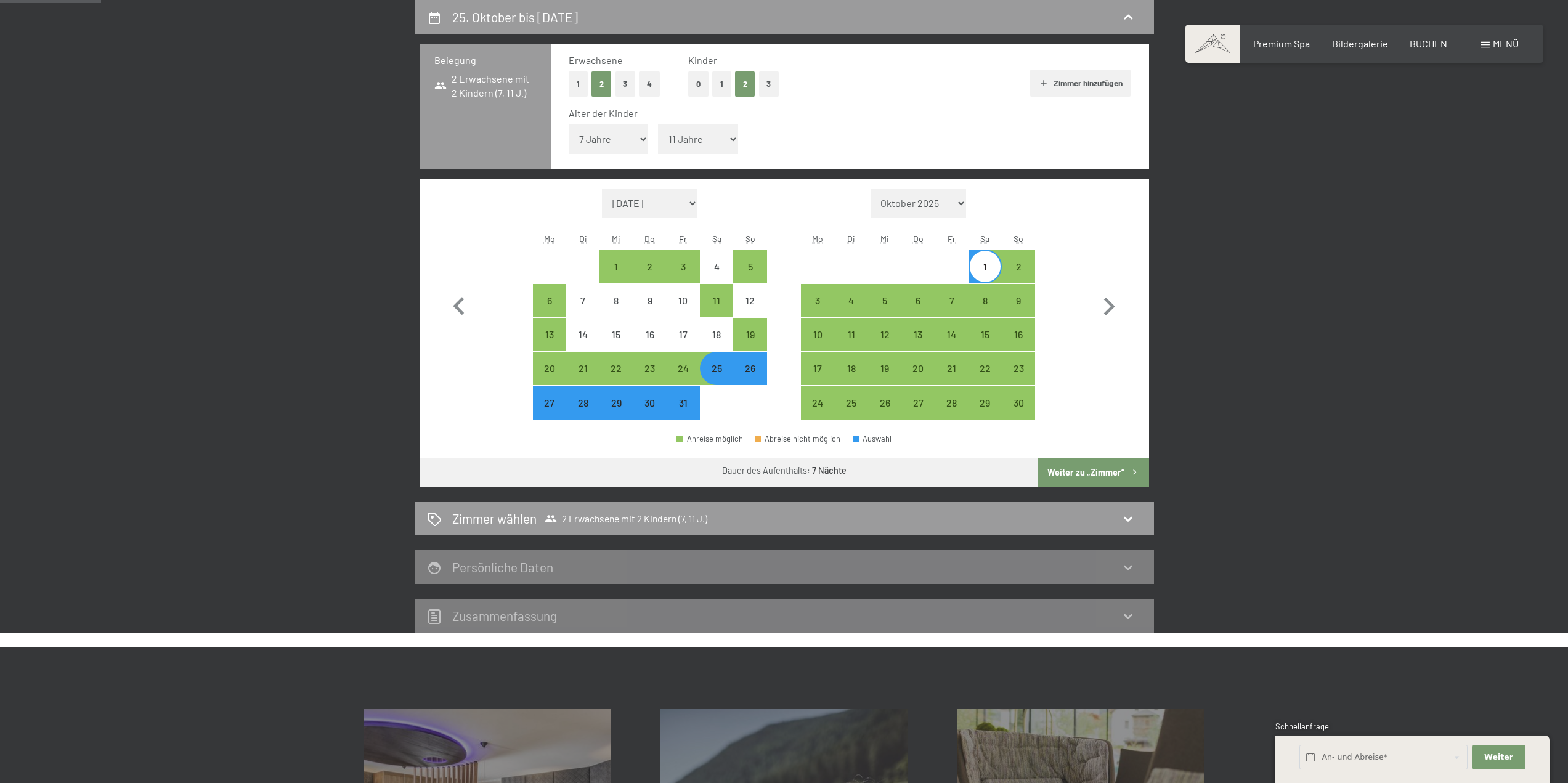
click at [1120, 471] on button "Weiter zu „Zimmer“" at bounding box center [1093, 473] width 111 height 30
select select "2025-10-01"
select select "2025-11-01"
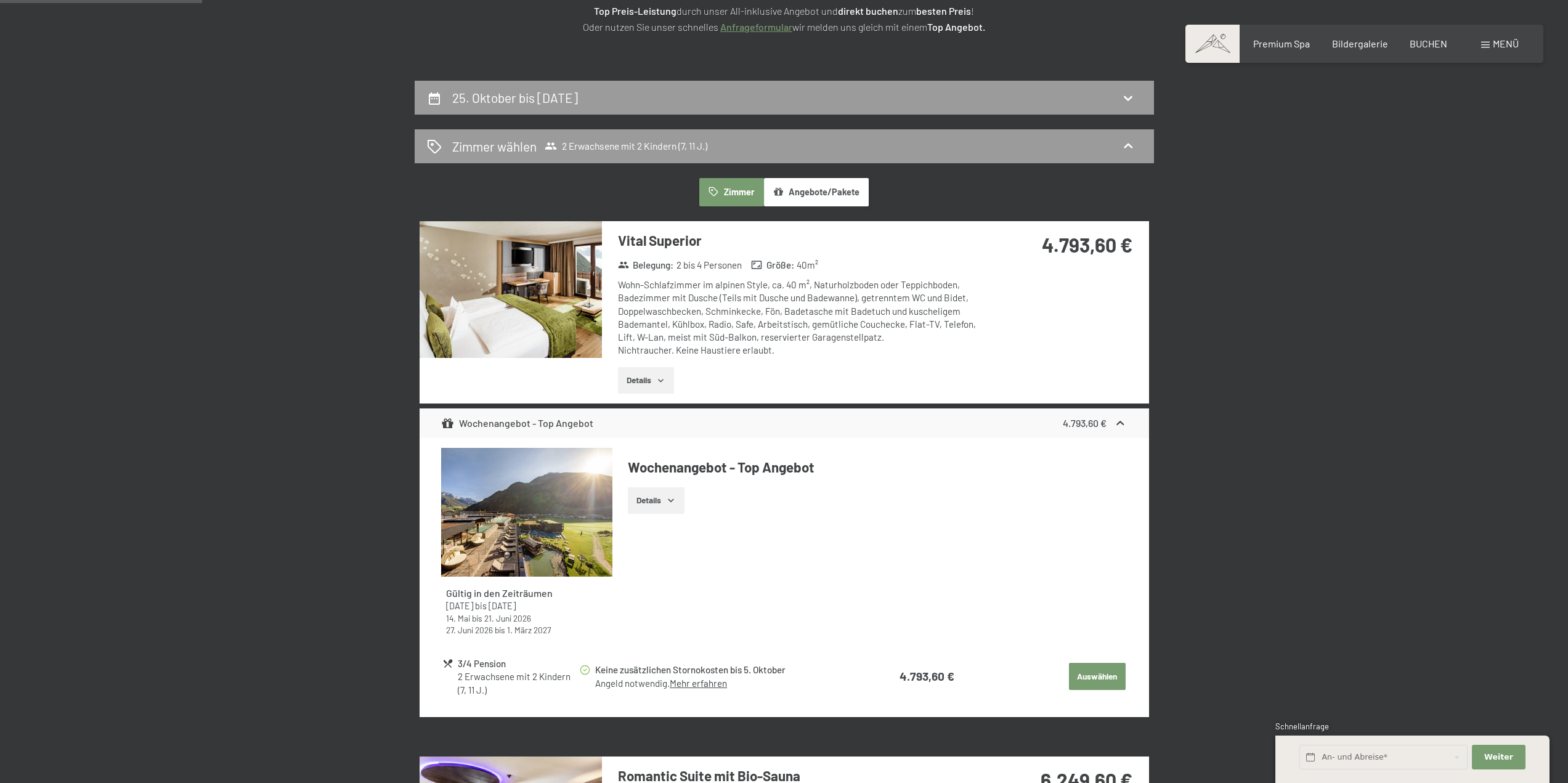
scroll to position [233, 0]
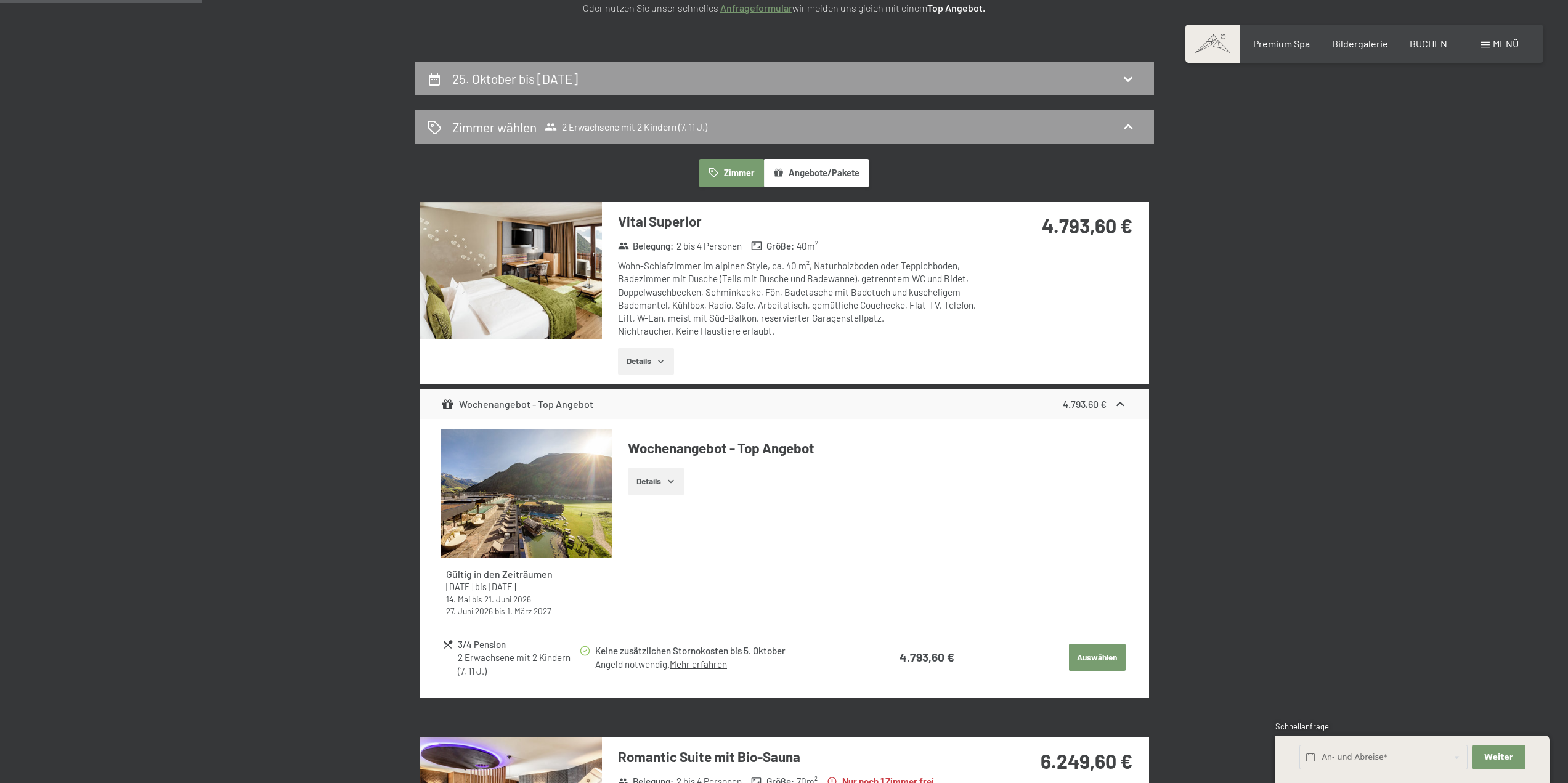
click at [664, 494] on button "Details" at bounding box center [656, 482] width 56 height 27
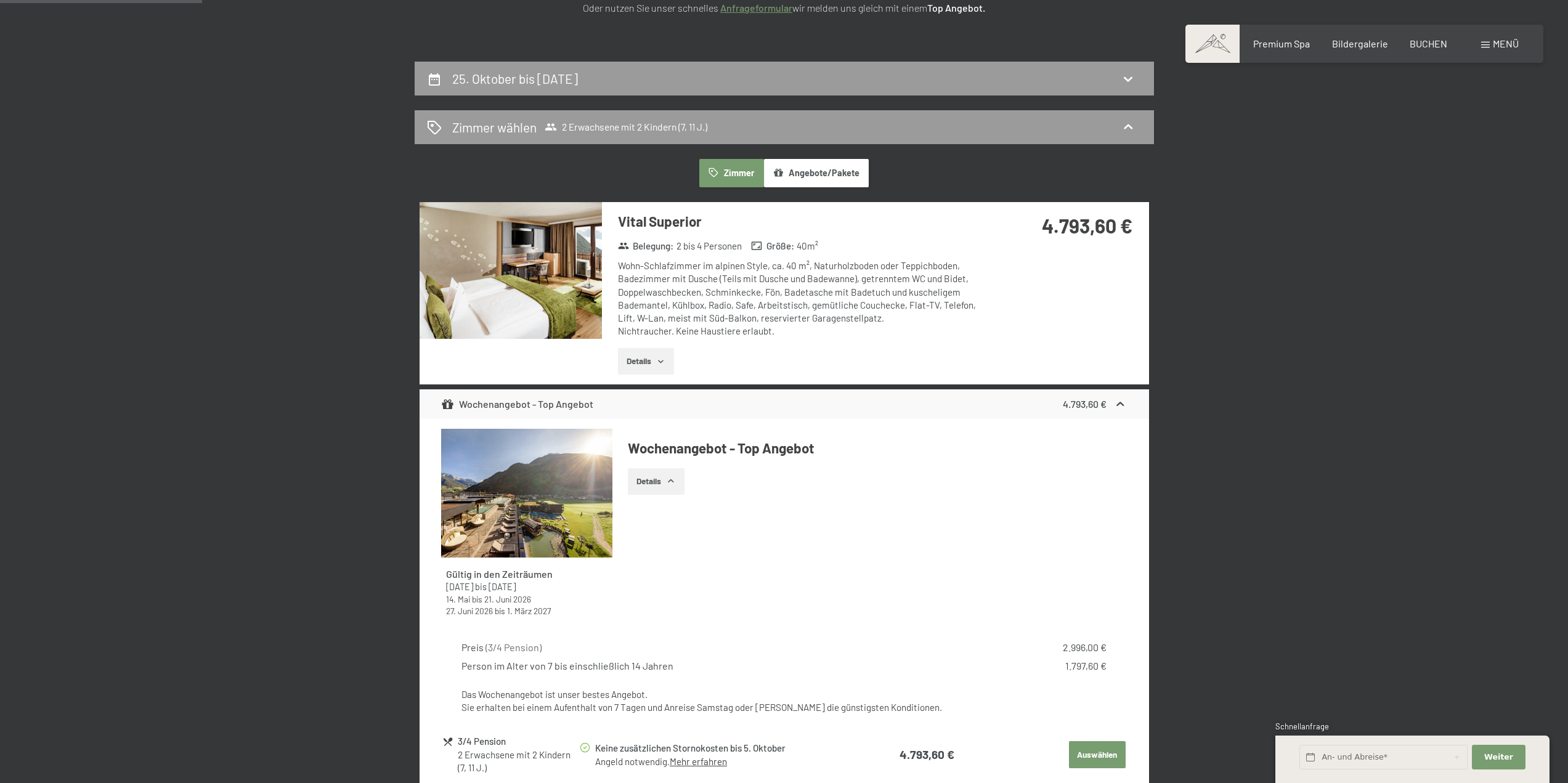
click at [664, 489] on button "Details" at bounding box center [656, 482] width 56 height 27
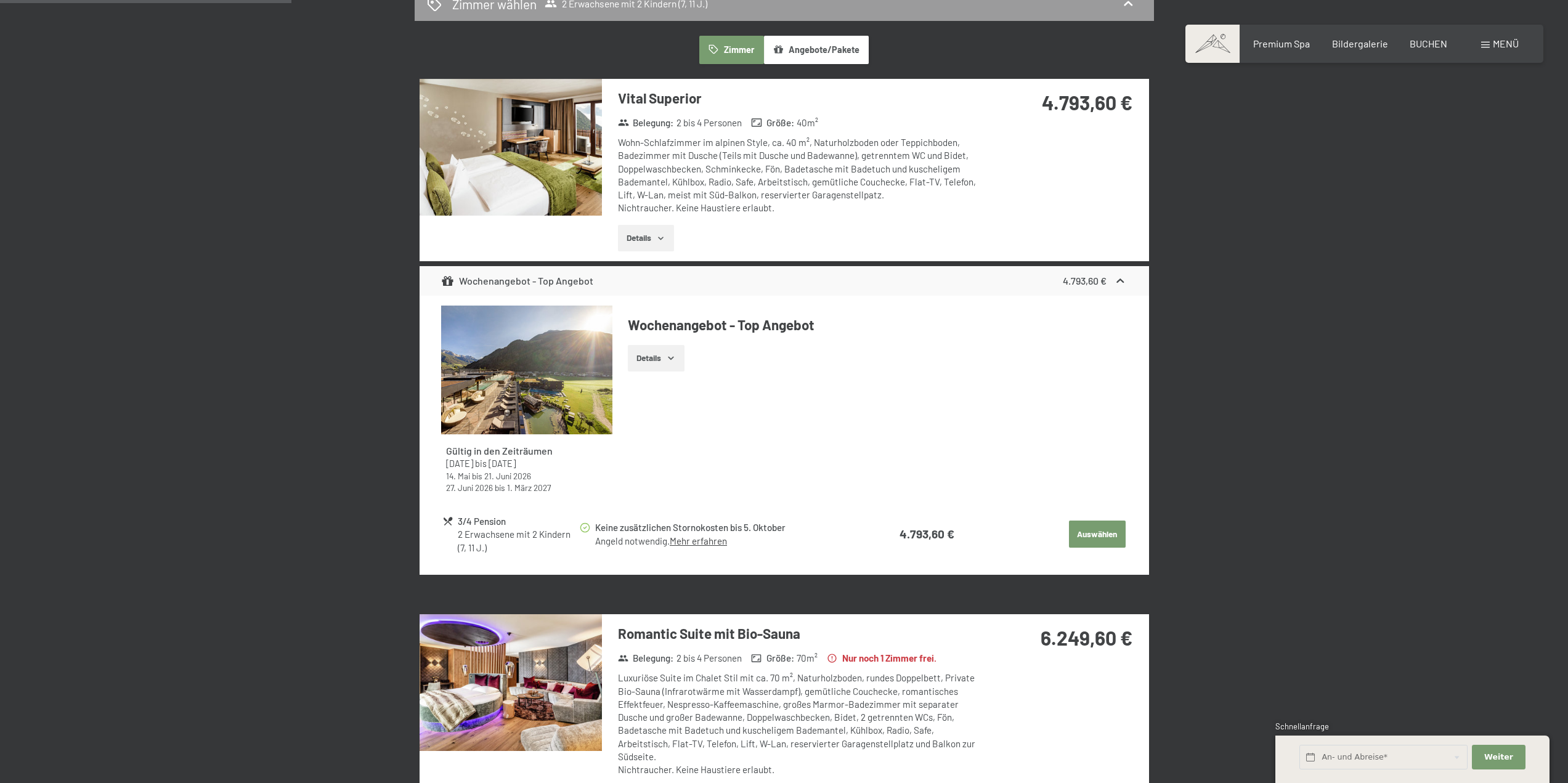
scroll to position [0, 0]
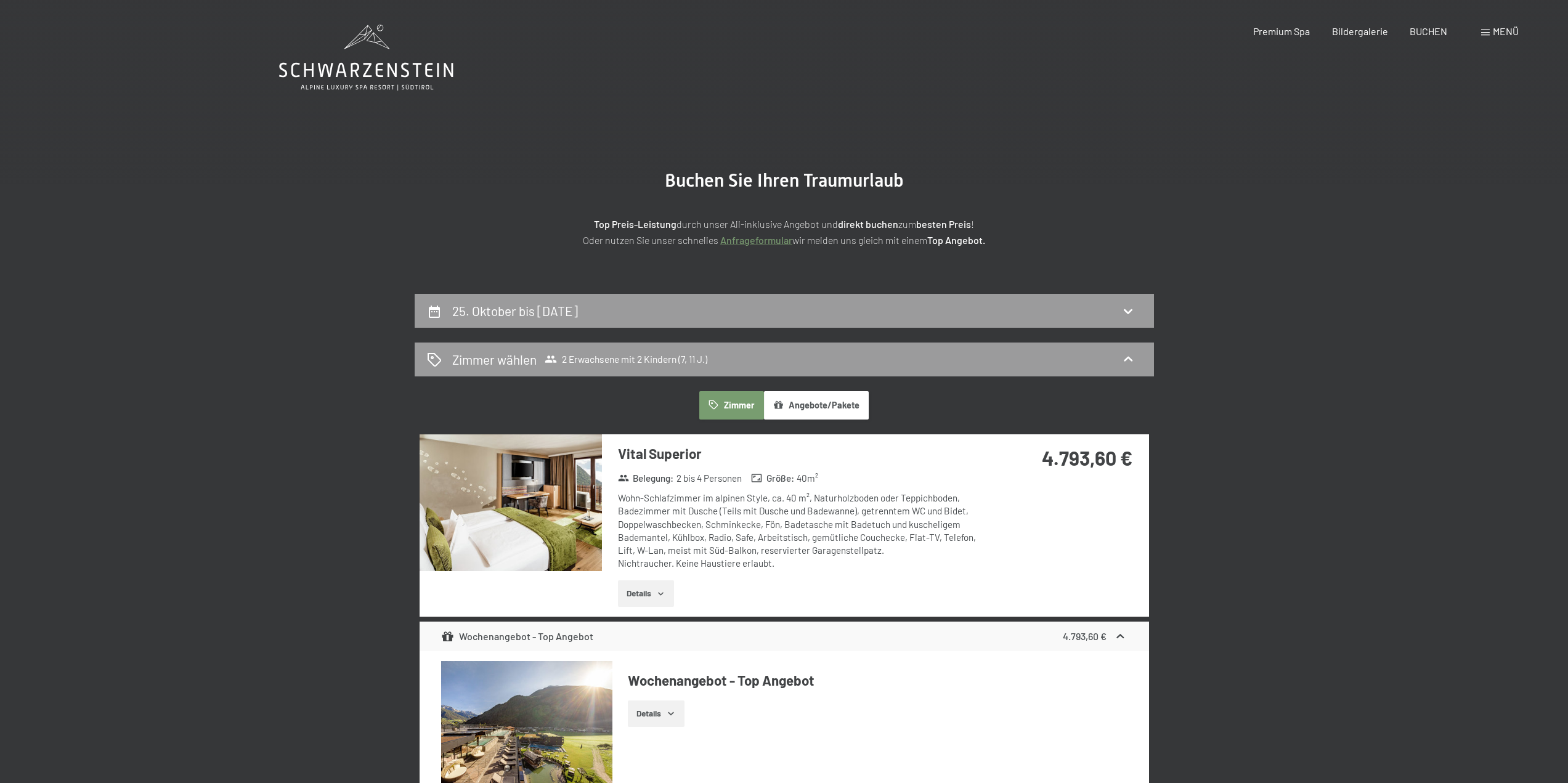
click at [821, 410] on button "Angebote/Pakete" at bounding box center [816, 405] width 104 height 29
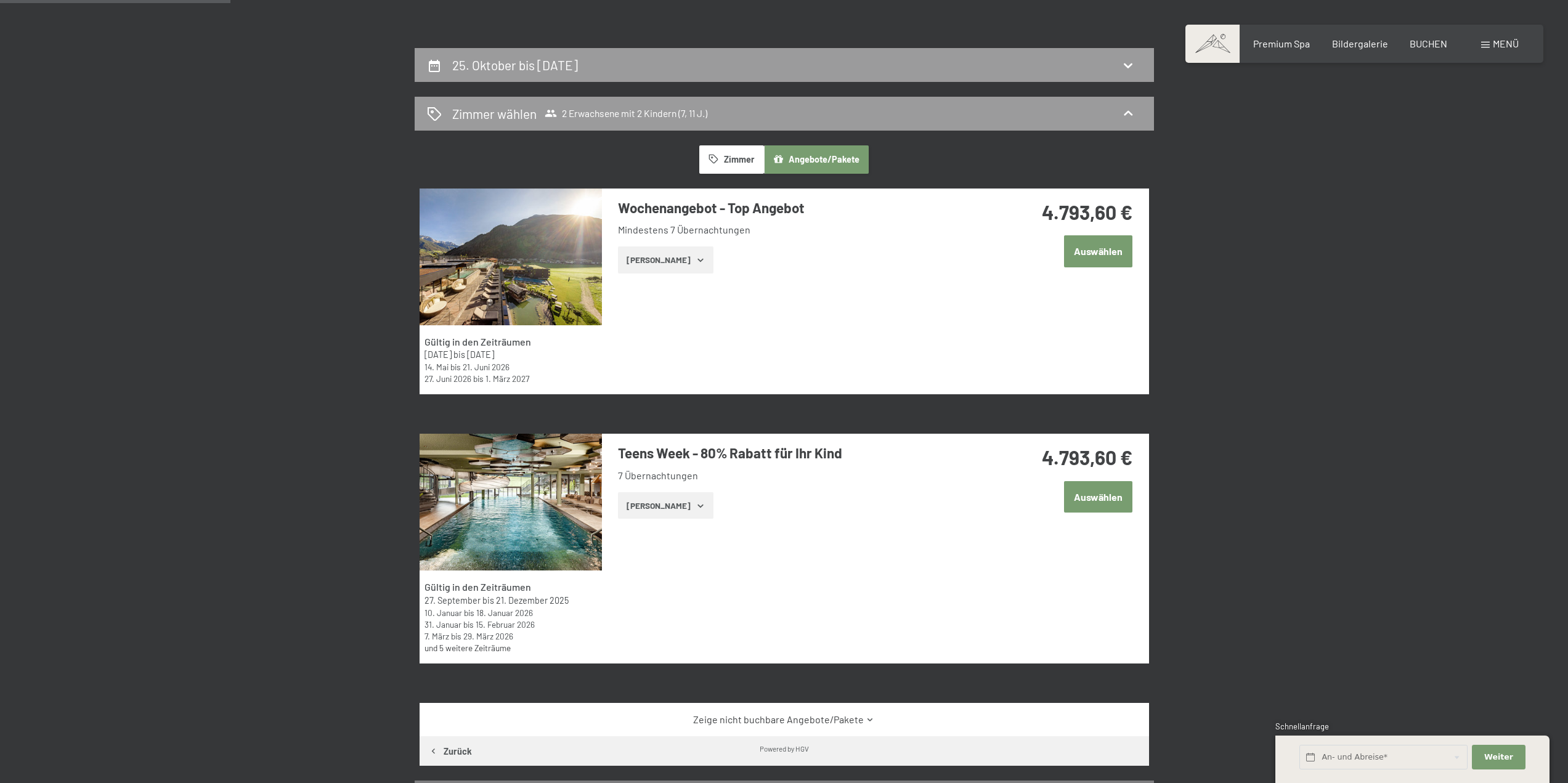
scroll to position [246, 0]
click at [666, 510] on button "Zeige Zimmer" at bounding box center [666, 505] width 96 height 27
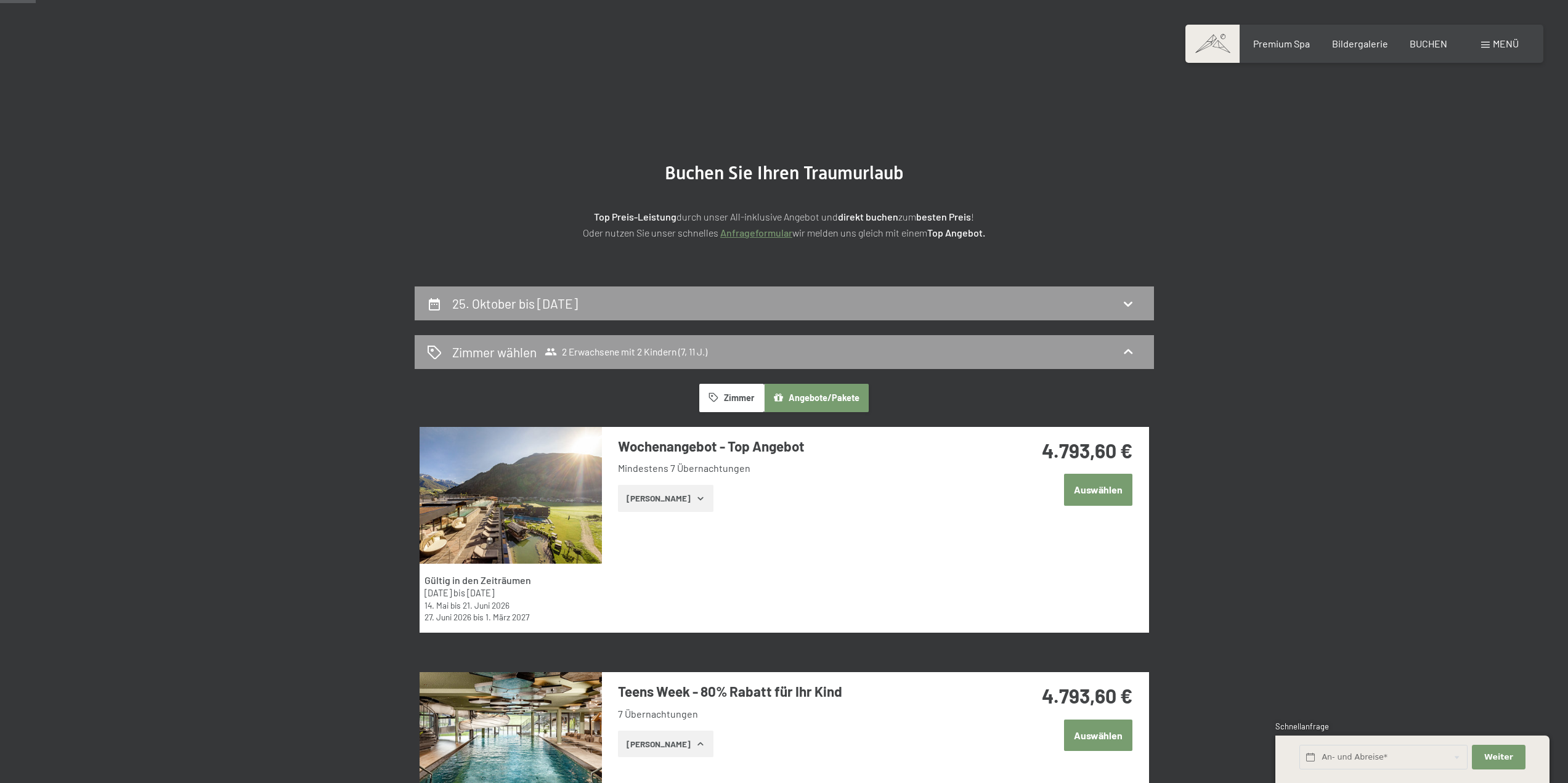
scroll to position [0, 0]
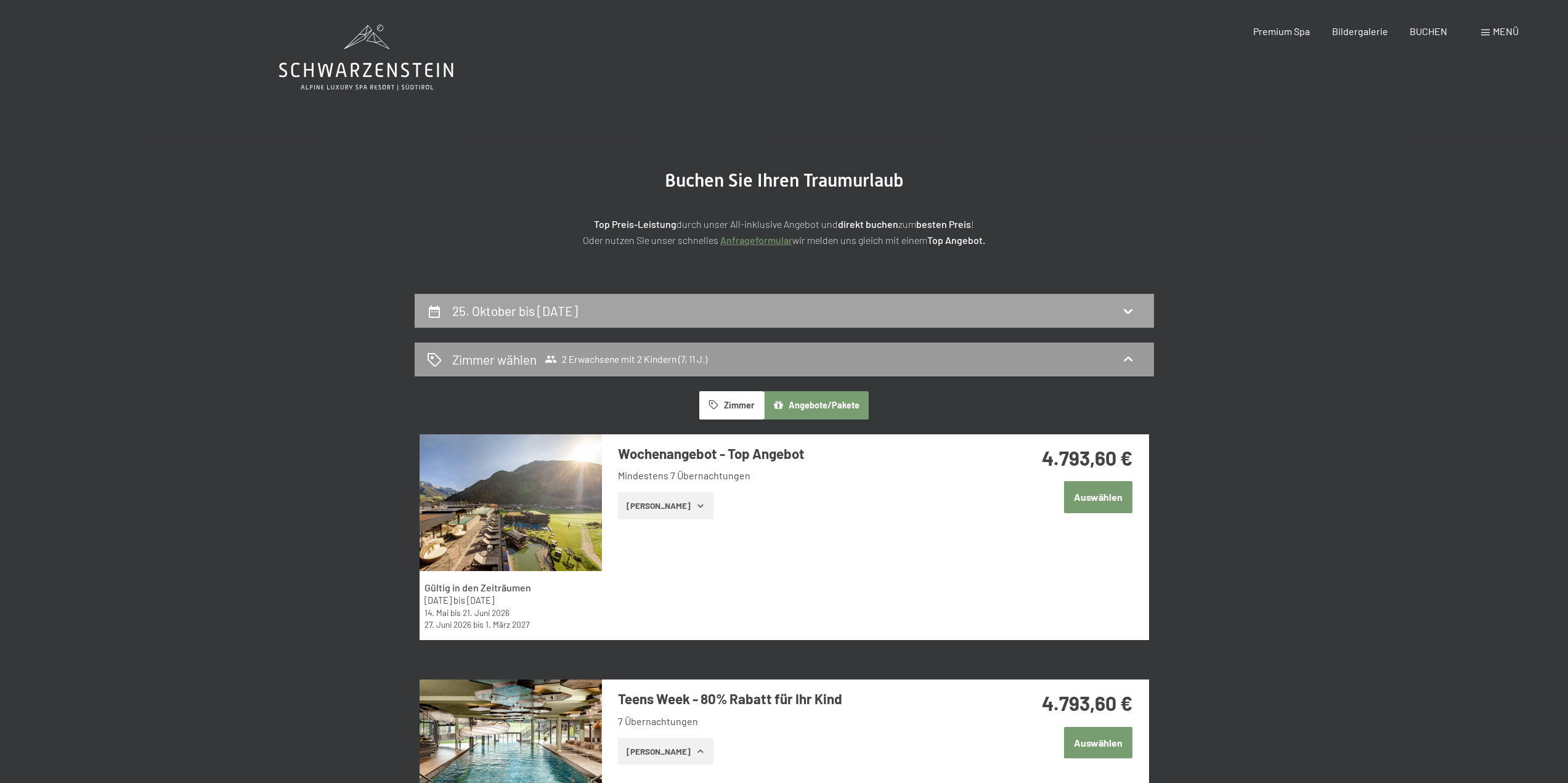
click at [791, 312] on div "25. Oktober bis 1. November 2025" at bounding box center [784, 311] width 715 height 18
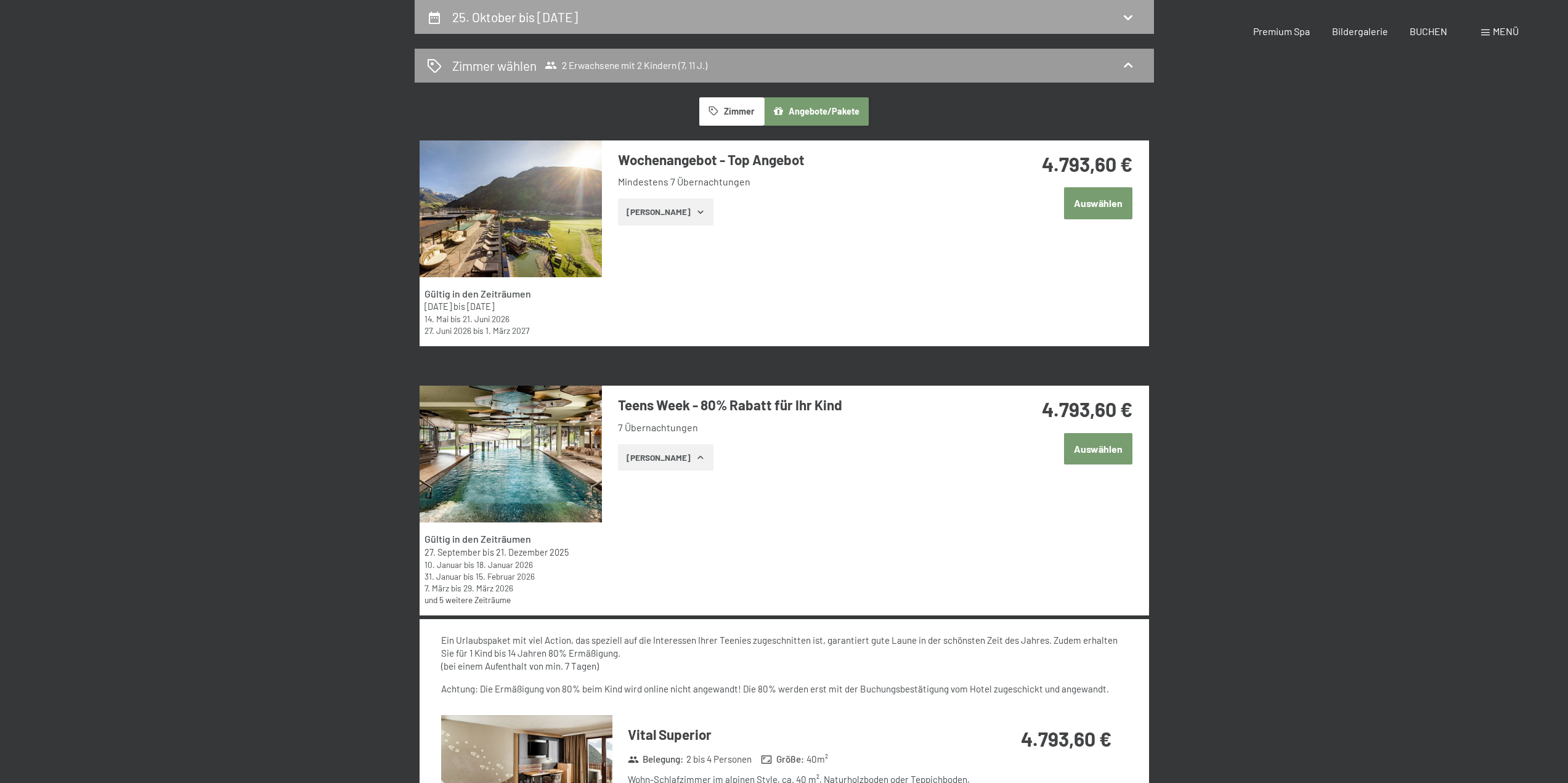
select select "7"
select select "11"
select select "2025-10-01"
select select "2025-11-01"
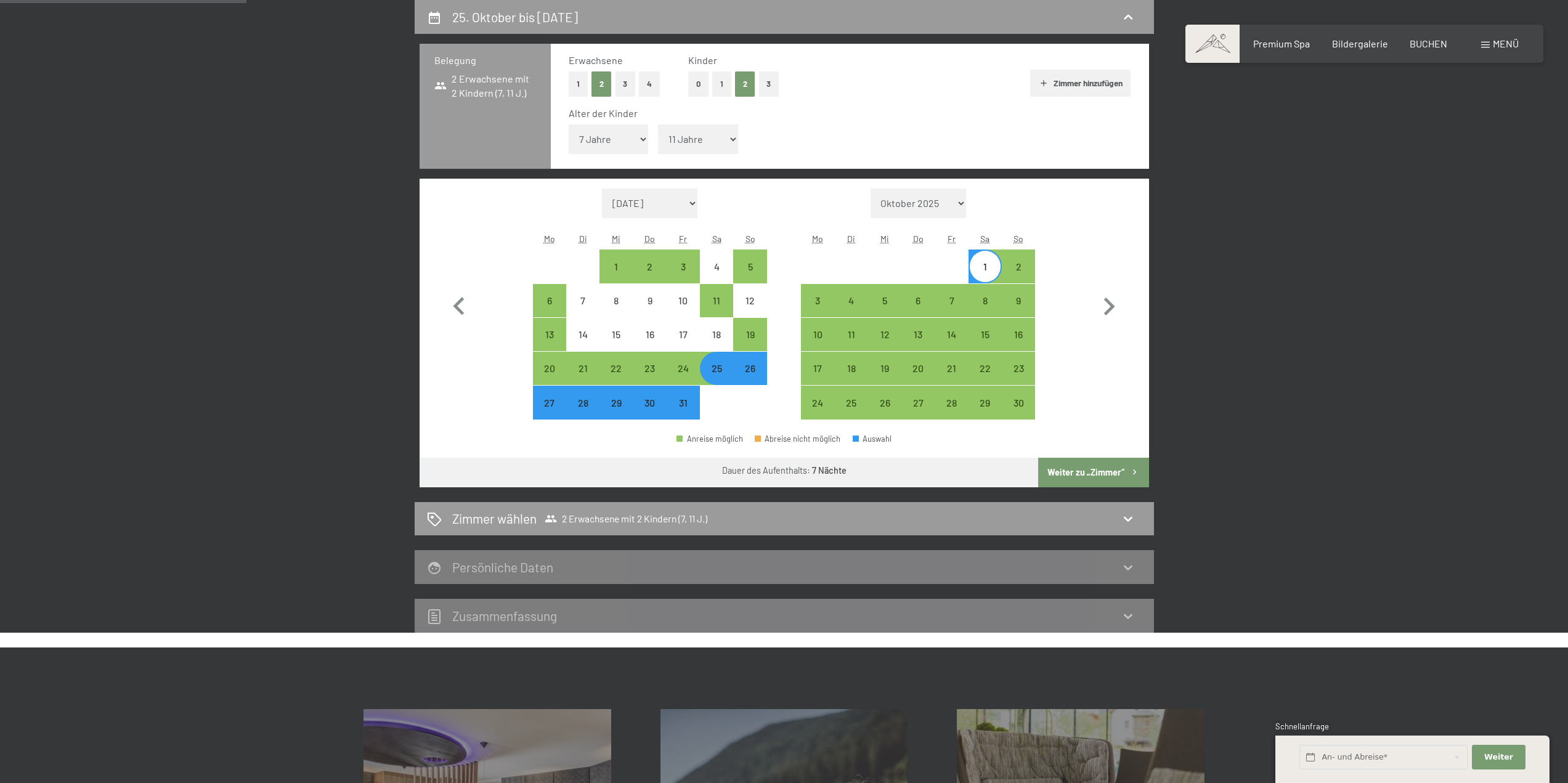
click at [755, 367] on div "26" at bounding box center [749, 378] width 30 height 30
select select "2025-10-01"
select select "2025-11-01"
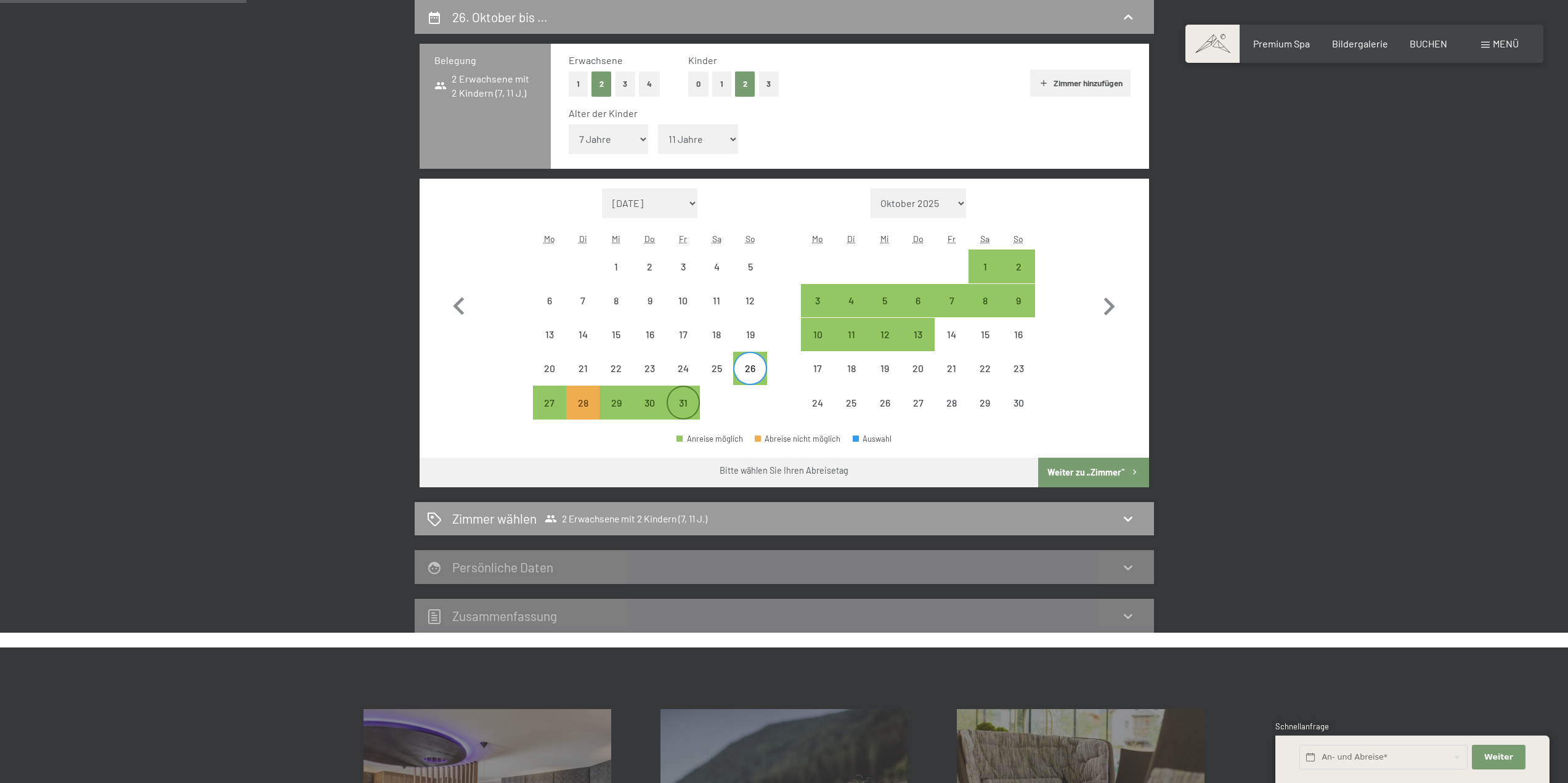
click at [690, 407] on div "31" at bounding box center [683, 413] width 30 height 30
select select "2025-10-01"
select select "2025-11-01"
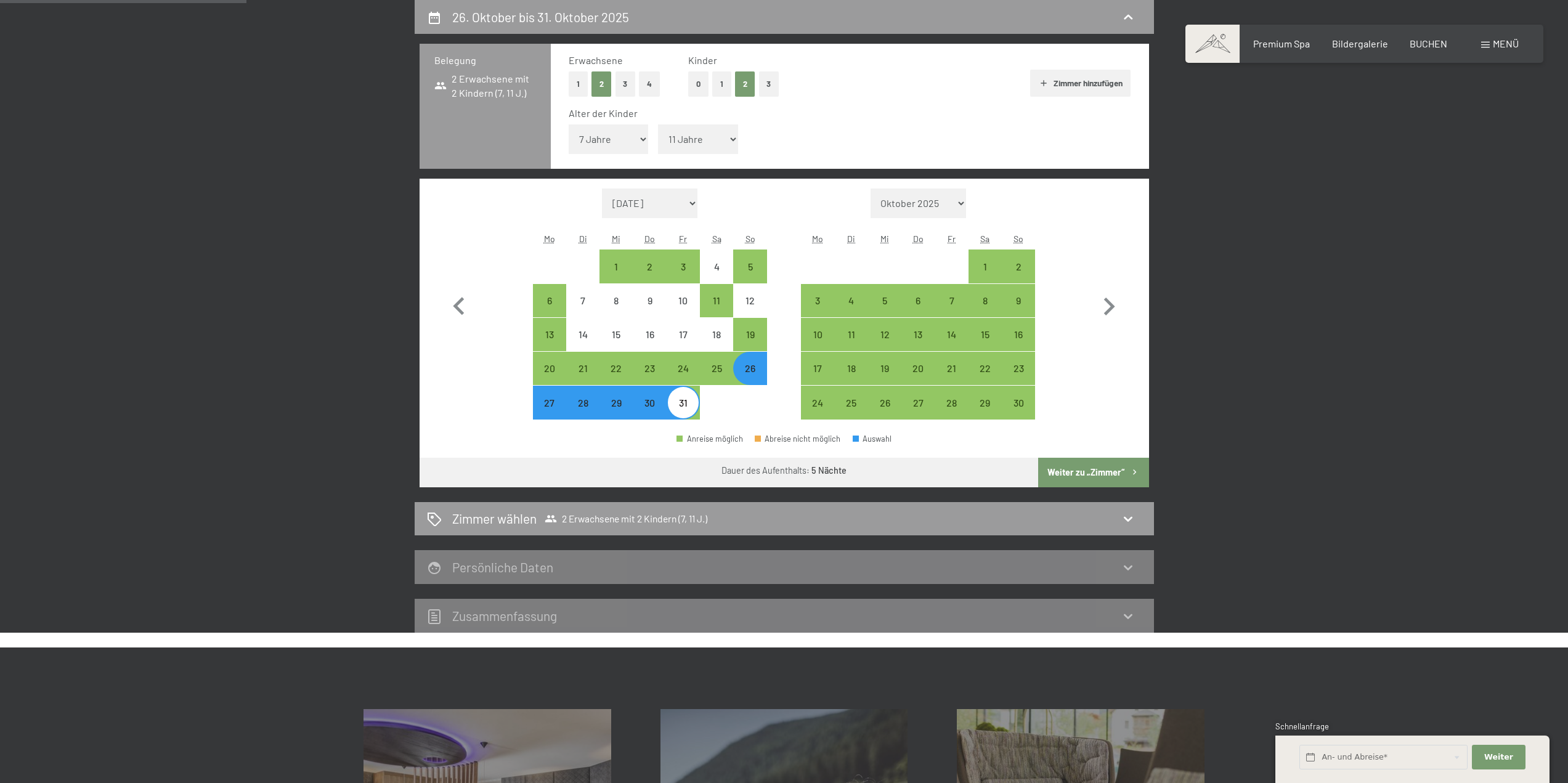
click at [1114, 465] on button "Weiter zu „Zimmer“" at bounding box center [1093, 473] width 111 height 30
select select "2025-10-01"
select select "2025-11-01"
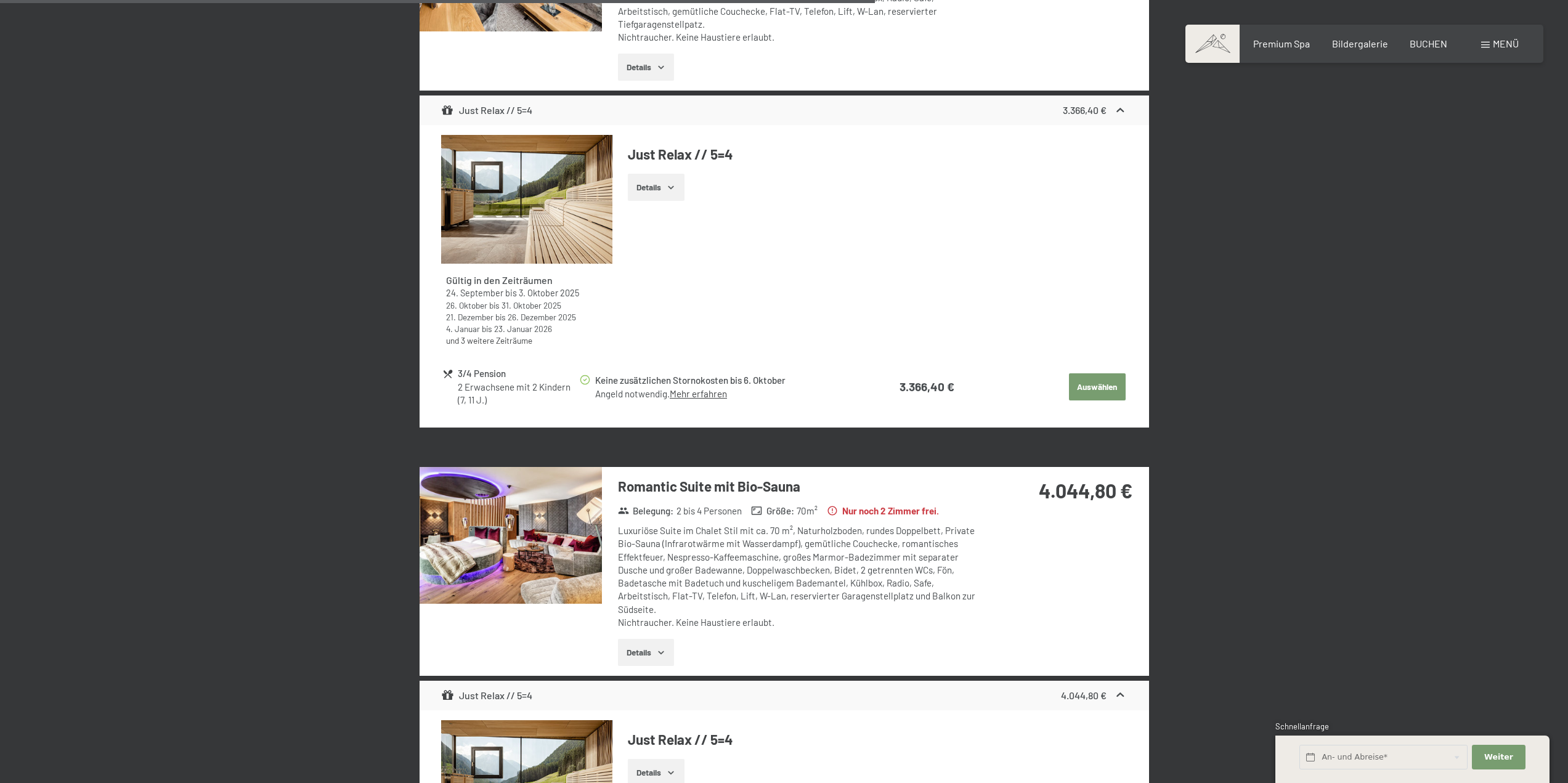
scroll to position [1650, 0]
